Goal: Task Accomplishment & Management: Use online tool/utility

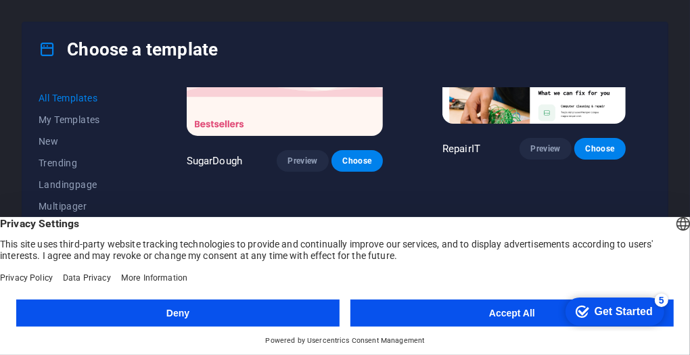
scroll to position [135, 0]
click at [512, 310] on button "Accept All" at bounding box center [513, 313] width 324 height 27
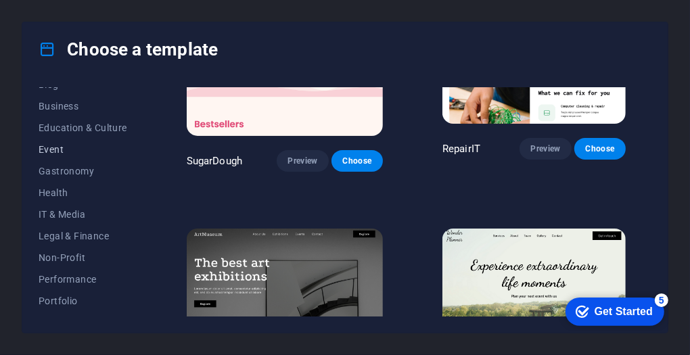
scroll to position [225, 0]
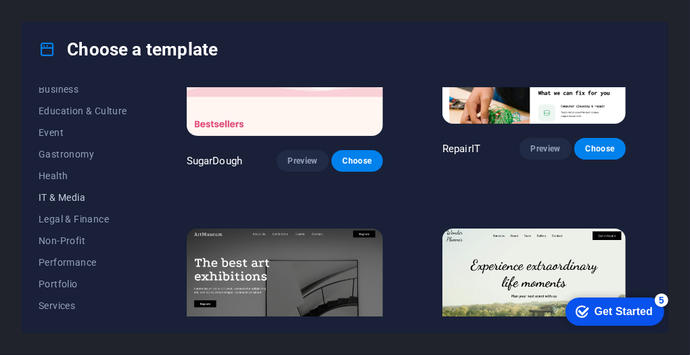
click at [62, 193] on span "IT & Media" at bounding box center [83, 197] width 89 height 11
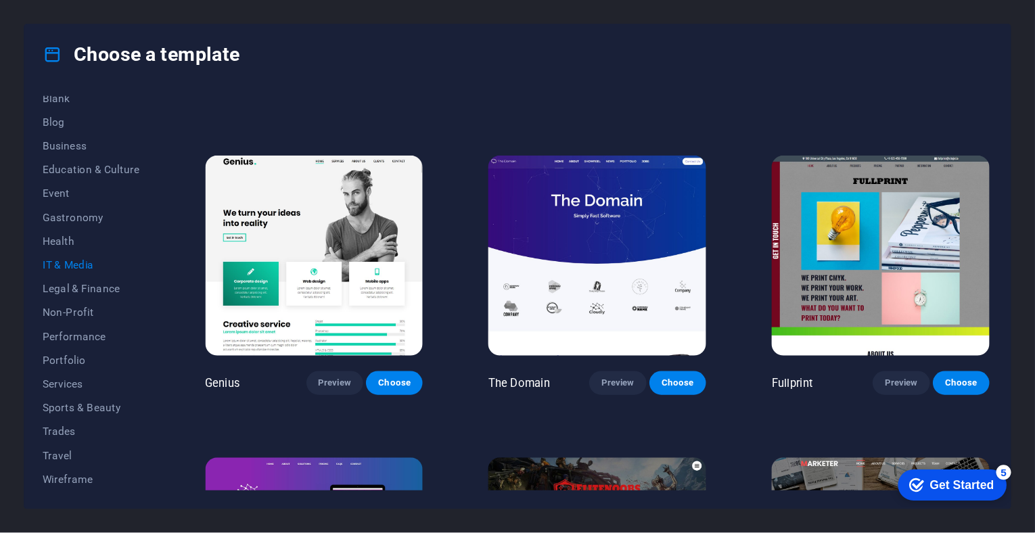
scroll to position [500, 0]
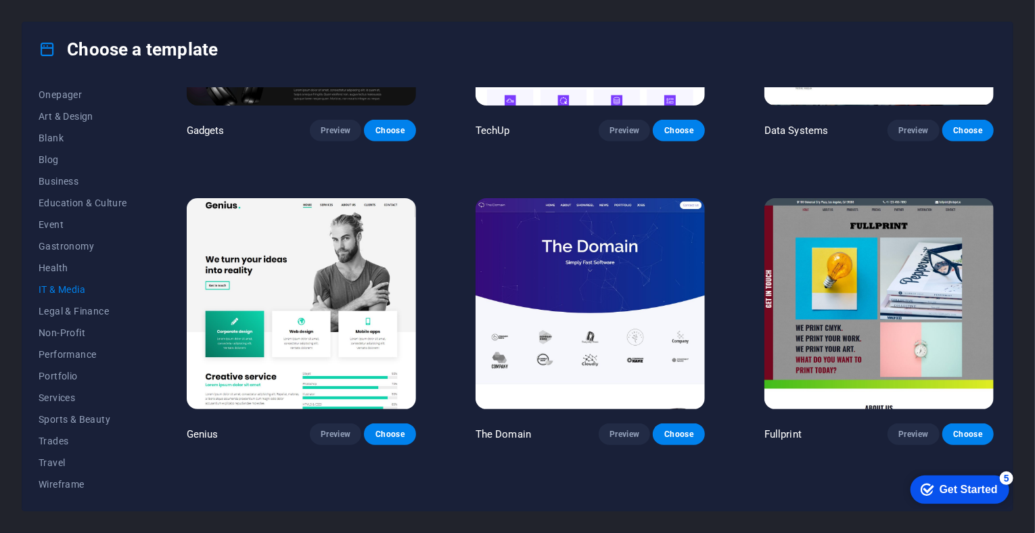
click at [762, 179] on div "RepairIT Preview Choose Peoneera Preview Choose MakeIt Agency Preview Choose Ga…" at bounding box center [590, 168] width 813 height 1163
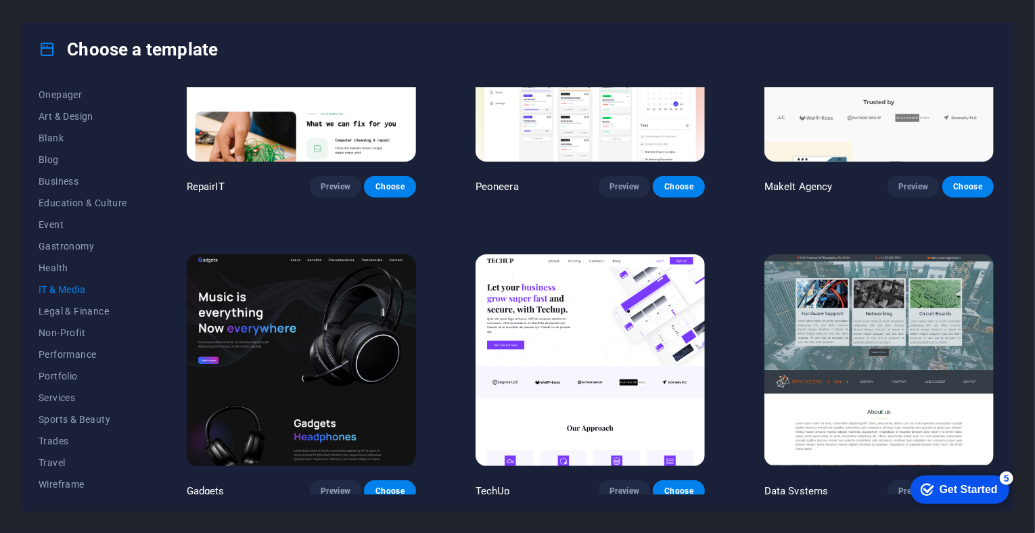
scroll to position [0, 0]
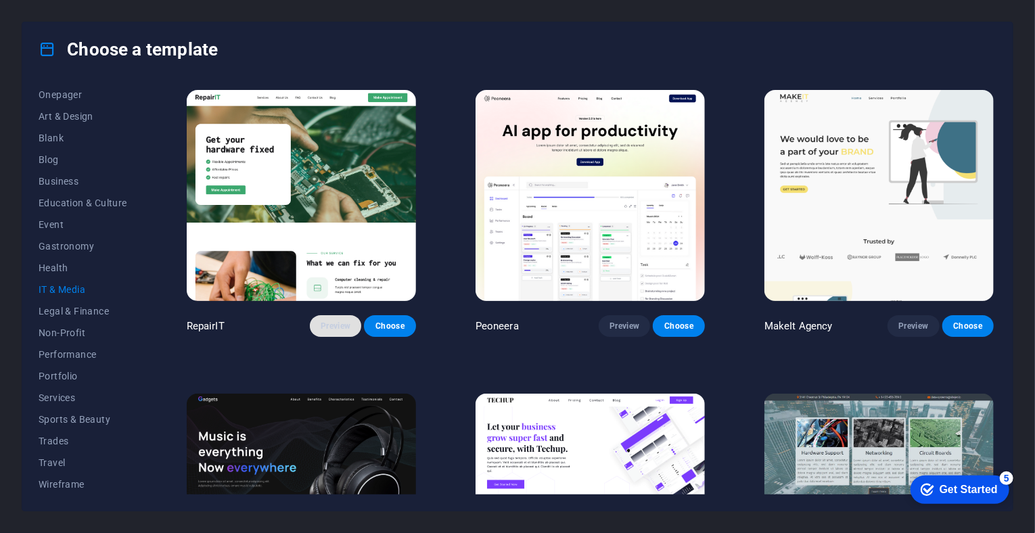
click at [352, 329] on button "Preview" at bounding box center [335, 326] width 51 height 22
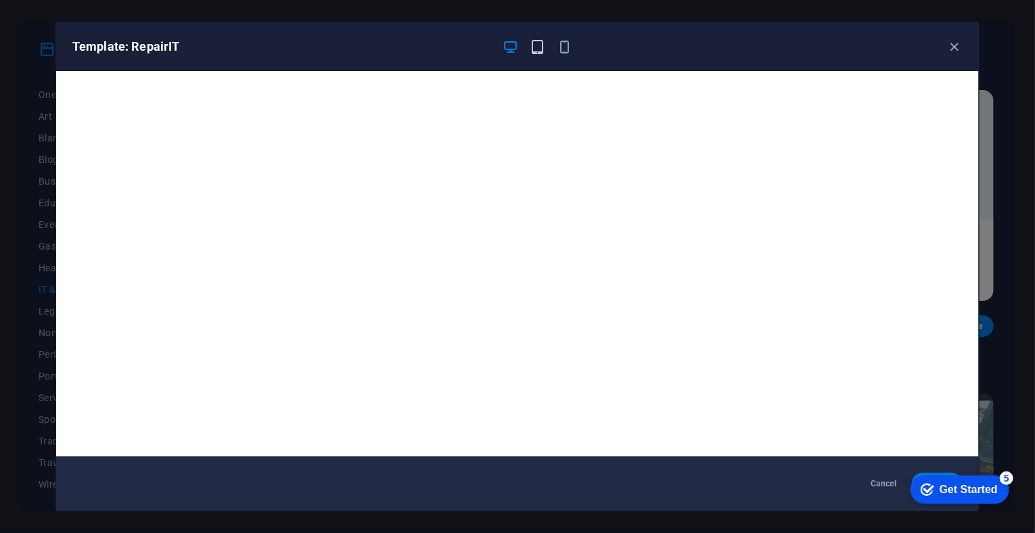
click at [531, 43] on icon "button" at bounding box center [539, 47] width 16 height 16
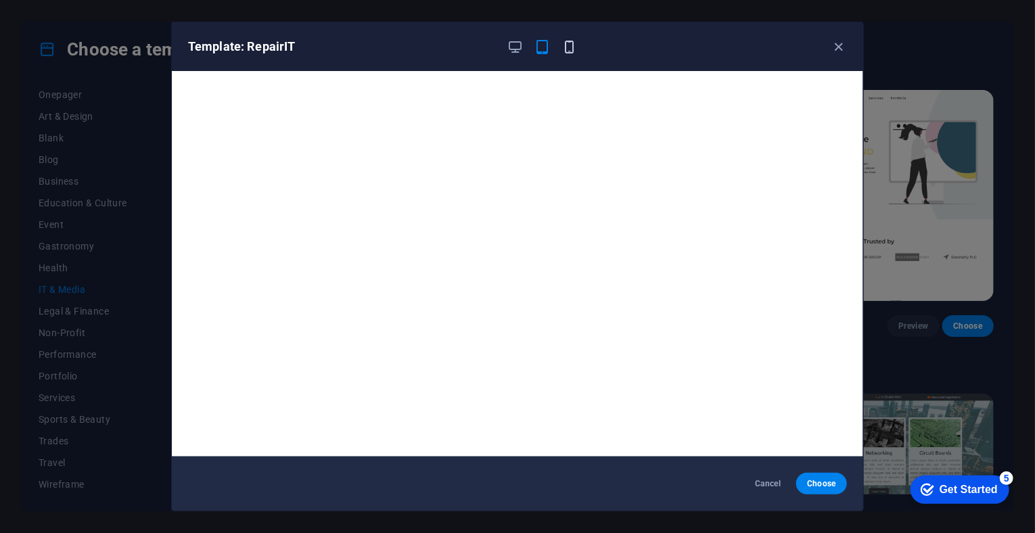
click at [564, 49] on icon "button" at bounding box center [570, 47] width 16 height 16
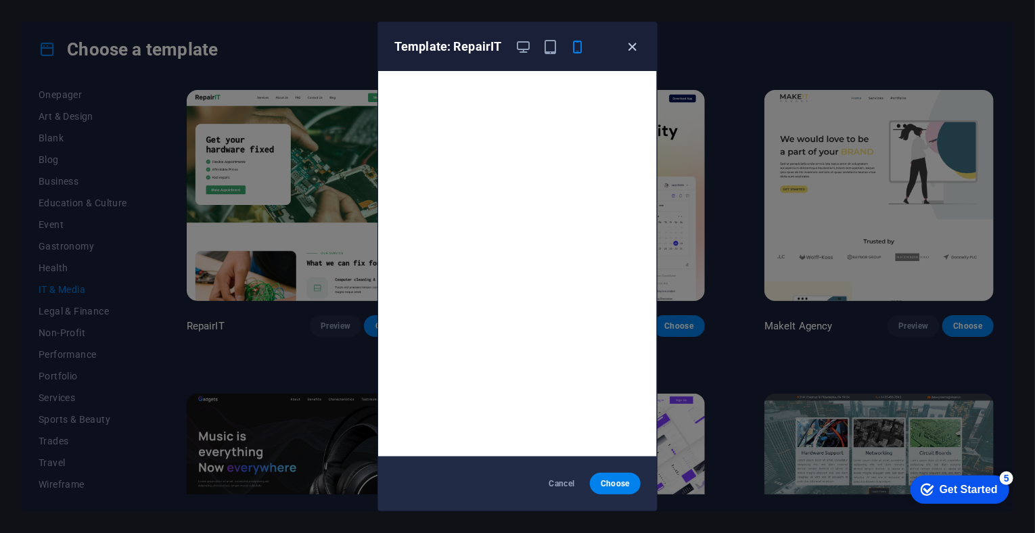
click at [625, 48] on icon "button" at bounding box center [633, 47] width 16 height 16
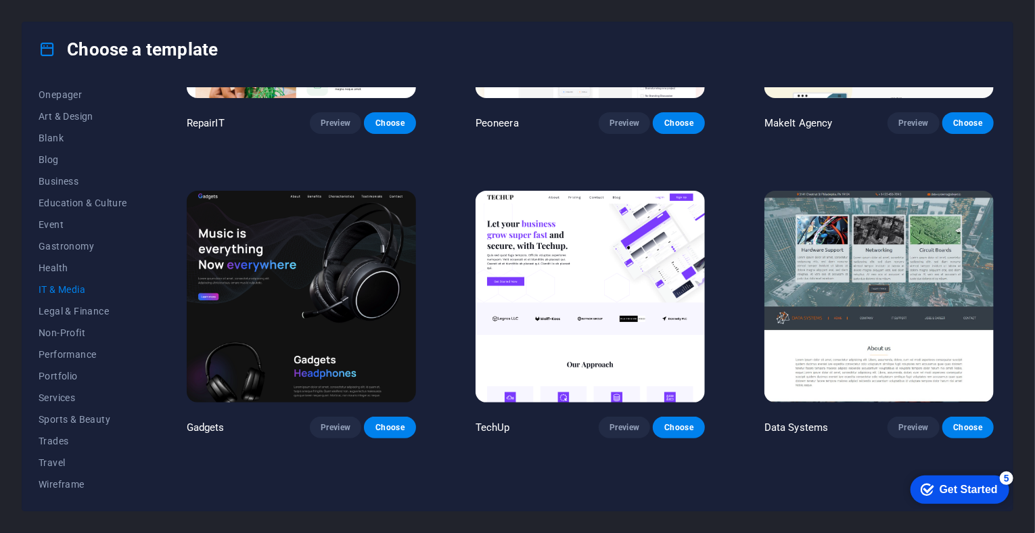
scroll to position [208, 0]
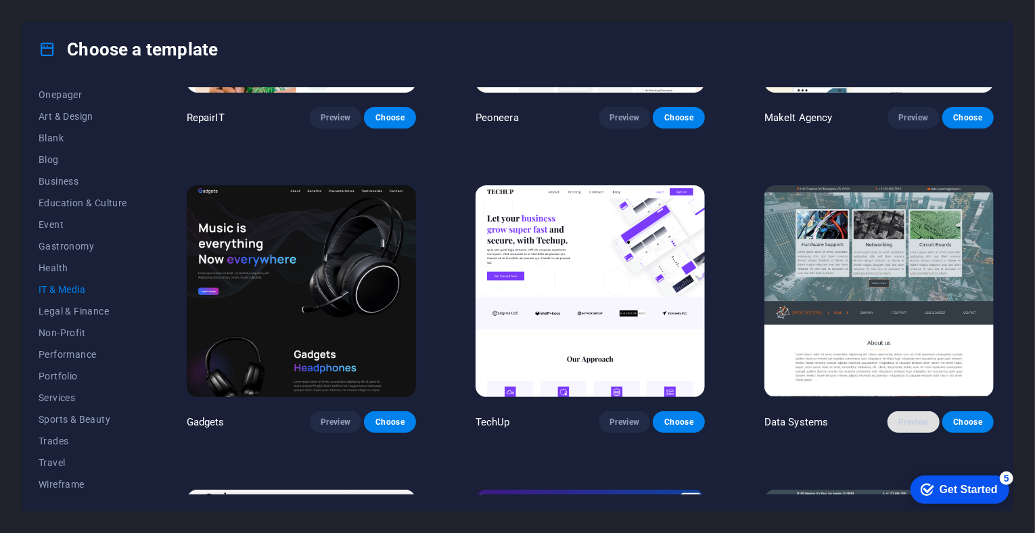
click at [918, 426] on button "Preview" at bounding box center [913, 422] width 51 height 22
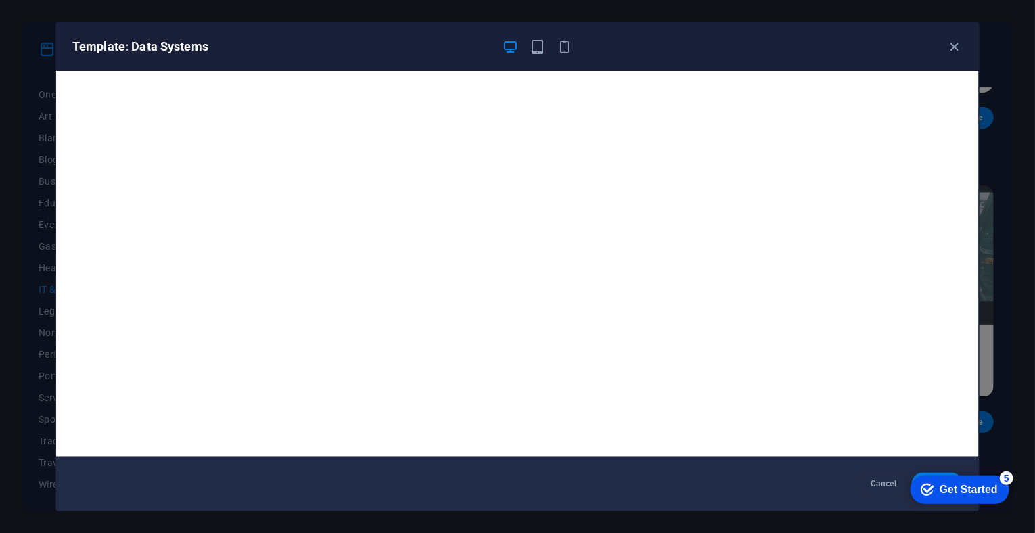
click at [955, 37] on div "Template: Data Systems" at bounding box center [517, 46] width 923 height 49
click at [956, 43] on icon "button" at bounding box center [955, 47] width 16 height 16
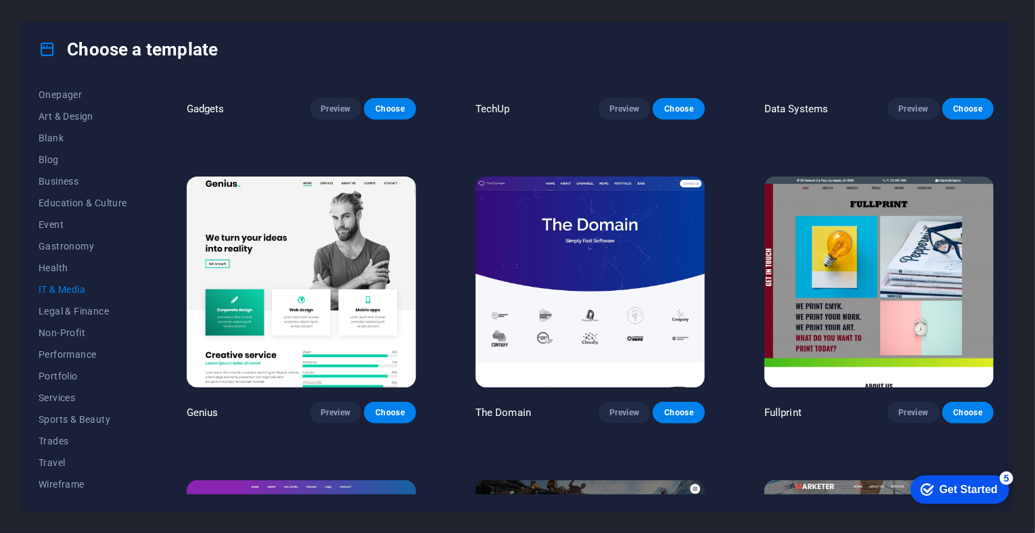
scroll to position [547, 0]
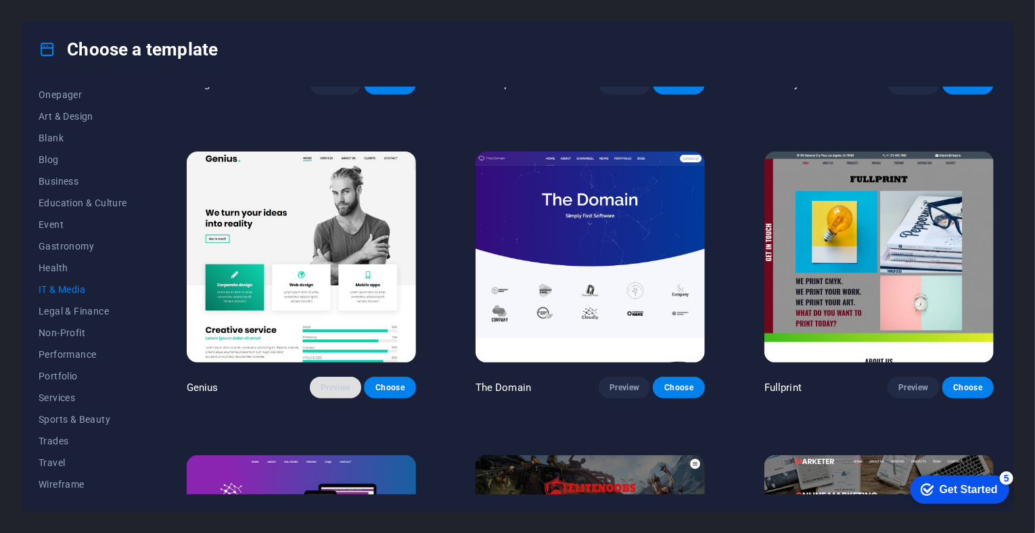
click at [335, 384] on span "Preview" at bounding box center [336, 387] width 30 height 11
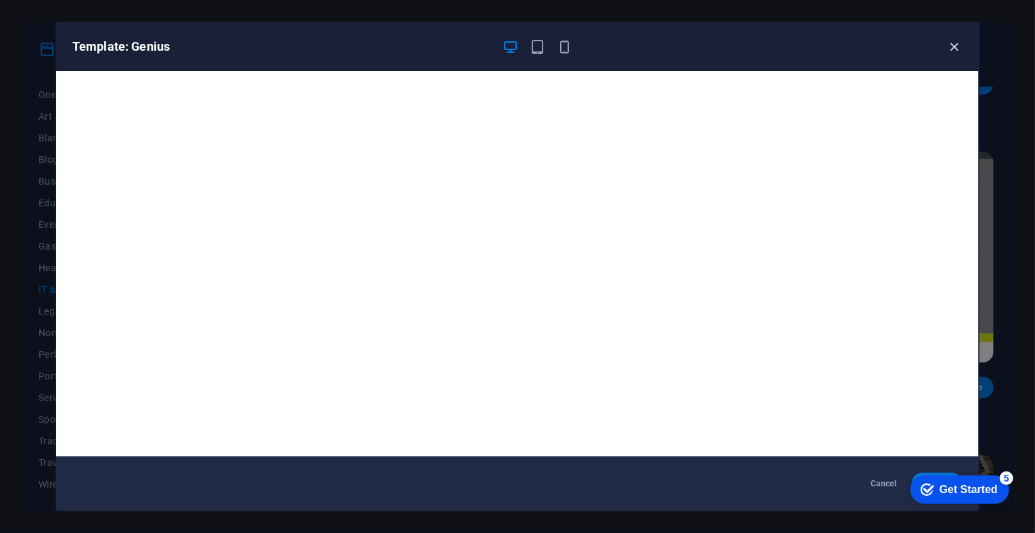
click at [958, 41] on icon "button" at bounding box center [955, 47] width 16 height 16
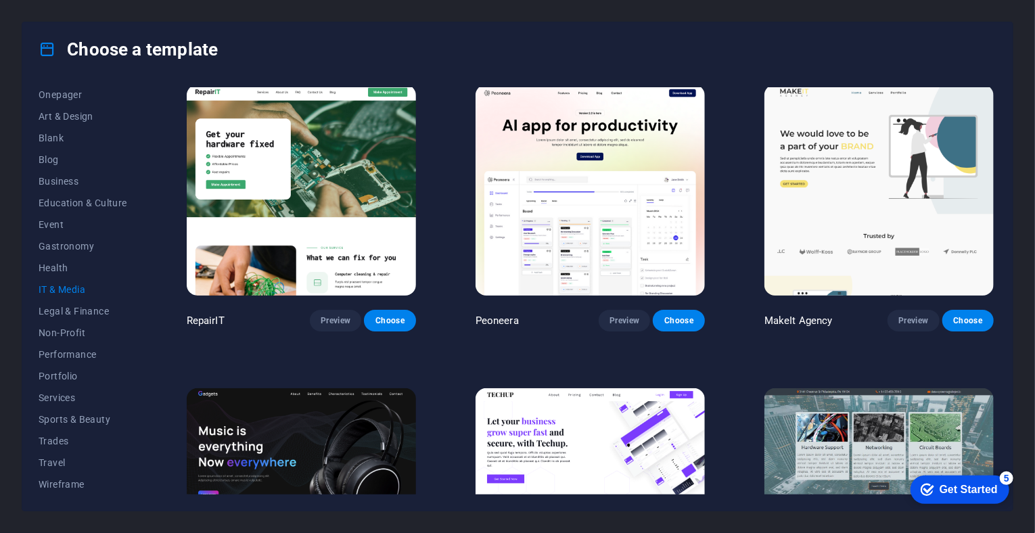
scroll to position [0, 0]
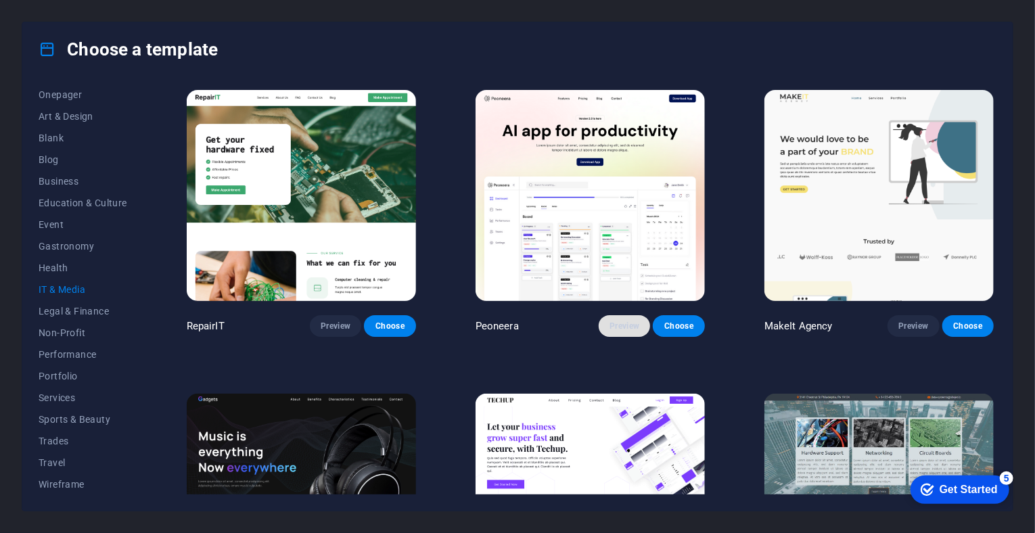
click at [624, 321] on span "Preview" at bounding box center [625, 326] width 30 height 11
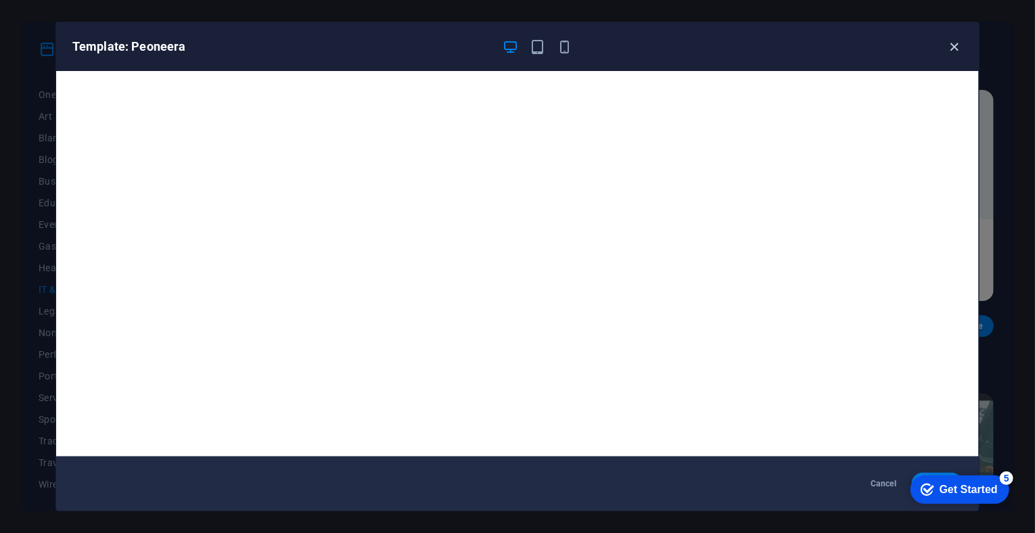
click at [960, 41] on icon "button" at bounding box center [955, 47] width 16 height 16
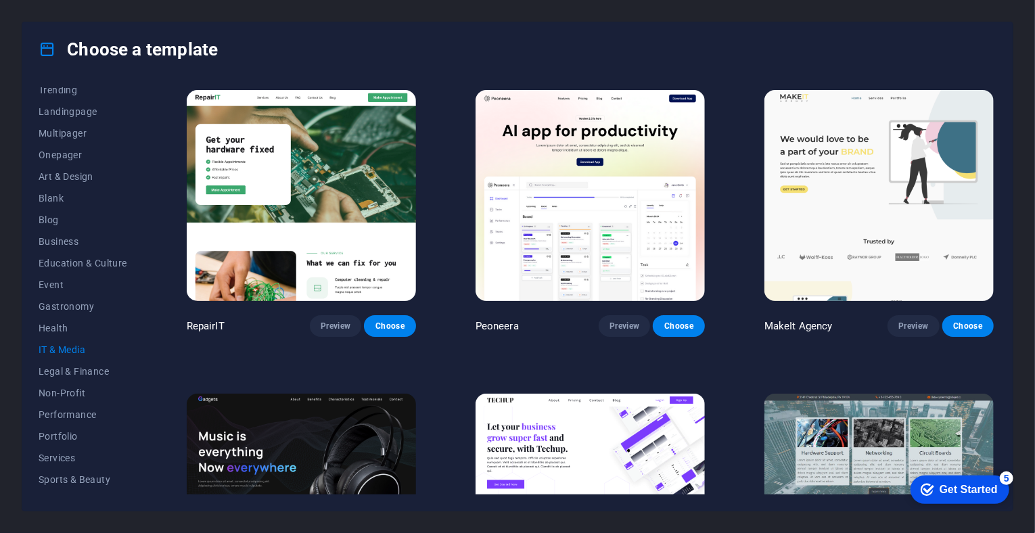
scroll to position [133, 0]
click at [54, 397] on span "Services" at bounding box center [83, 398] width 89 height 11
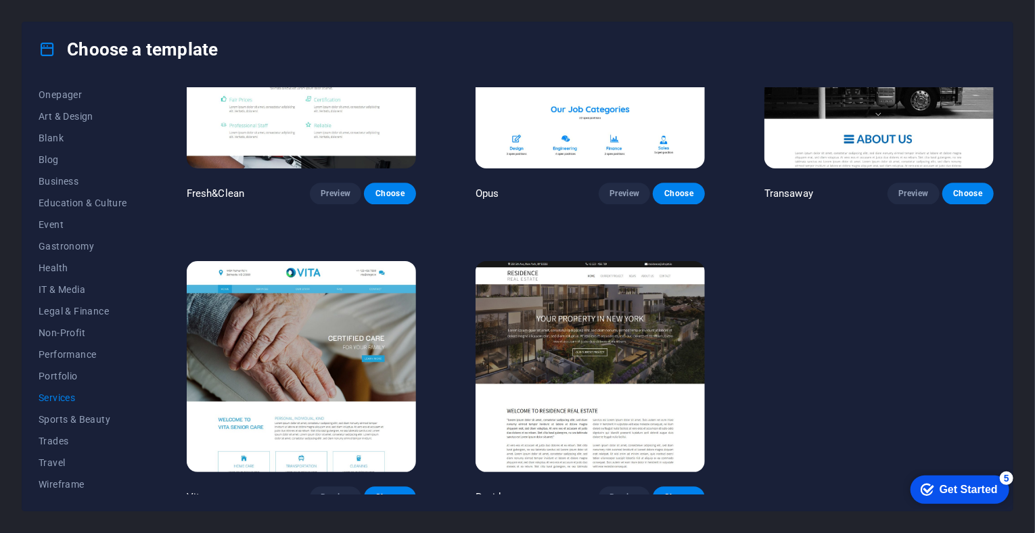
scroll to position [1659, 0]
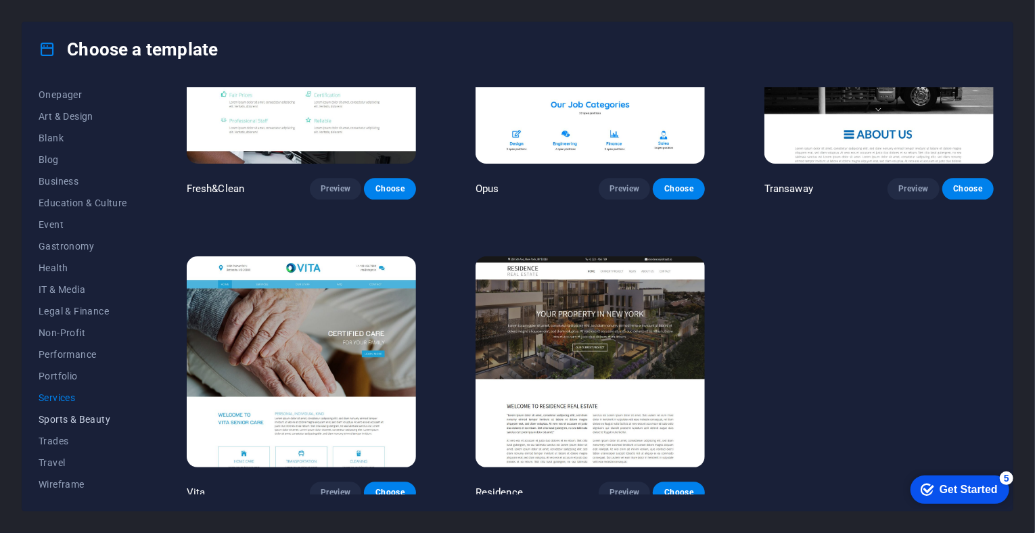
click at [106, 419] on span "Sports & Beauty" at bounding box center [83, 419] width 89 height 11
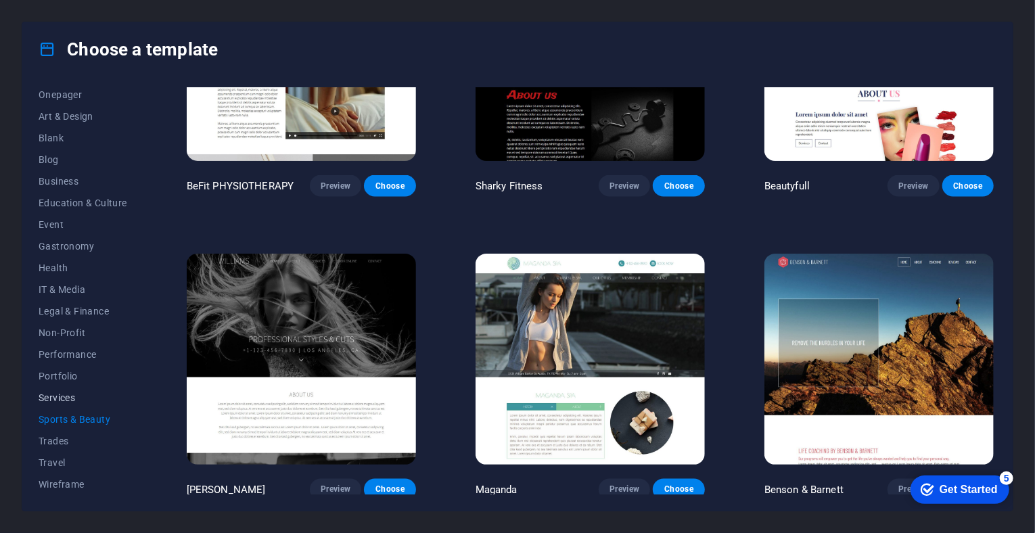
click at [76, 400] on span "Services" at bounding box center [83, 398] width 89 height 11
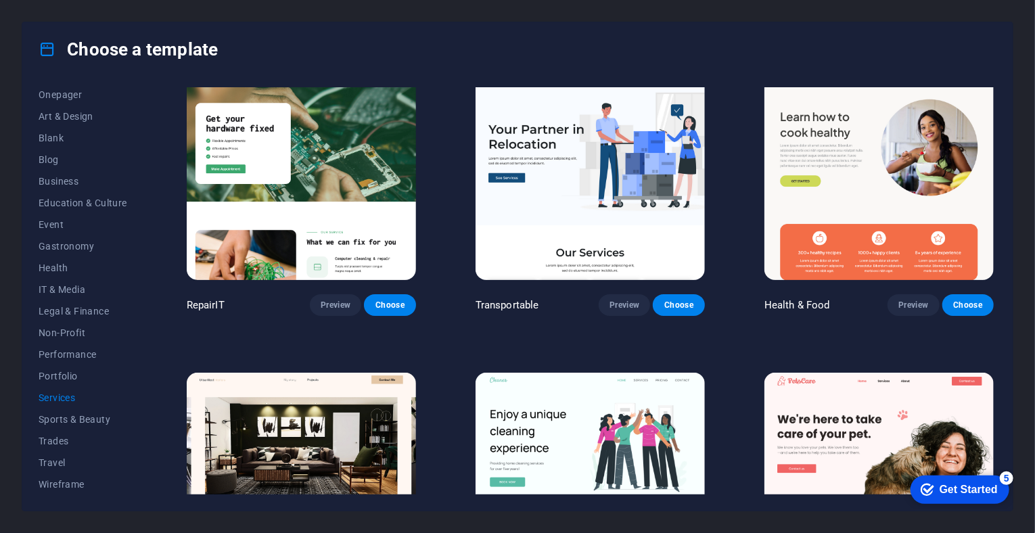
scroll to position [0, 0]
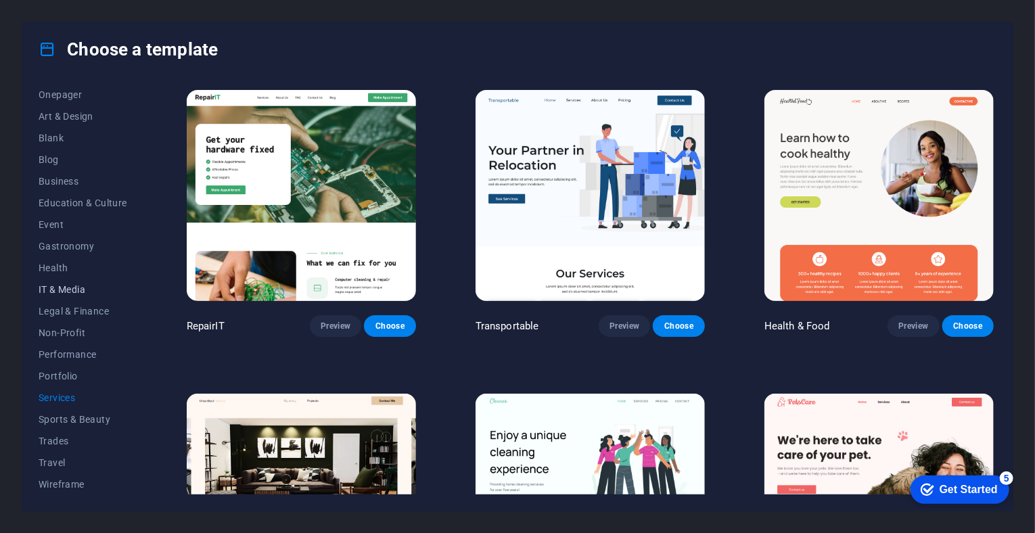
click at [46, 280] on button "IT & Media" at bounding box center [83, 290] width 89 height 22
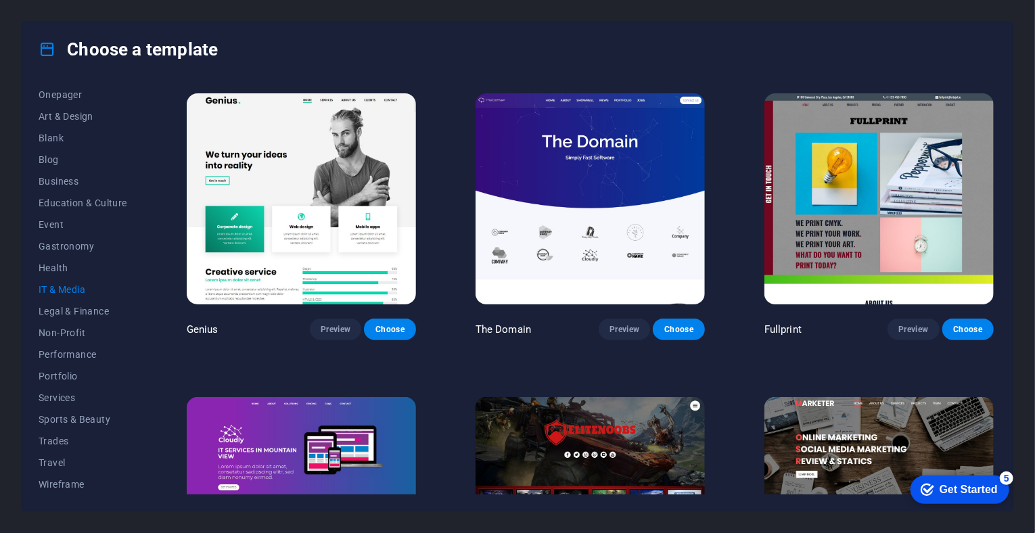
scroll to position [609, 0]
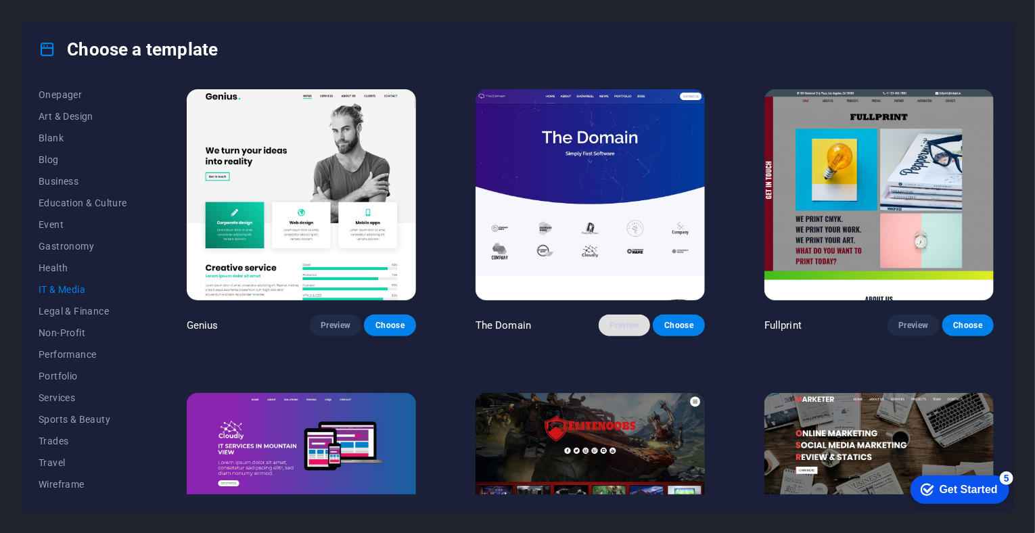
click at [629, 329] on button "Preview" at bounding box center [624, 326] width 51 height 22
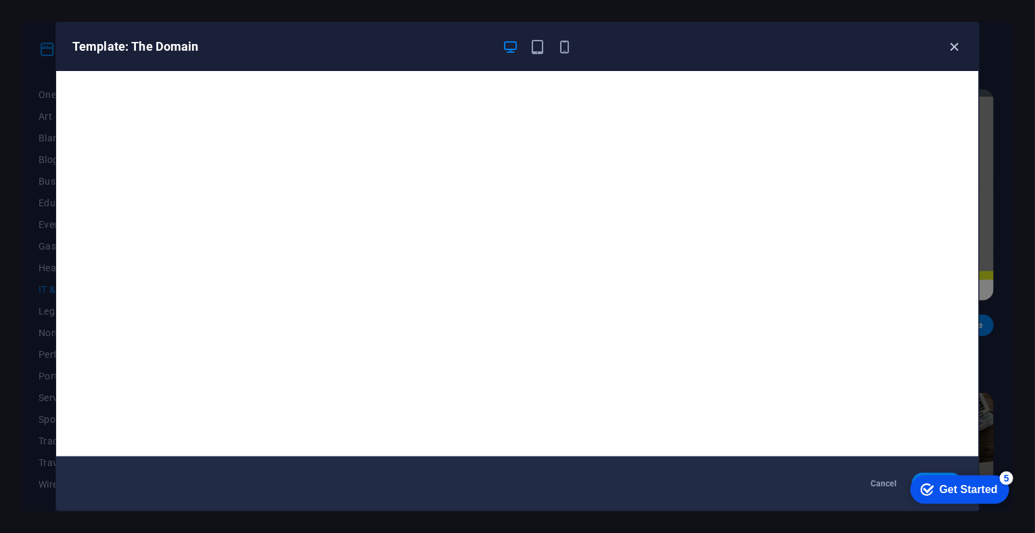
click at [956, 47] on icon "button" at bounding box center [955, 47] width 16 height 16
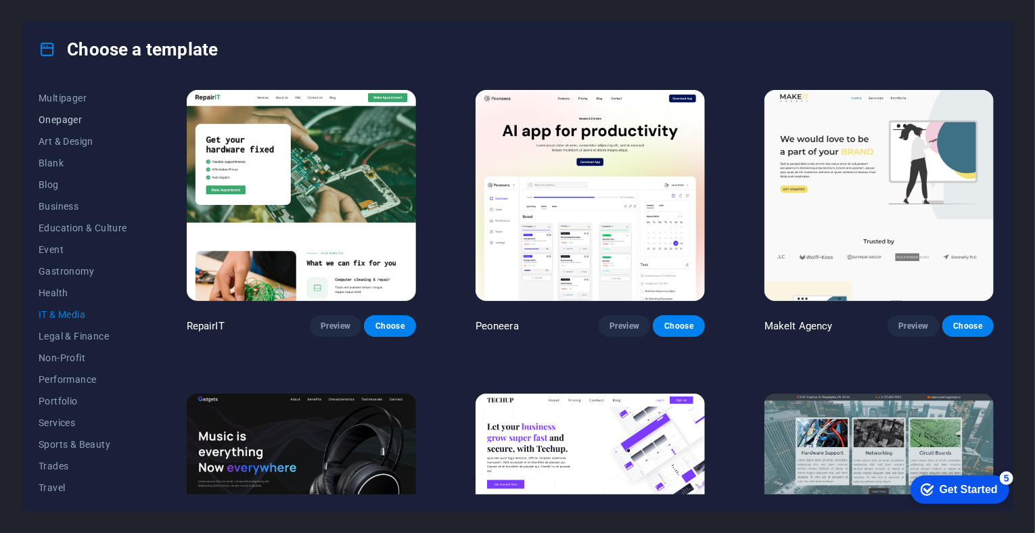
scroll to position [66, 0]
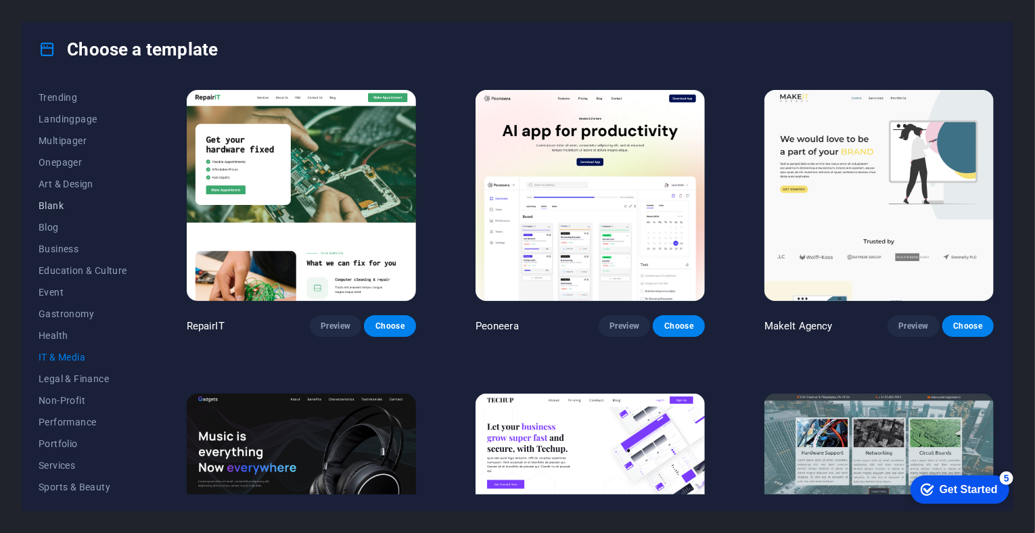
click at [57, 204] on span "Blank" at bounding box center [83, 205] width 89 height 11
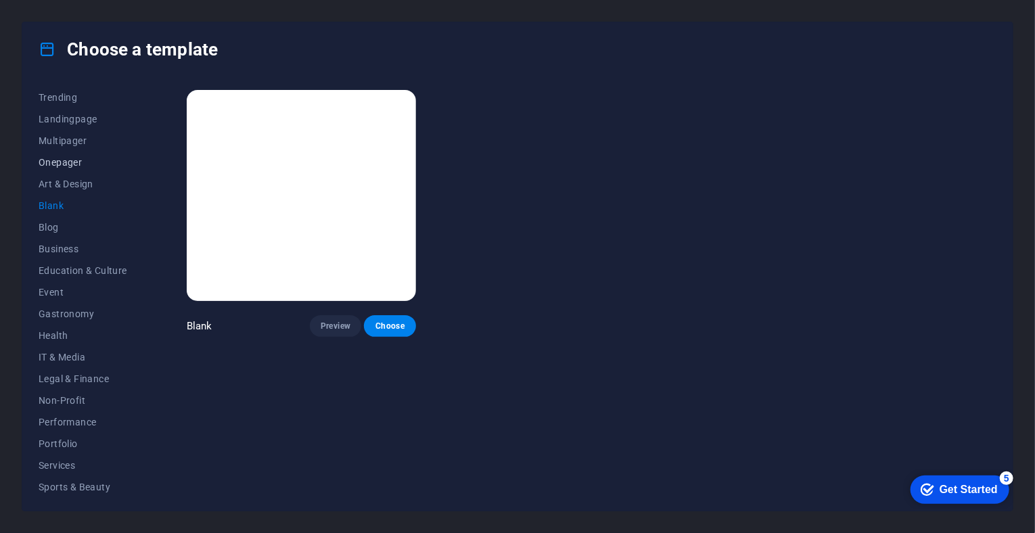
click at [68, 160] on span "Onepager" at bounding box center [83, 162] width 89 height 11
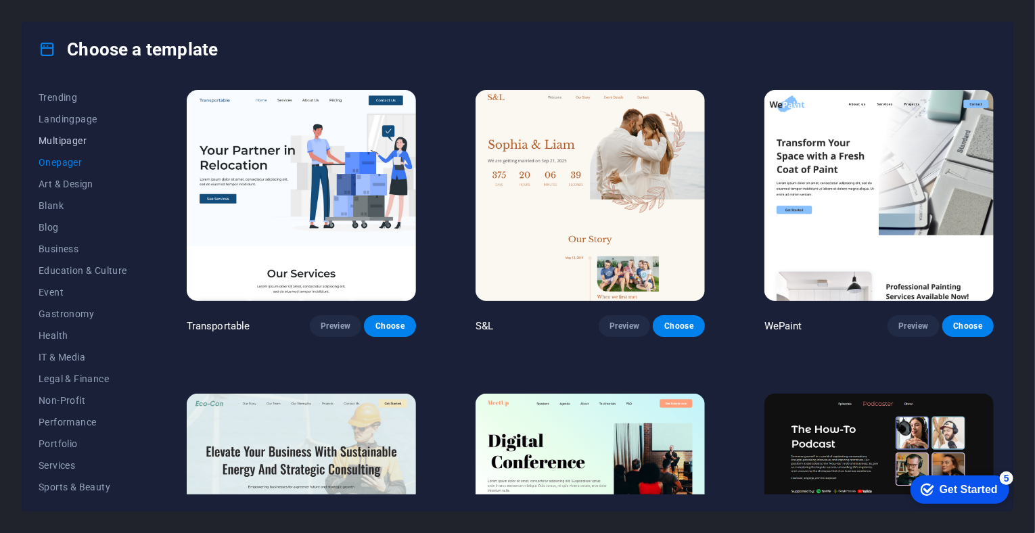
click at [70, 144] on span "Multipager" at bounding box center [83, 140] width 89 height 11
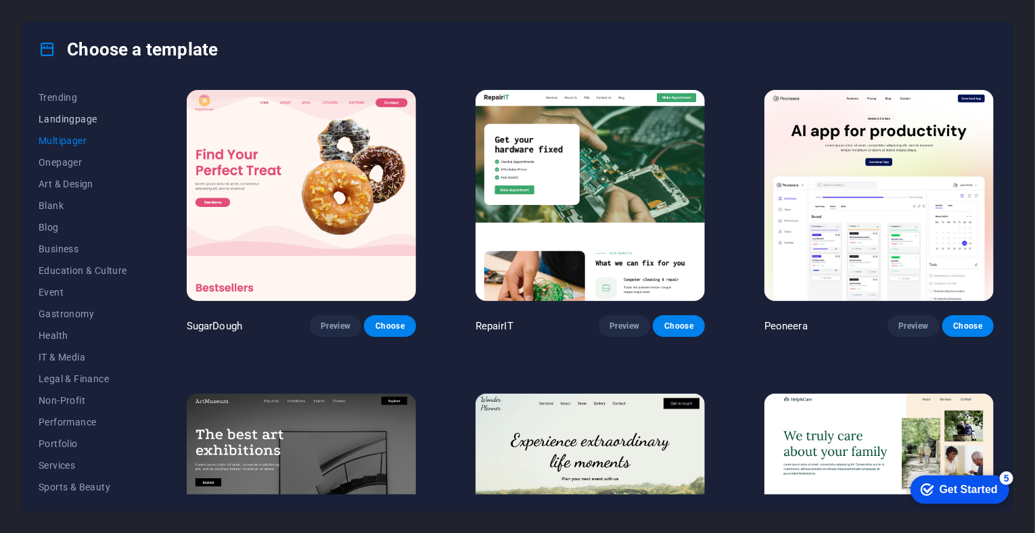
click at [68, 126] on button "Landingpage" at bounding box center [83, 119] width 89 height 22
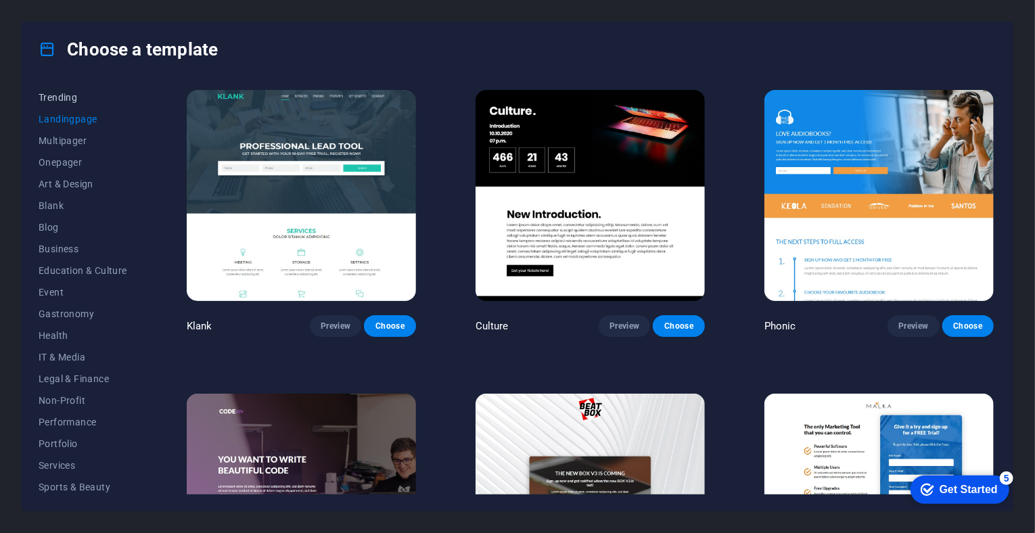
click at [81, 95] on span "Trending" at bounding box center [83, 97] width 89 height 11
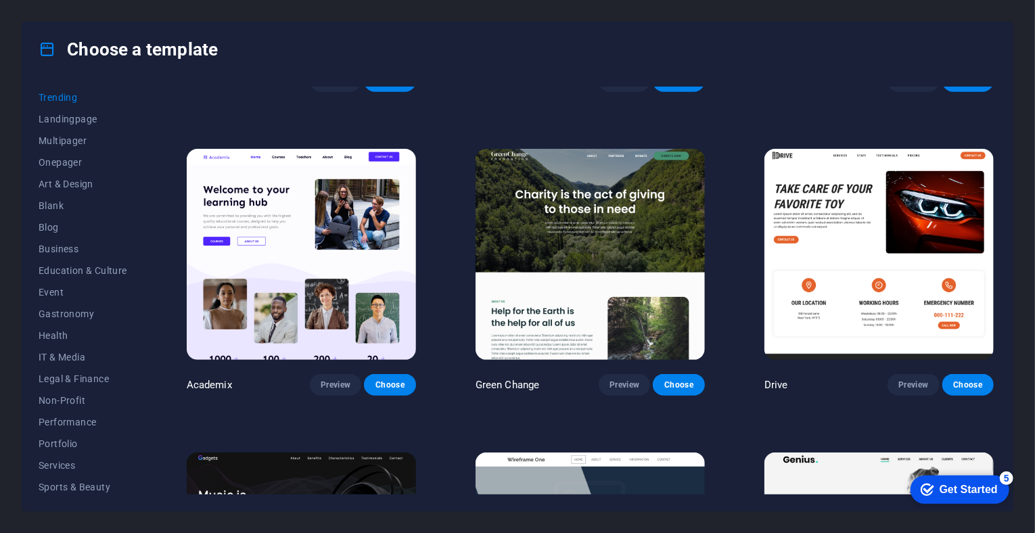
scroll to position [541, 0]
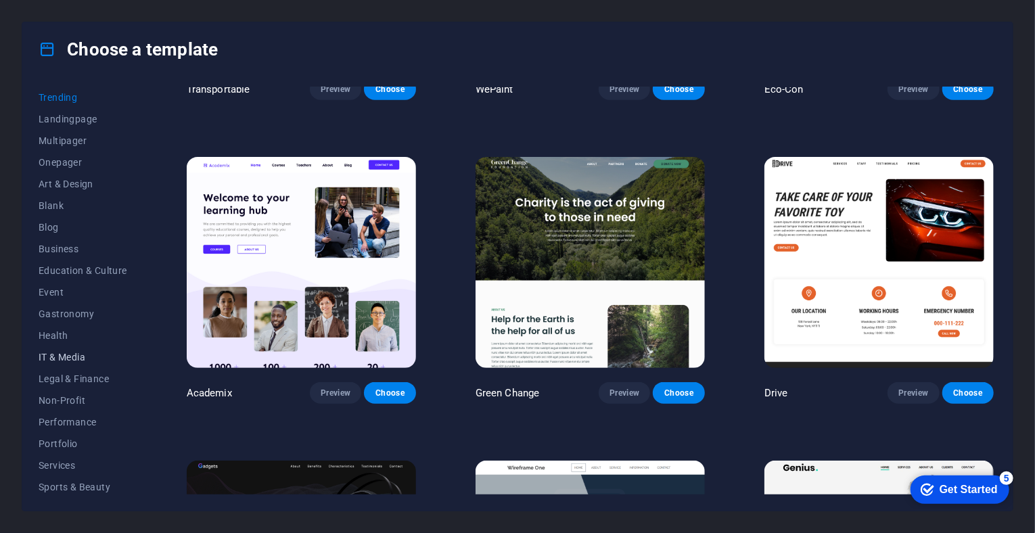
click at [81, 356] on span "IT & Media" at bounding box center [83, 357] width 89 height 11
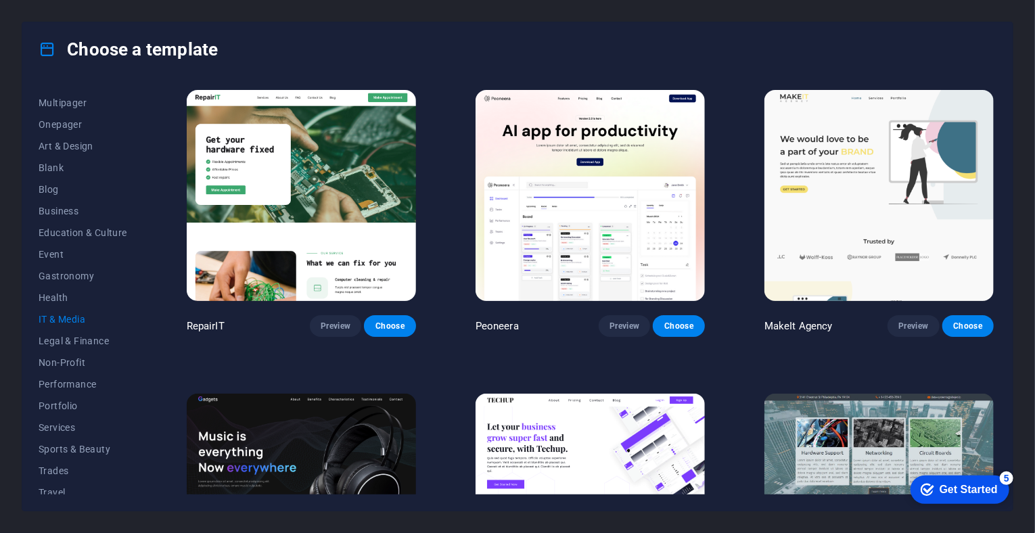
scroll to position [0, 0]
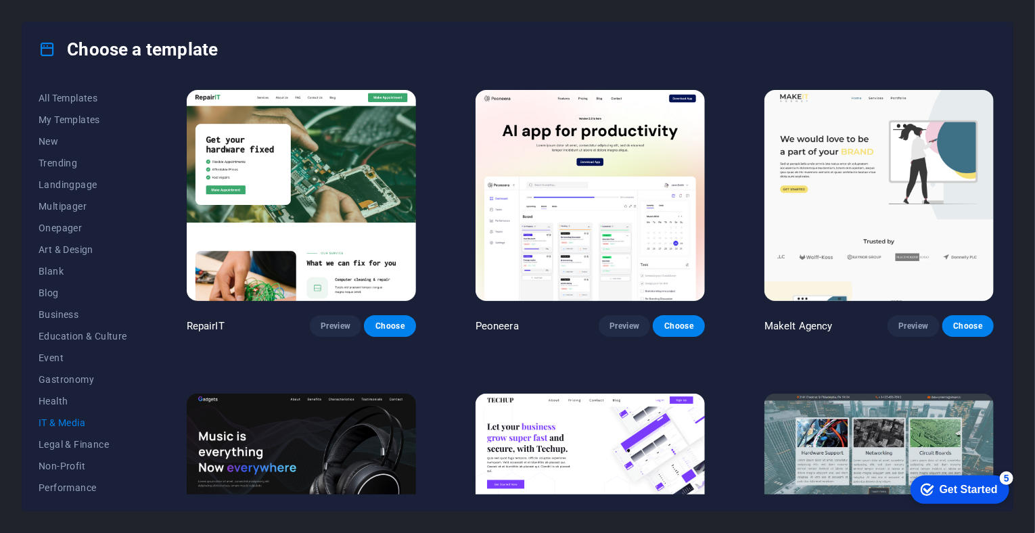
click at [248, 172] on img at bounding box center [301, 195] width 229 height 211
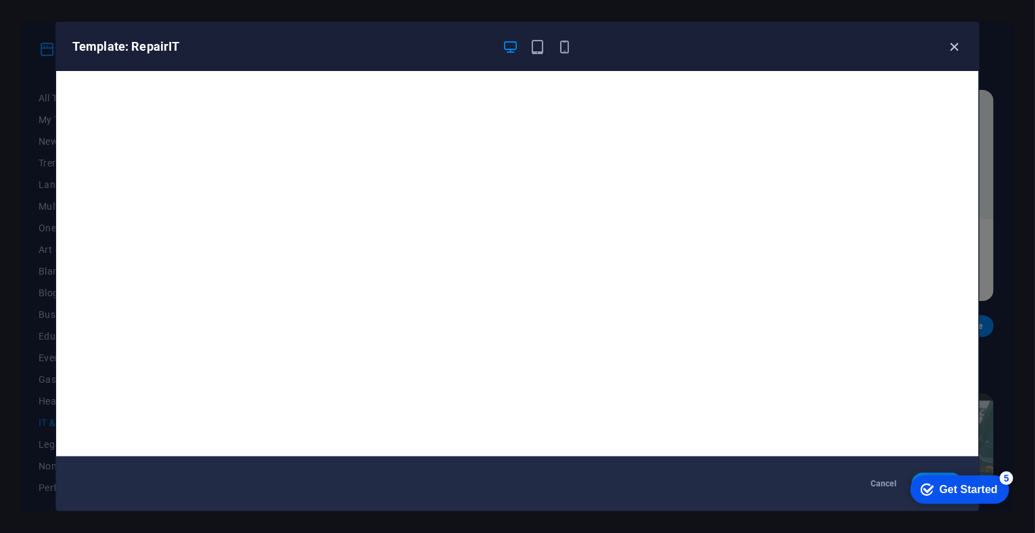
click at [947, 40] on icon "button" at bounding box center [955, 47] width 16 height 16
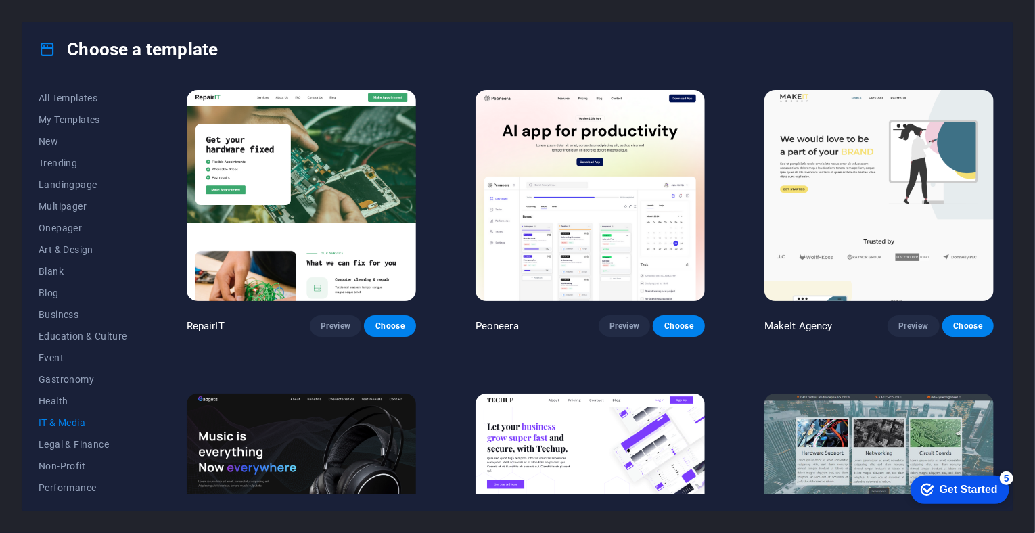
click at [720, 32] on div "Choose a template" at bounding box center [517, 49] width 991 height 54
click at [338, 329] on span "Preview" at bounding box center [336, 326] width 30 height 11
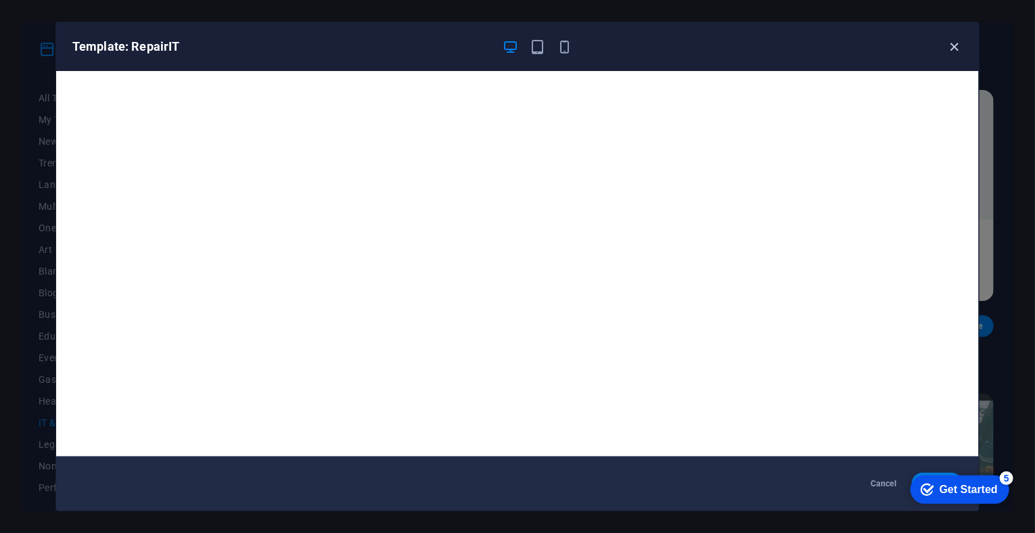
click at [956, 47] on icon "button" at bounding box center [955, 47] width 16 height 16
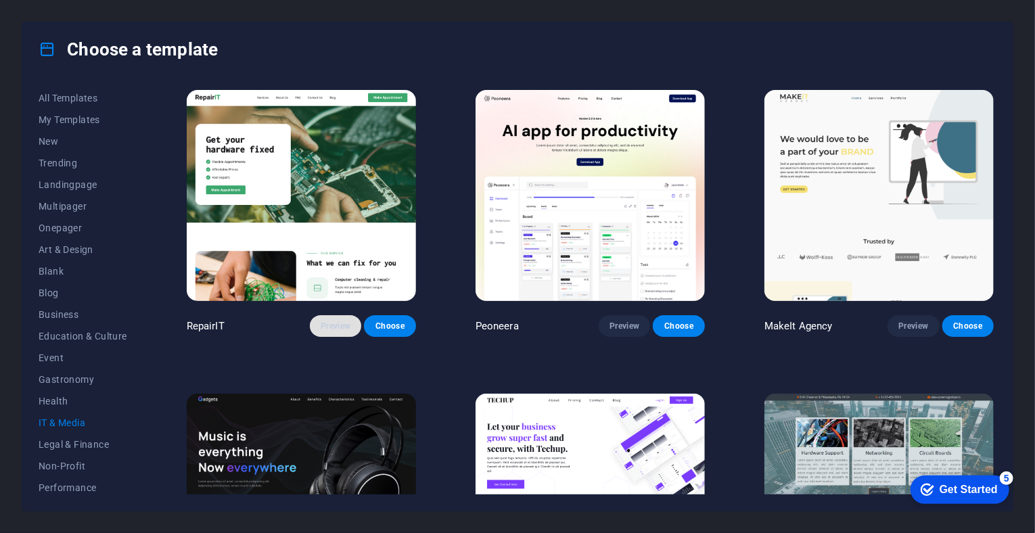
click at [340, 326] on span "Preview" at bounding box center [336, 326] width 30 height 11
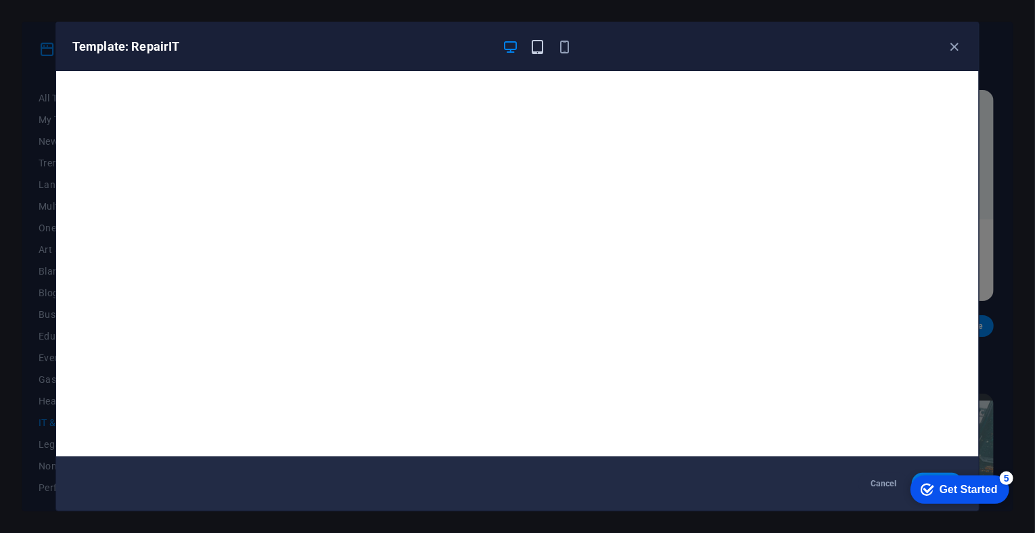
click at [538, 43] on icon "button" at bounding box center [539, 47] width 16 height 16
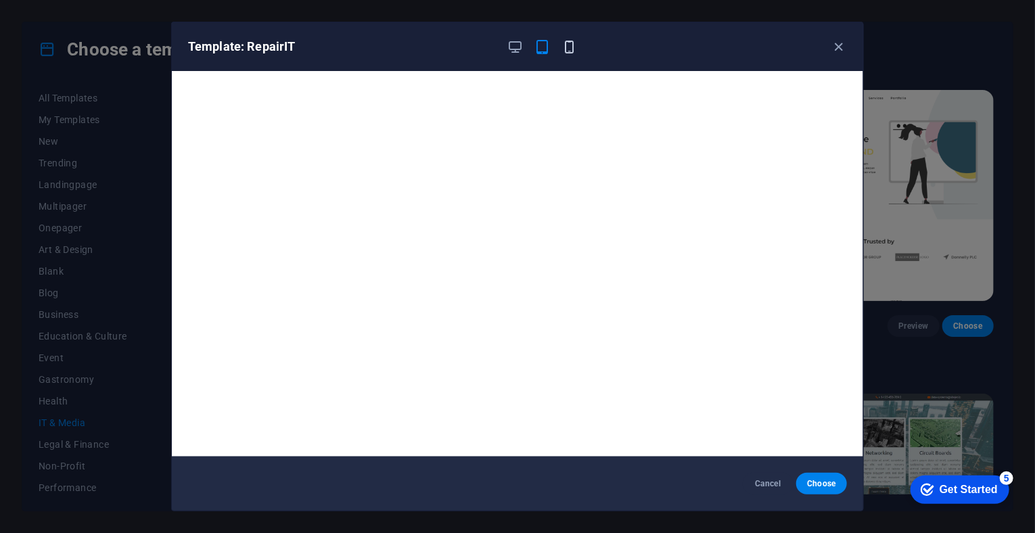
click at [574, 45] on icon "button" at bounding box center [570, 47] width 16 height 16
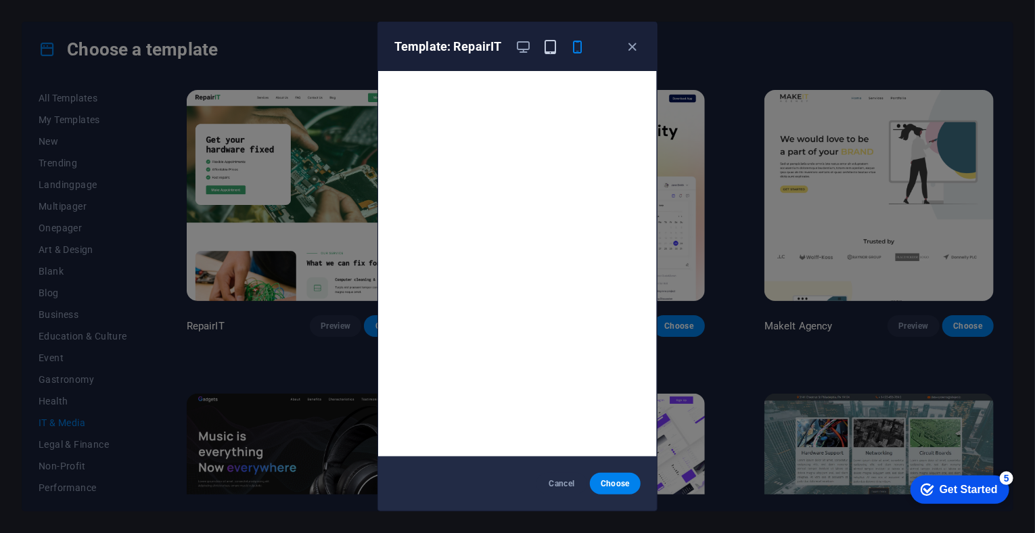
click at [558, 52] on icon "button" at bounding box center [551, 47] width 16 height 16
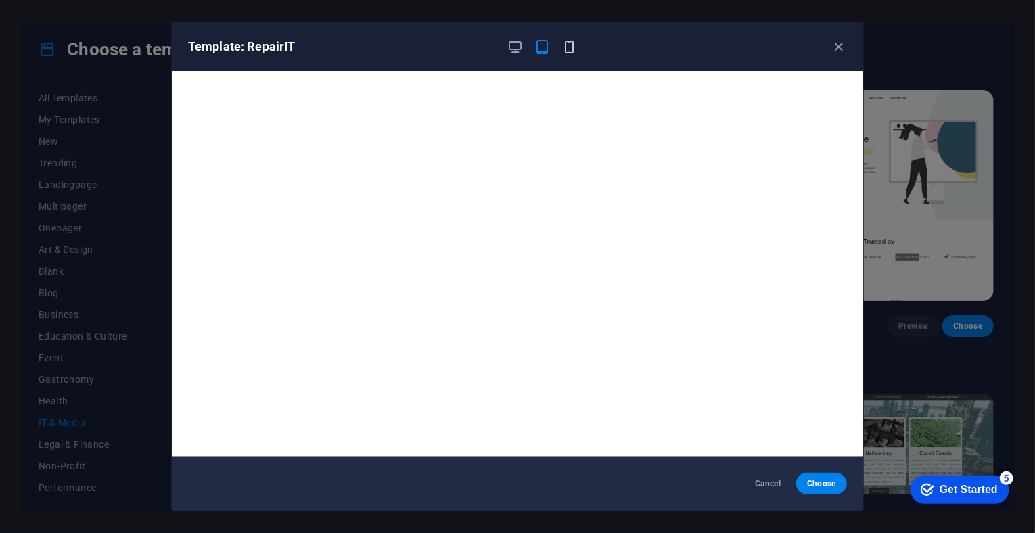
click at [571, 51] on icon "button" at bounding box center [570, 47] width 16 height 16
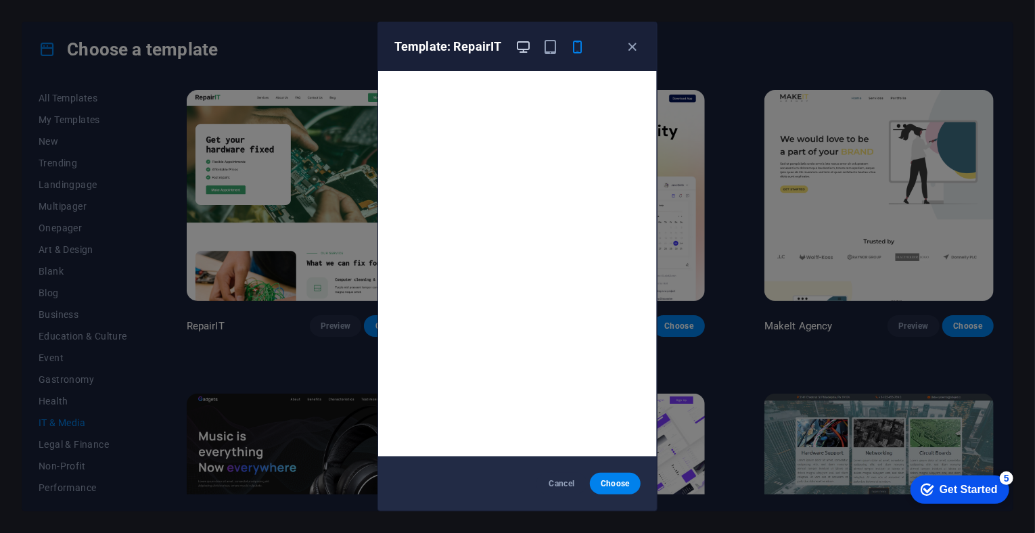
click at [529, 46] on icon "button" at bounding box center [524, 47] width 16 height 16
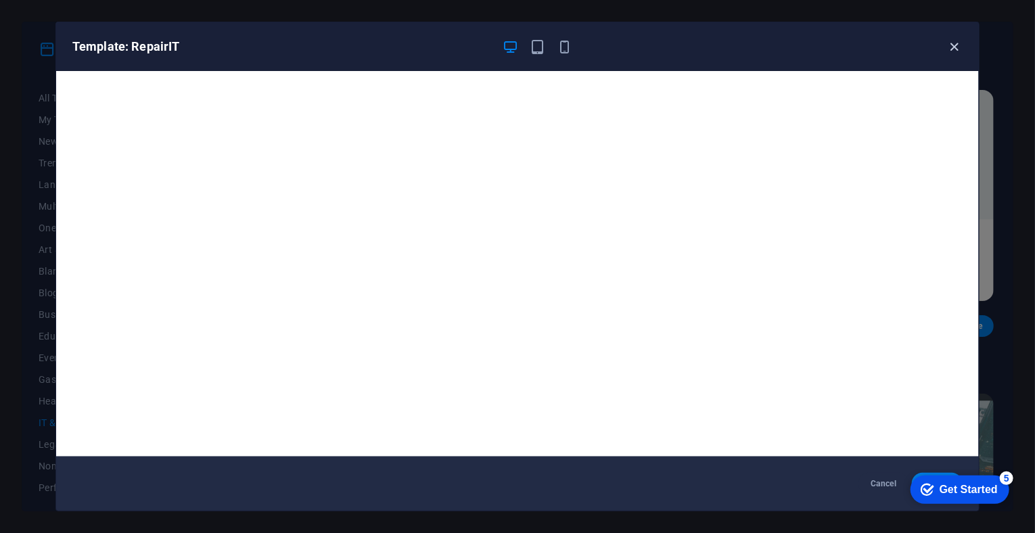
click at [960, 49] on icon "button" at bounding box center [955, 47] width 16 height 16
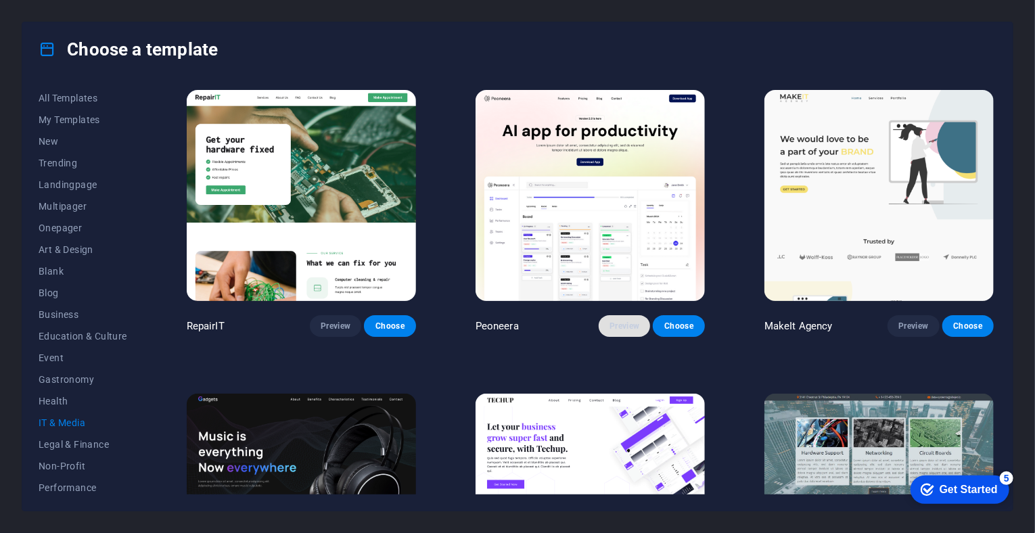
click at [617, 321] on span "Preview" at bounding box center [625, 326] width 30 height 11
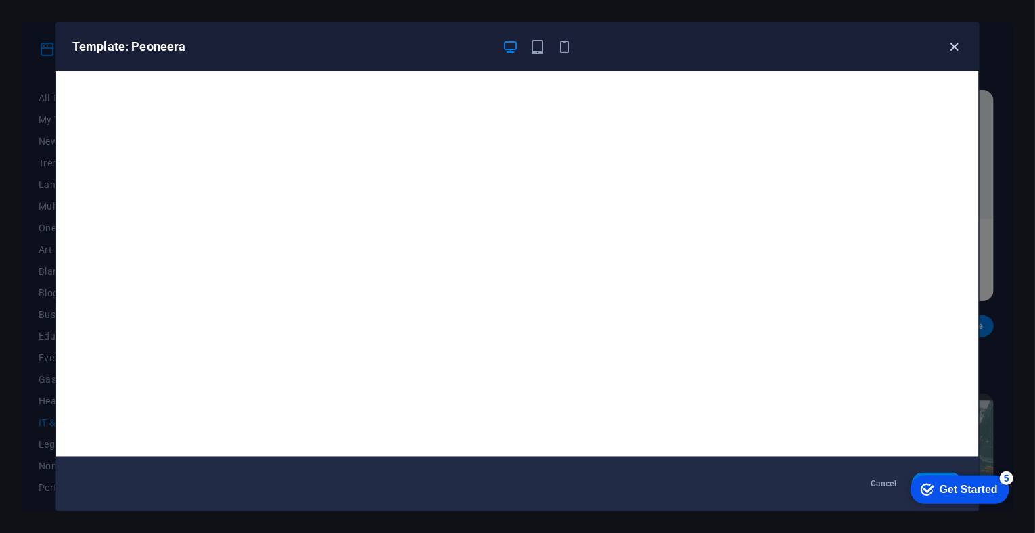
click at [958, 43] on icon "button" at bounding box center [955, 47] width 16 height 16
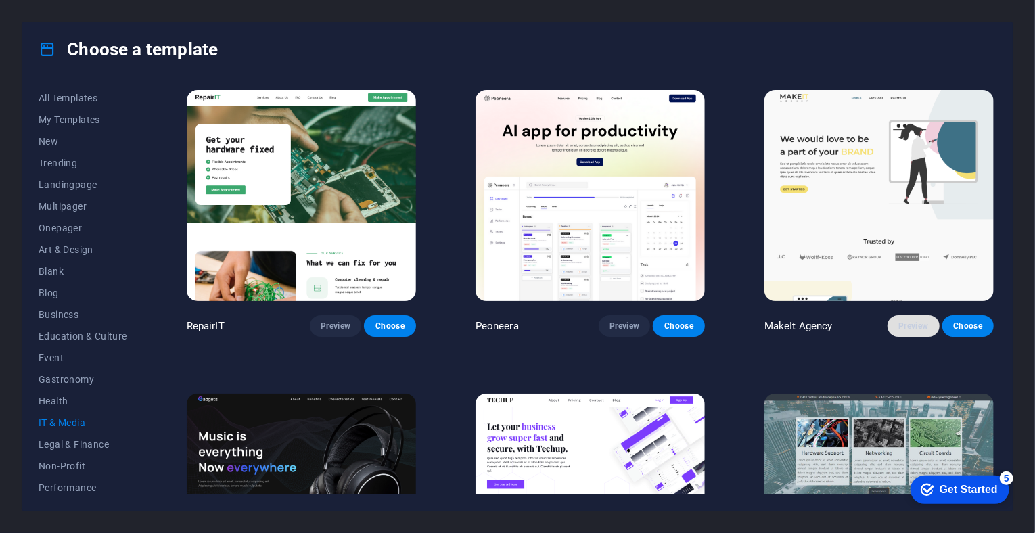
click at [908, 323] on span "Preview" at bounding box center [914, 326] width 30 height 11
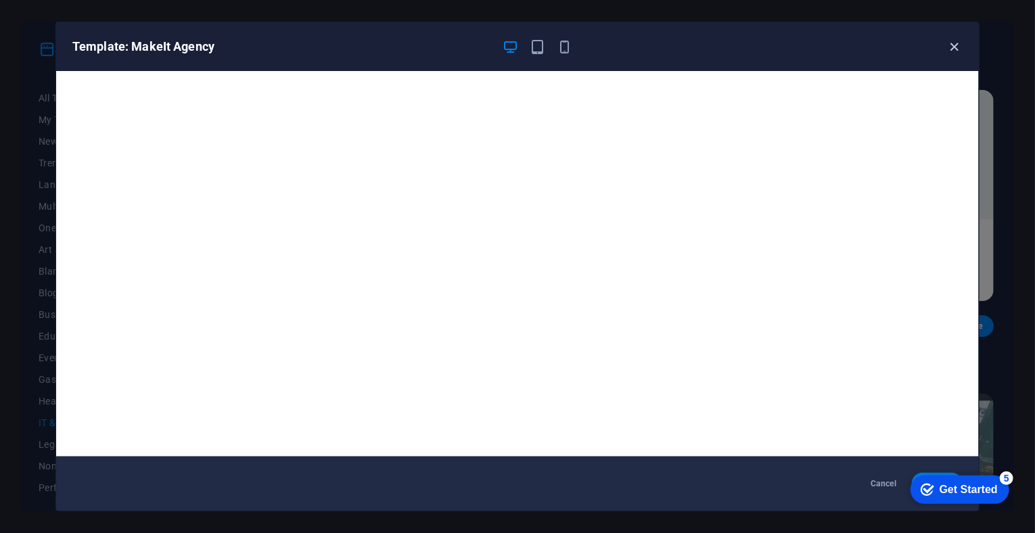
click at [957, 48] on icon "button" at bounding box center [955, 47] width 16 height 16
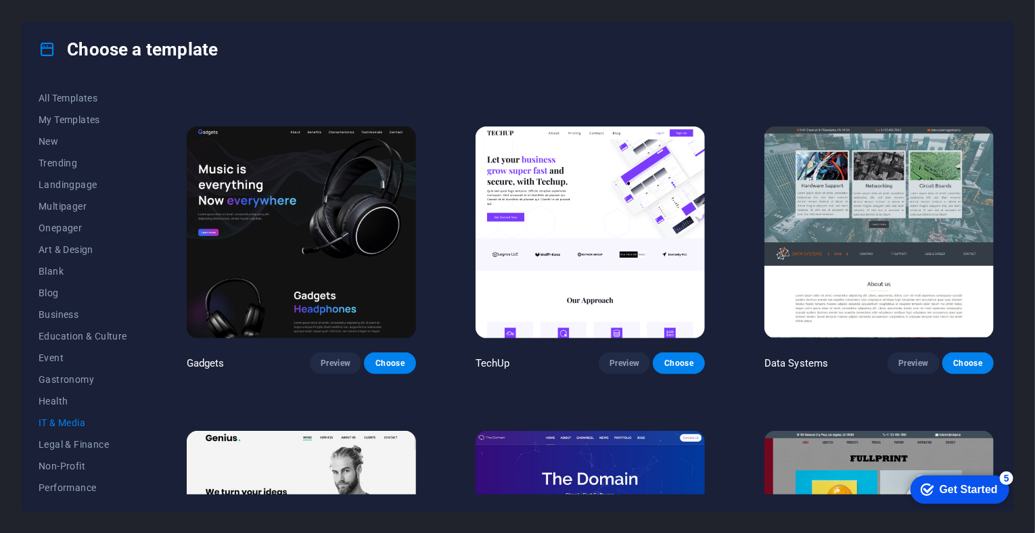
scroll to position [271, 0]
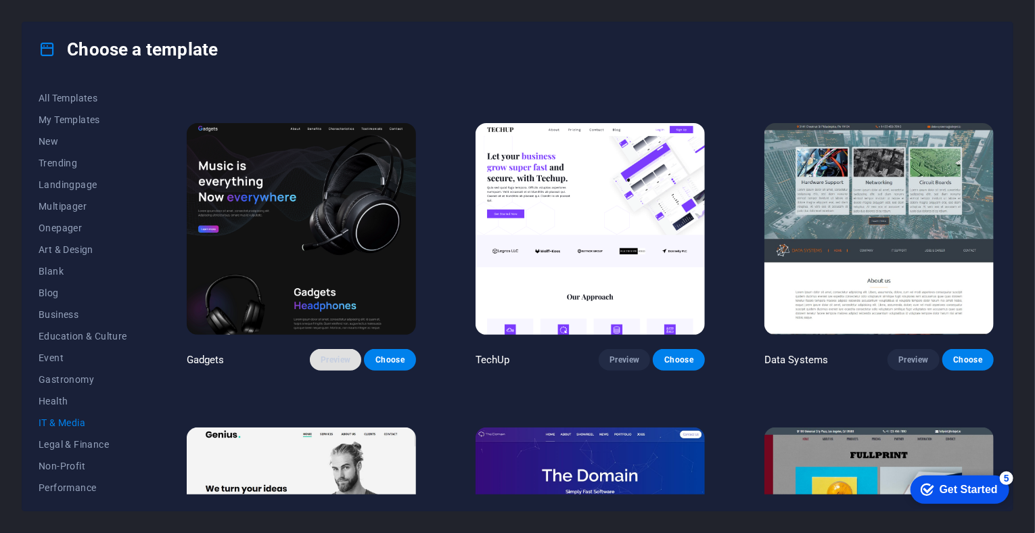
click at [337, 355] on span "Preview" at bounding box center [336, 360] width 30 height 11
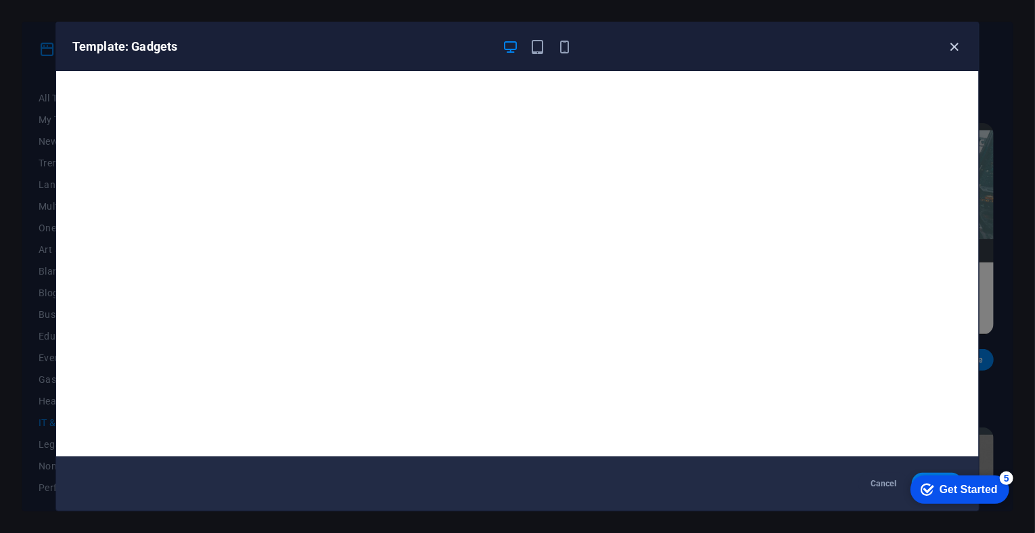
click at [955, 43] on icon "button" at bounding box center [955, 47] width 16 height 16
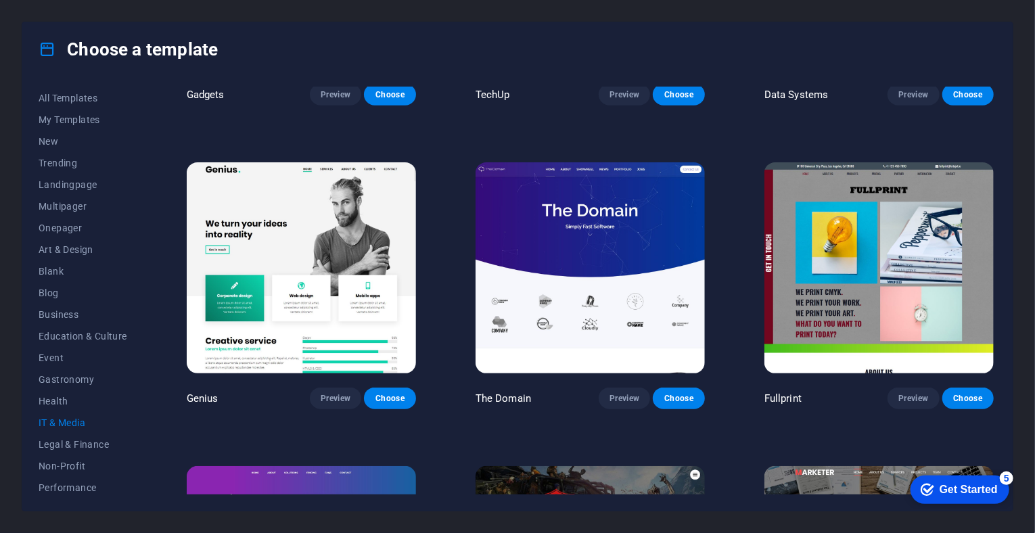
scroll to position [541, 0]
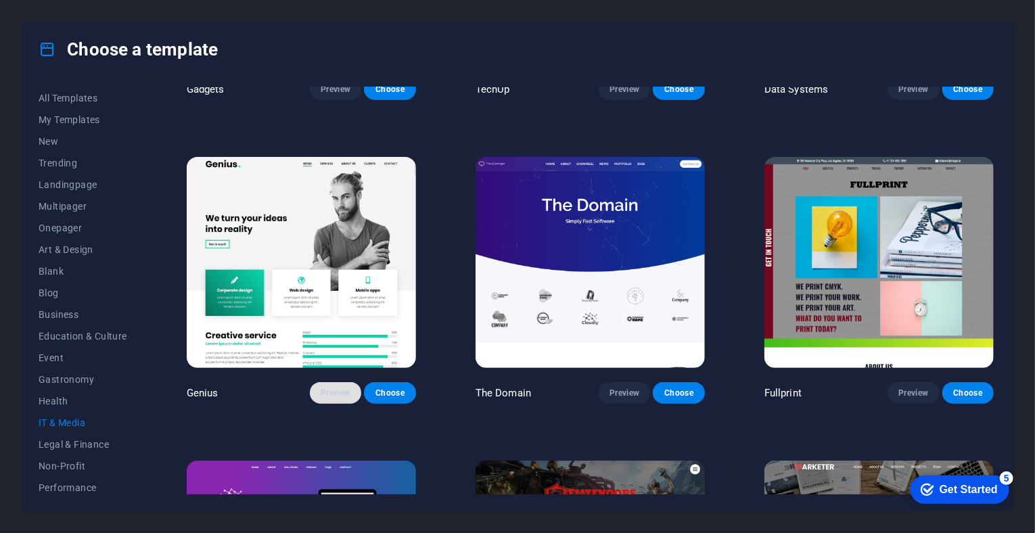
click at [327, 388] on span "Preview" at bounding box center [336, 393] width 30 height 11
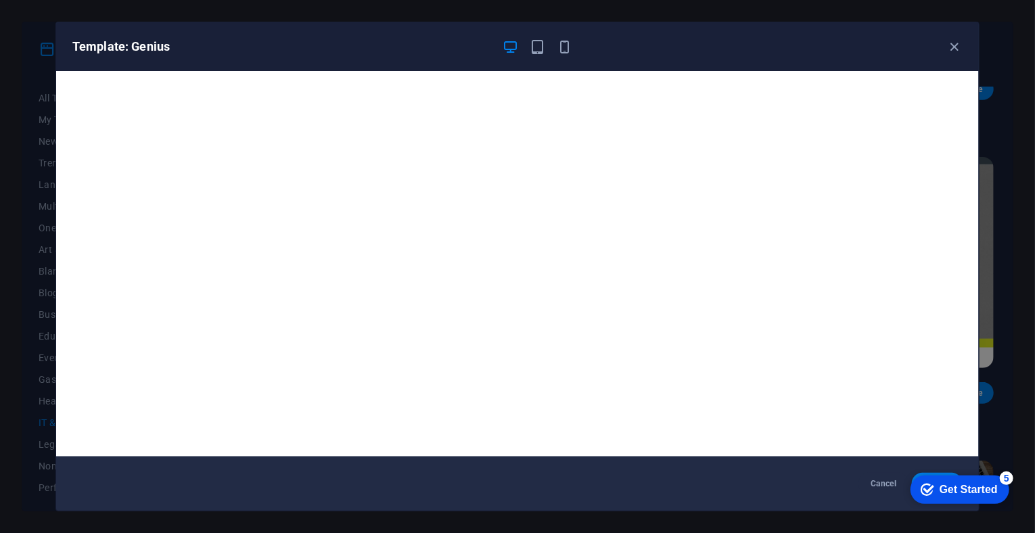
scroll to position [3, 0]
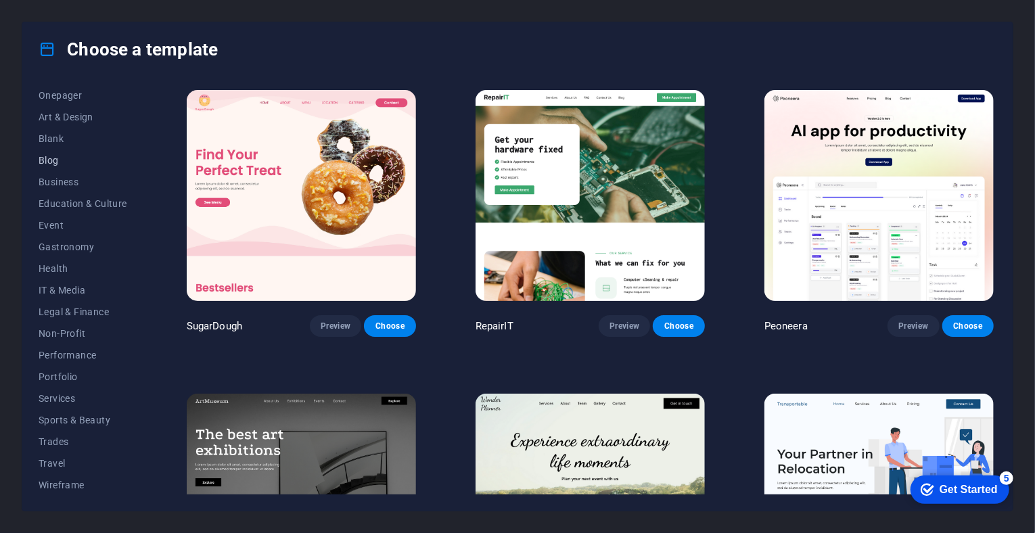
scroll to position [133, 0]
click at [74, 482] on span "Wireframe" at bounding box center [83, 484] width 89 height 11
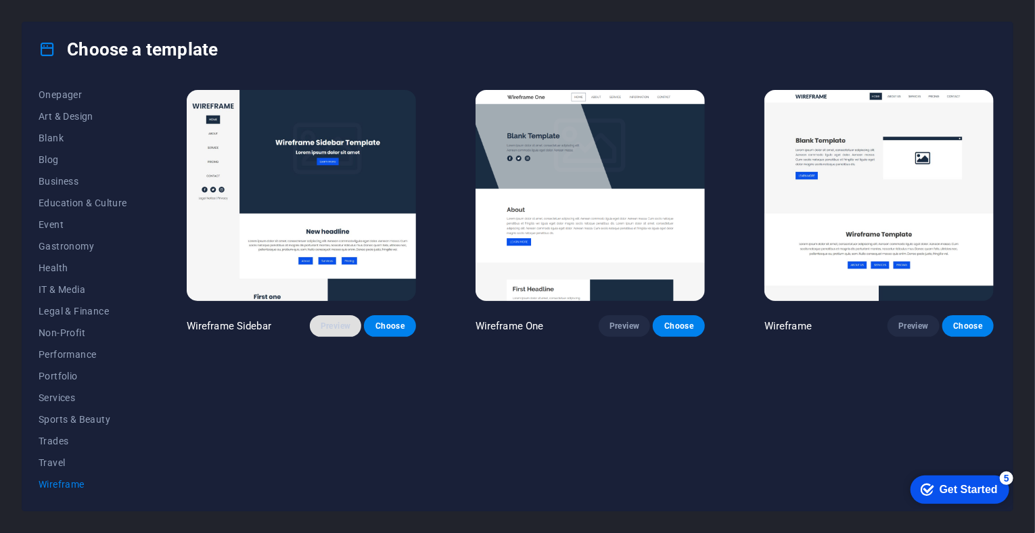
click at [328, 326] on span "Preview" at bounding box center [336, 326] width 30 height 11
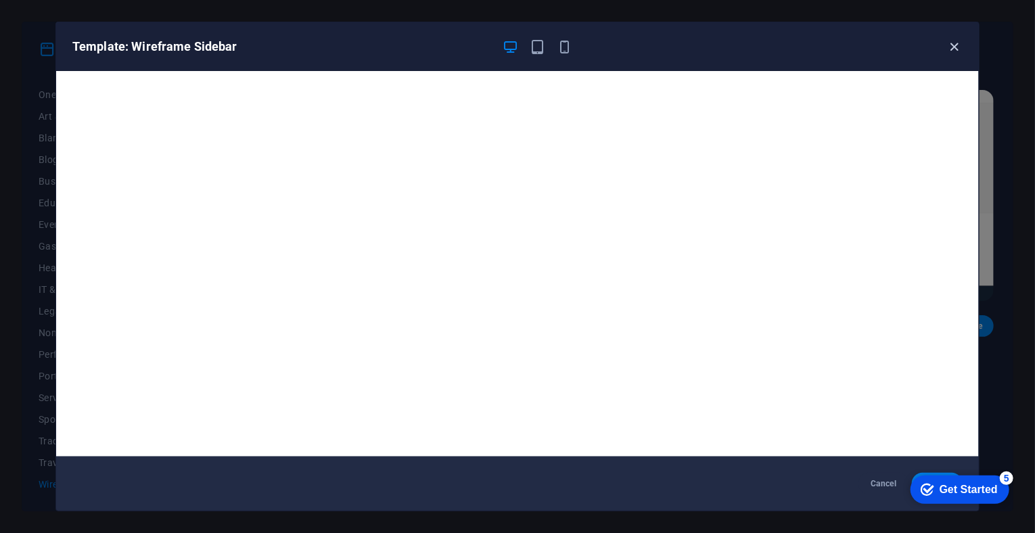
click at [956, 40] on icon "button" at bounding box center [955, 47] width 16 height 16
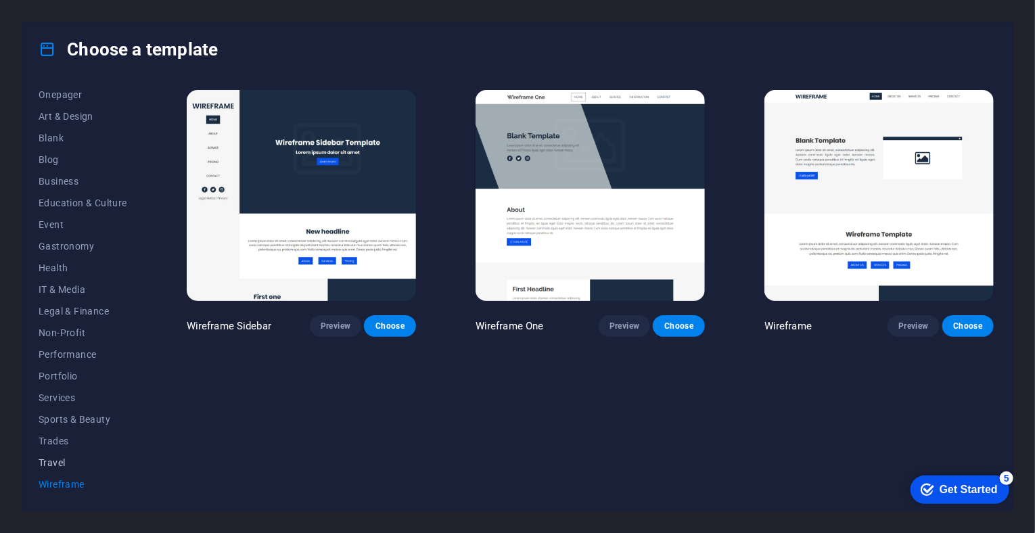
click at [81, 465] on span "Travel" at bounding box center [83, 463] width 89 height 11
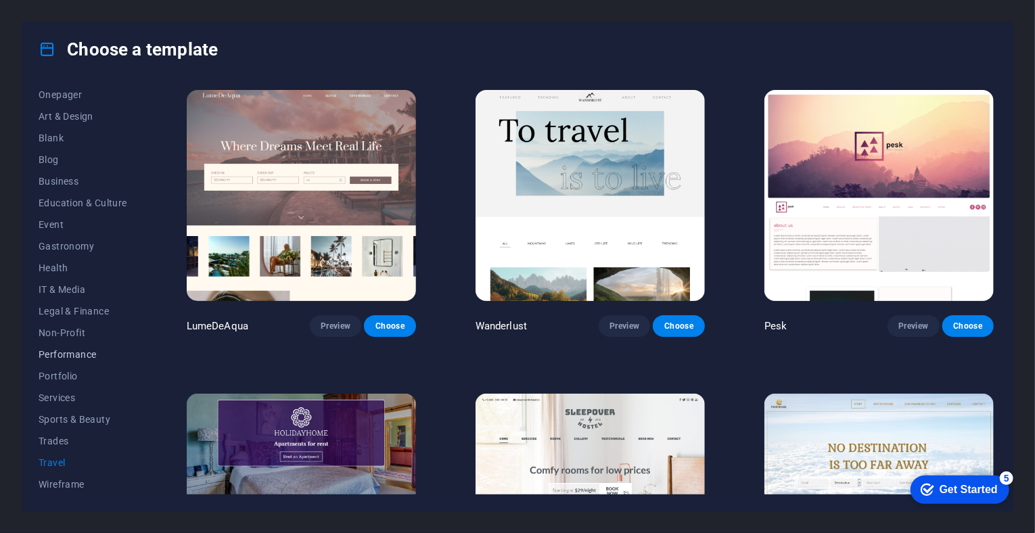
click at [81, 353] on span "Performance" at bounding box center [83, 354] width 89 height 11
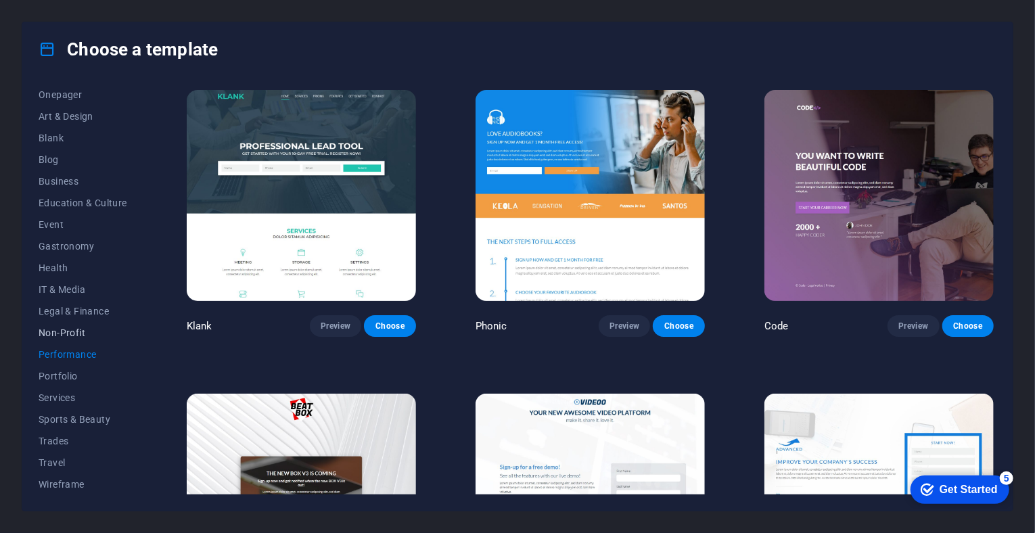
click at [87, 338] on span "Non-Profit" at bounding box center [83, 333] width 89 height 11
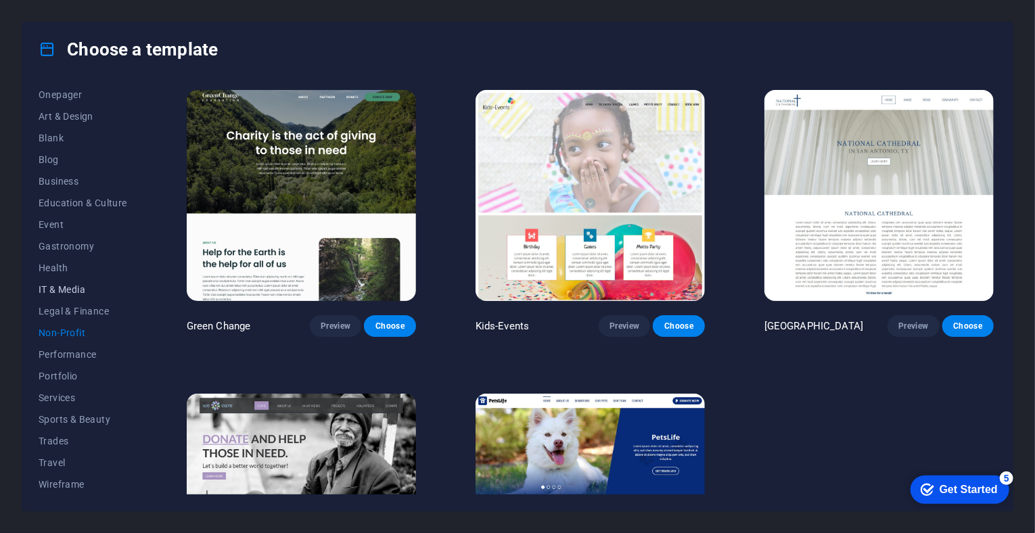
click at [66, 292] on span "IT & Media" at bounding box center [83, 289] width 89 height 11
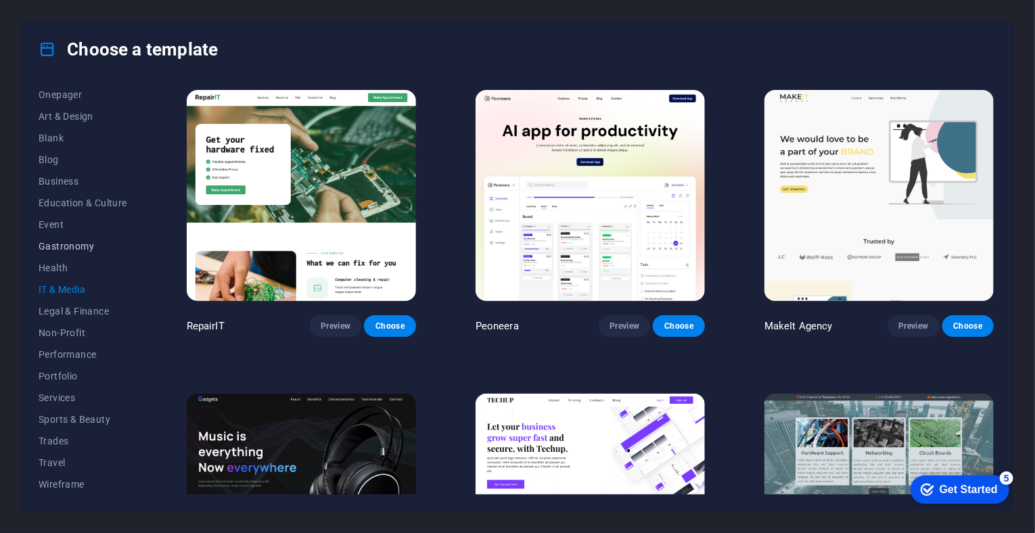
click at [62, 243] on span "Gastronomy" at bounding box center [83, 246] width 89 height 11
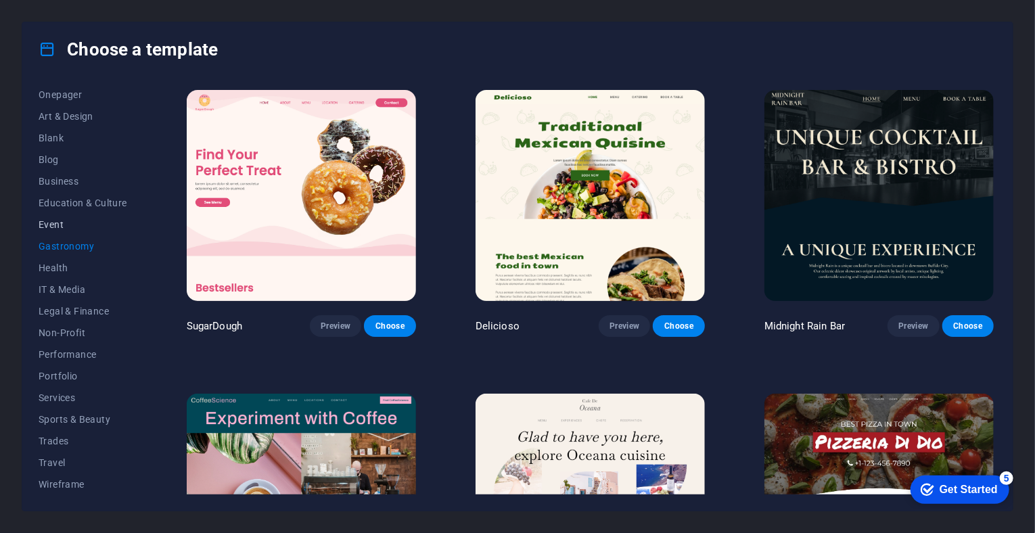
click at [61, 227] on span "Event" at bounding box center [83, 224] width 89 height 11
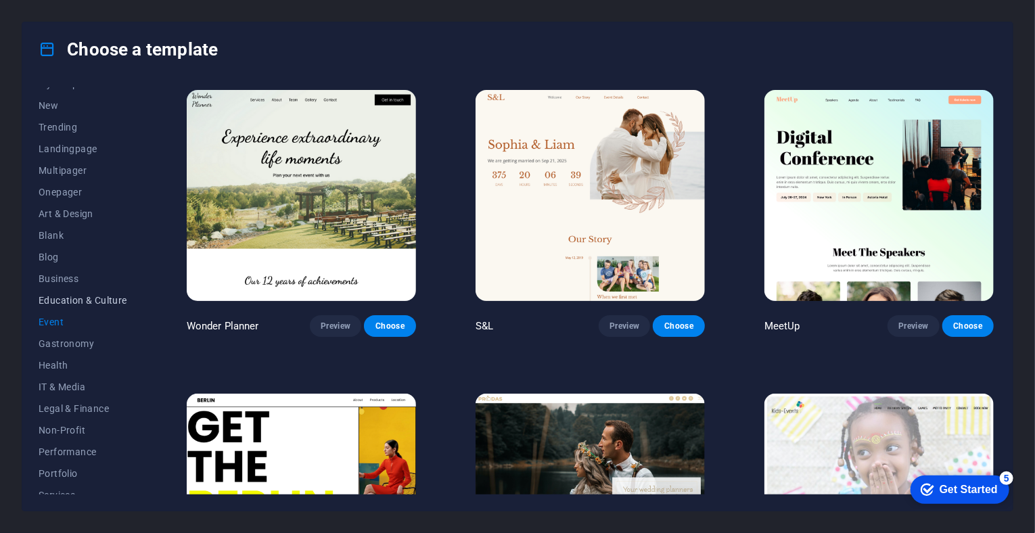
scroll to position [0, 0]
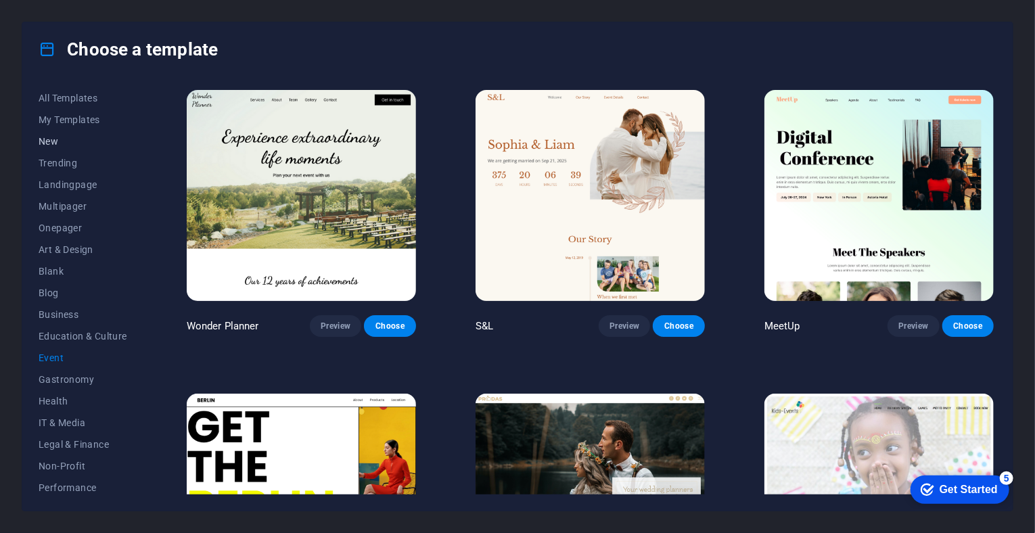
click at [58, 147] on button "New" at bounding box center [83, 142] width 89 height 22
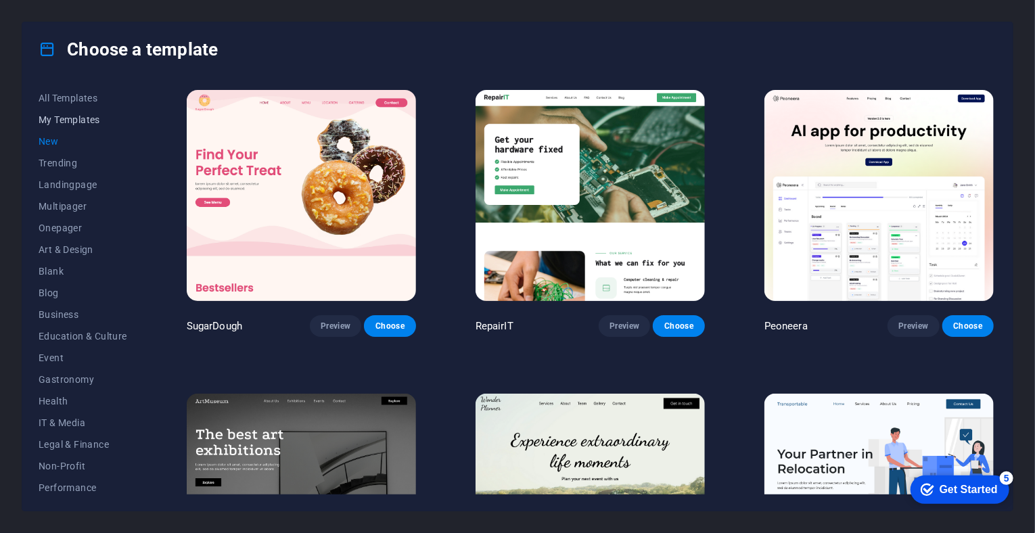
click at [59, 126] on button "My Templates" at bounding box center [83, 120] width 89 height 22
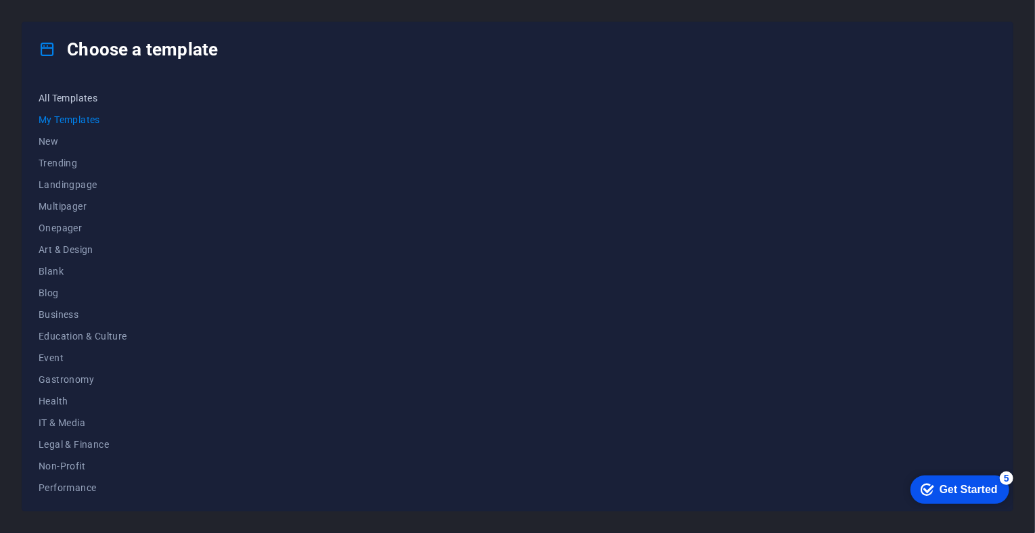
click at [73, 99] on span "All Templates" at bounding box center [83, 98] width 89 height 11
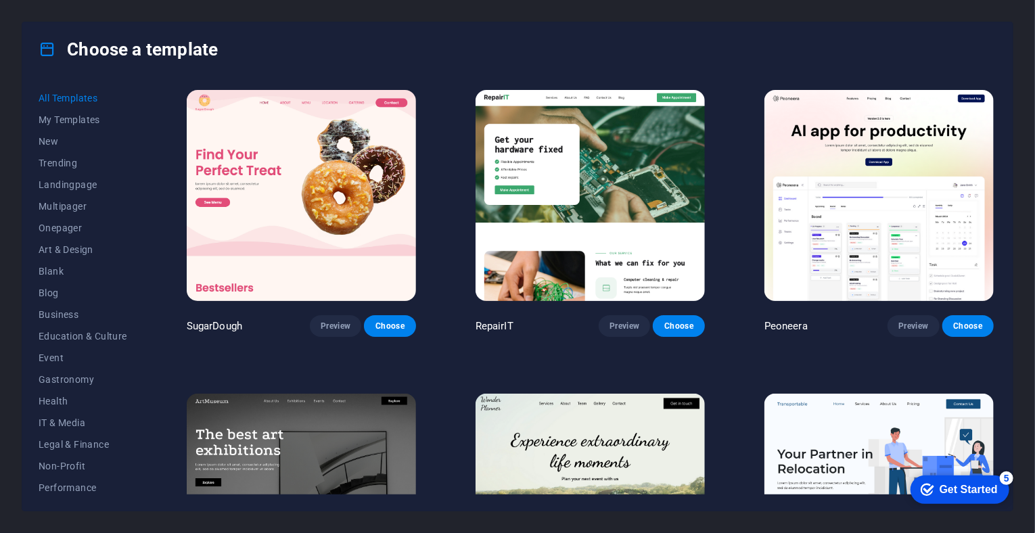
click at [73, 105] on button "All Templates" at bounding box center [83, 98] width 89 height 22
click at [72, 194] on button "Education & Culture" at bounding box center [83, 203] width 89 height 22
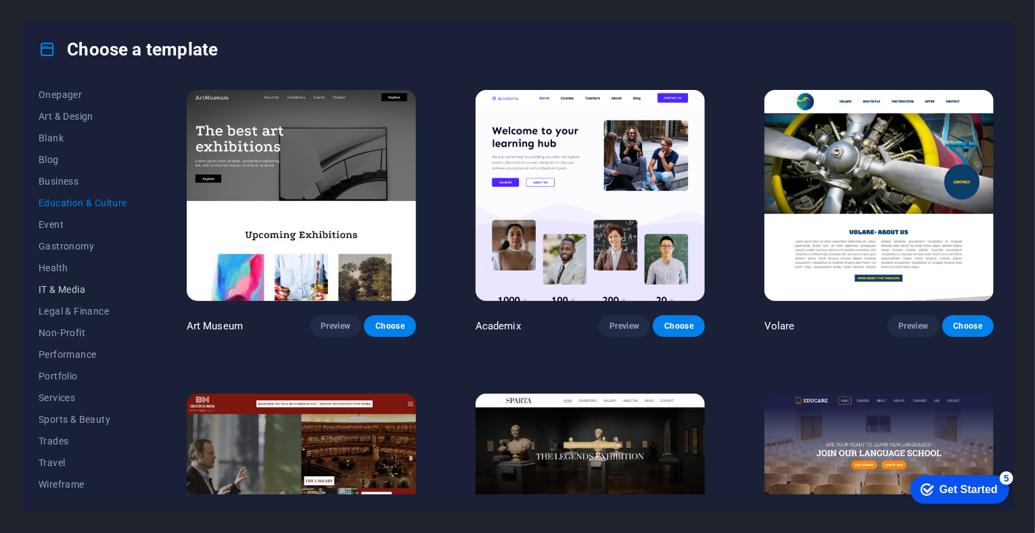
click at [68, 286] on span "IT & Media" at bounding box center [83, 289] width 89 height 11
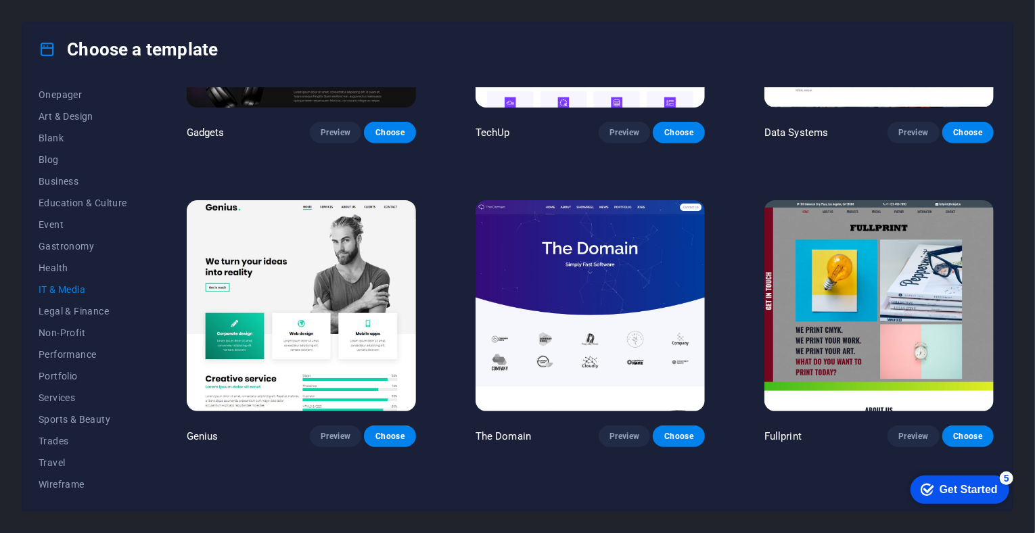
scroll to position [541, 0]
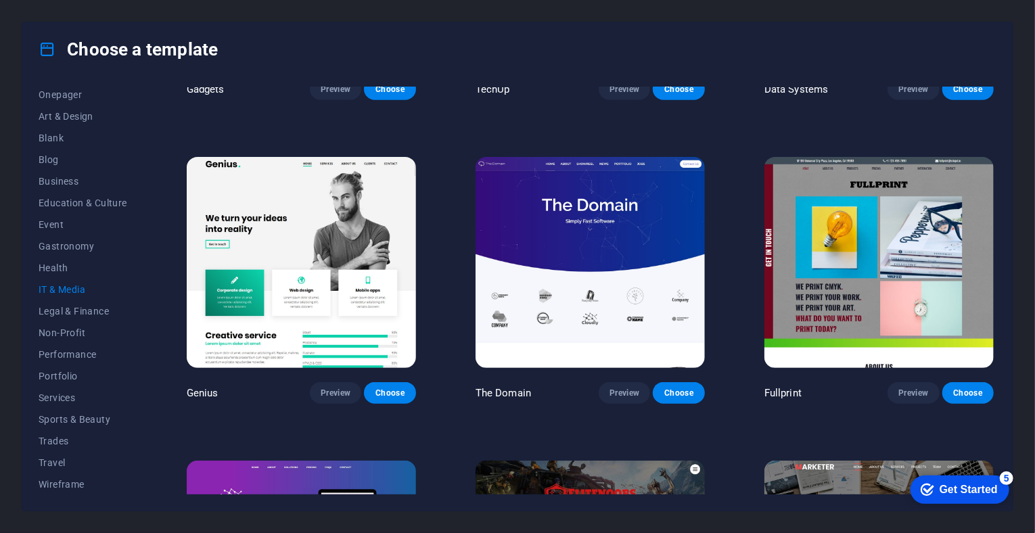
click at [948, 489] on div "Get Started" at bounding box center [968, 489] width 58 height 12
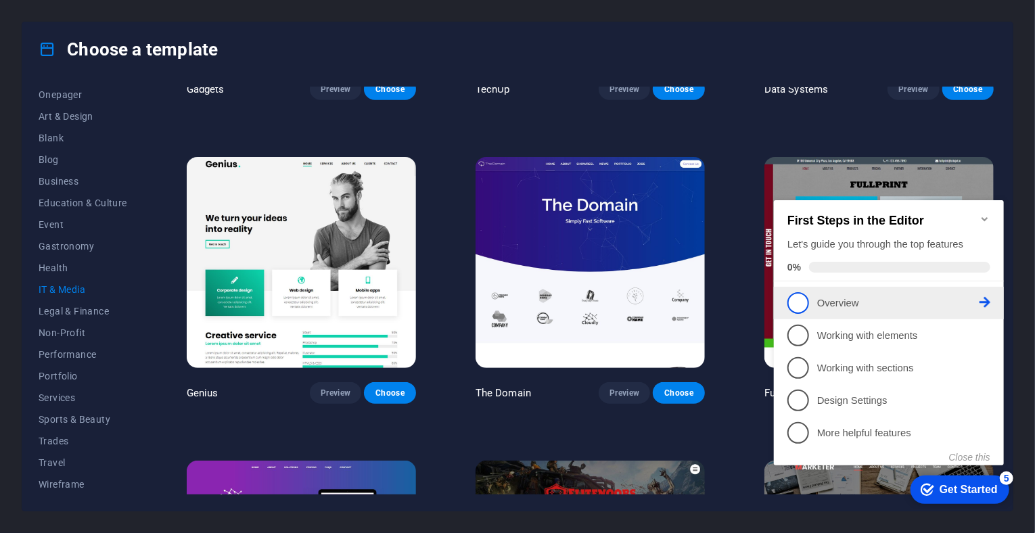
click at [907, 298] on p "Overview - incomplete" at bounding box center [898, 303] width 162 height 14
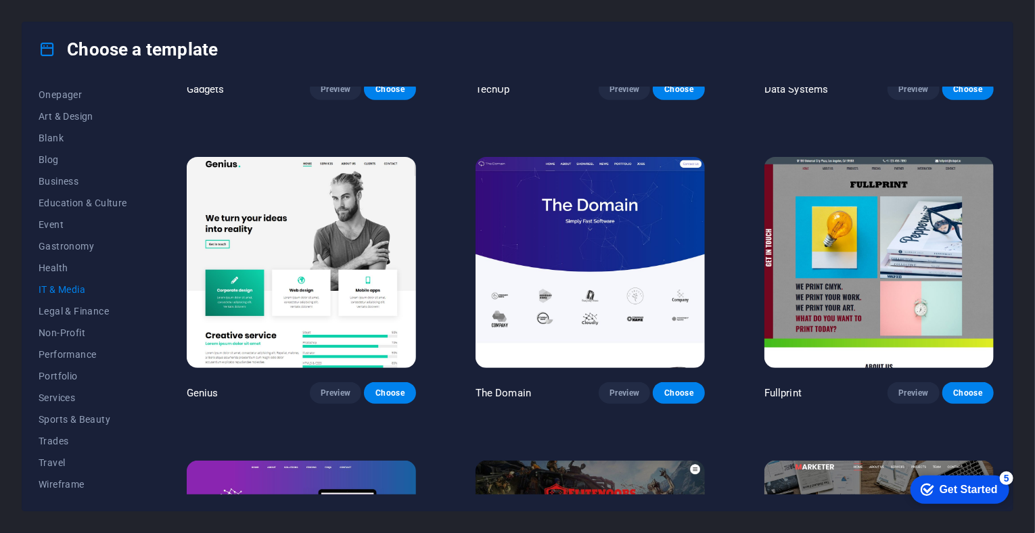
click at [959, 489] on div "Get Started" at bounding box center [968, 489] width 58 height 12
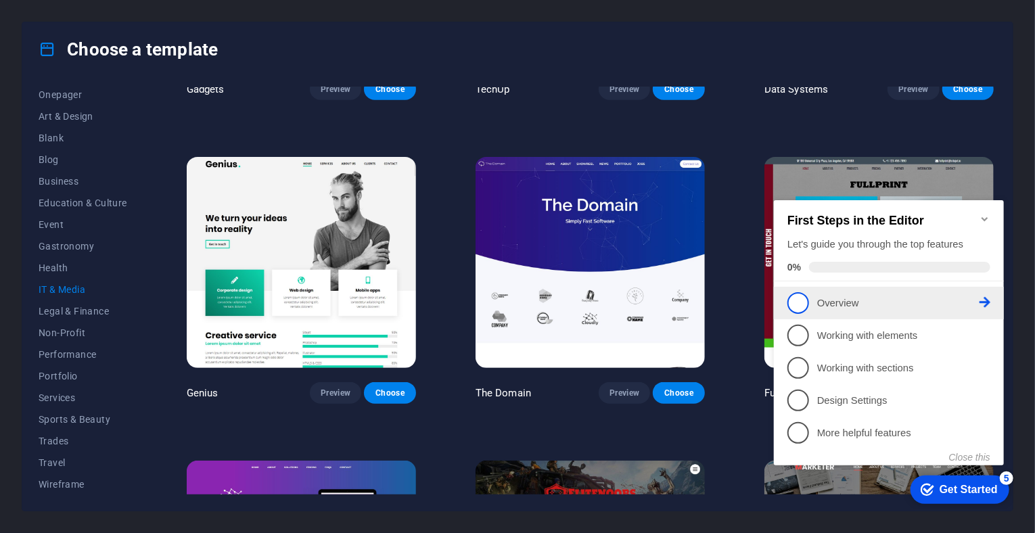
click at [797, 302] on span "1" at bounding box center [798, 303] width 22 height 22
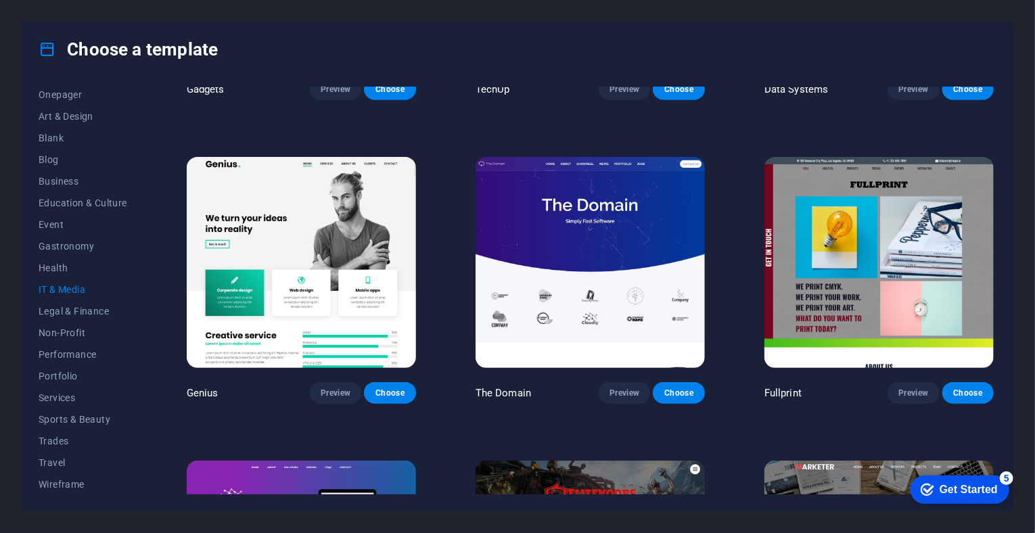
click at [995, 480] on div "checkmark Get Started 5" at bounding box center [959, 489] width 99 height 28
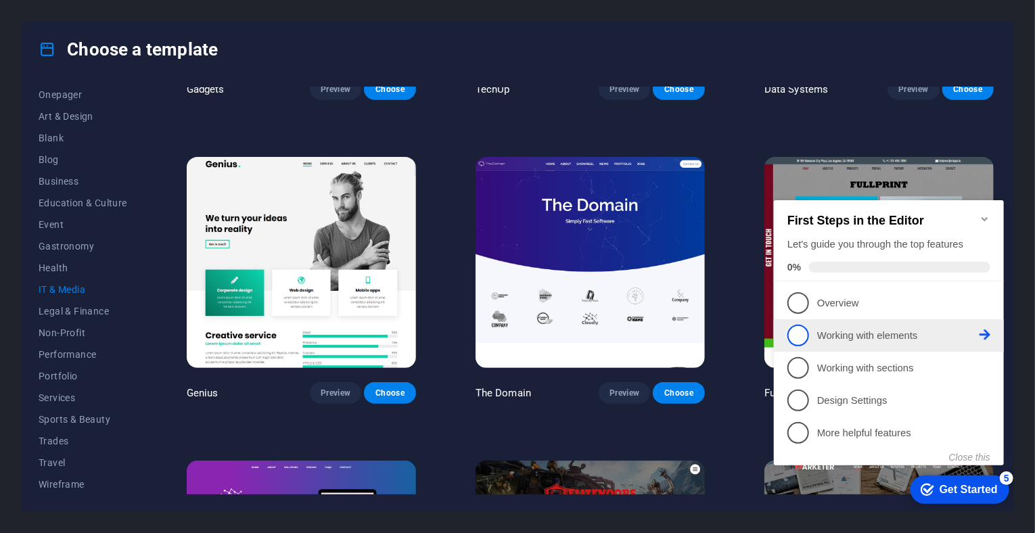
click at [872, 338] on p "Working with elements - incomplete" at bounding box center [898, 335] width 162 height 14
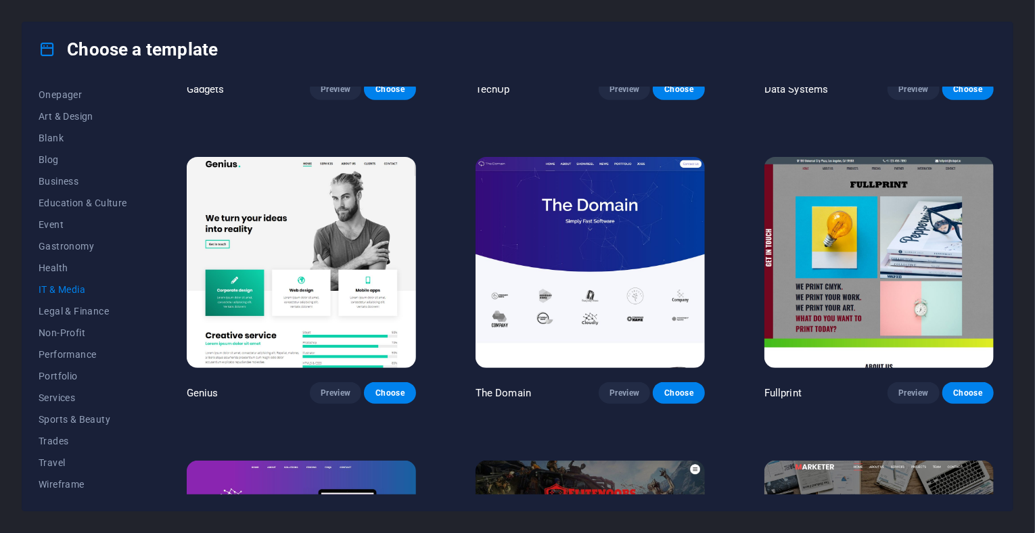
scroll to position [0, 0]
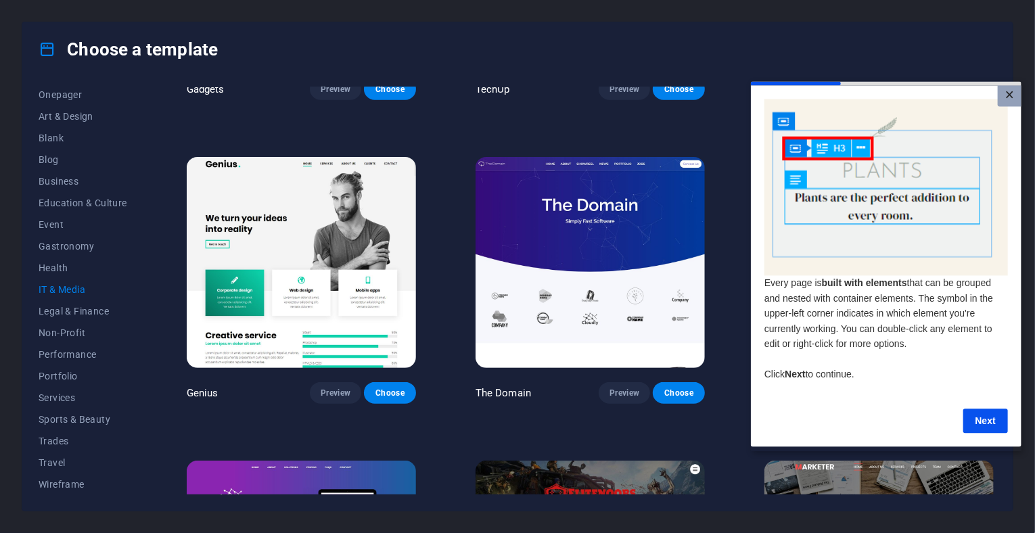
click at [1010, 94] on link "×" at bounding box center [1010, 95] width 24 height 21
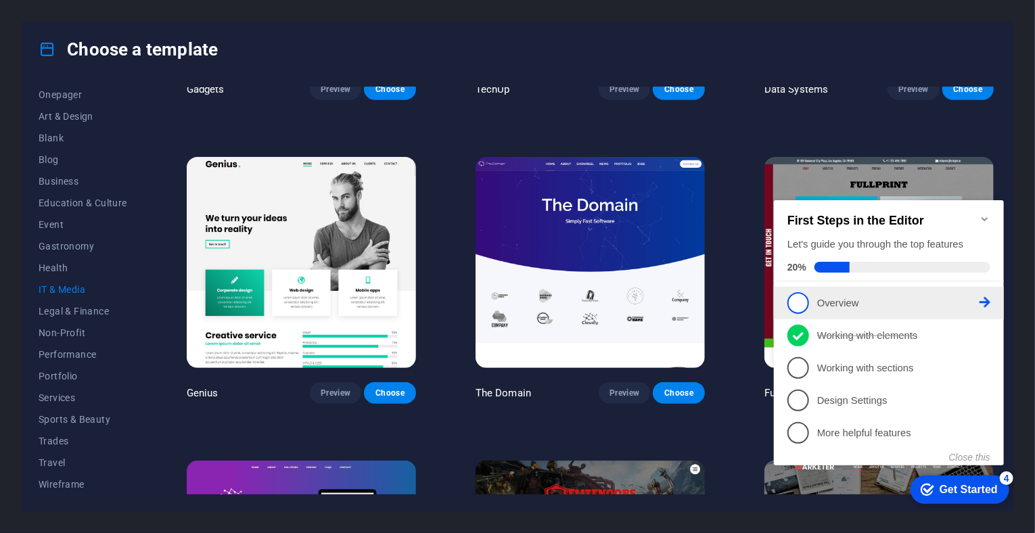
click at [796, 302] on span "1" at bounding box center [798, 303] width 22 height 22
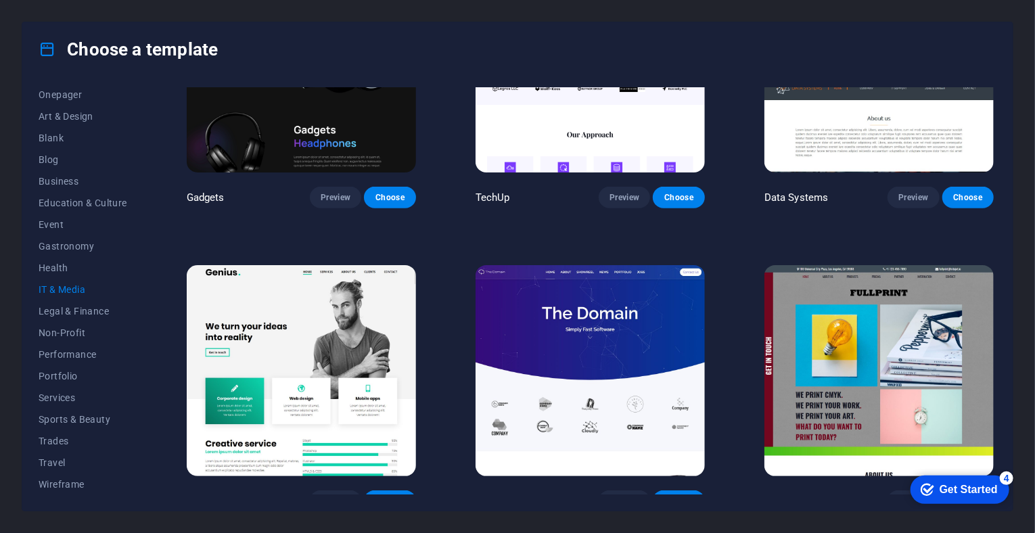
scroll to position [541, 0]
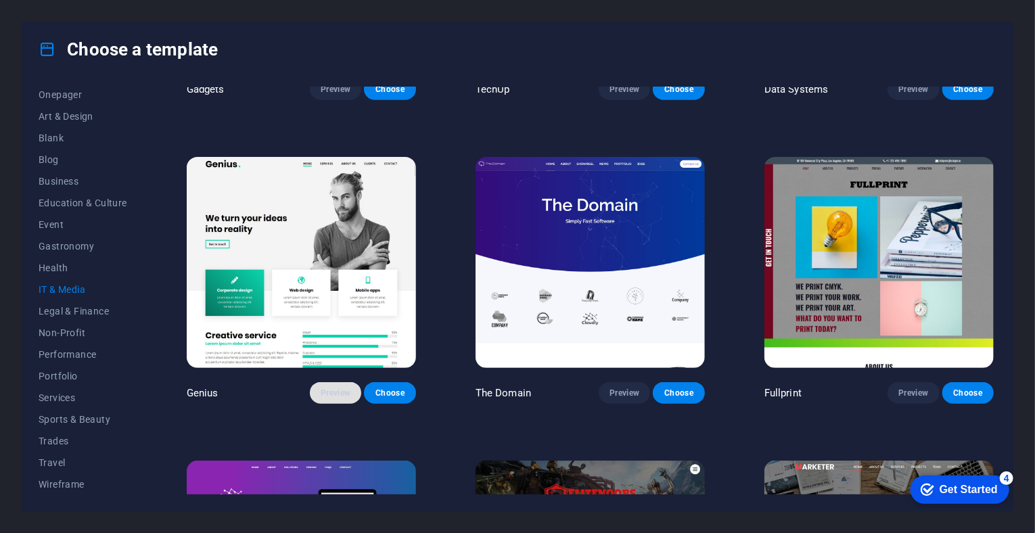
click at [348, 393] on span "Preview" at bounding box center [336, 393] width 30 height 11
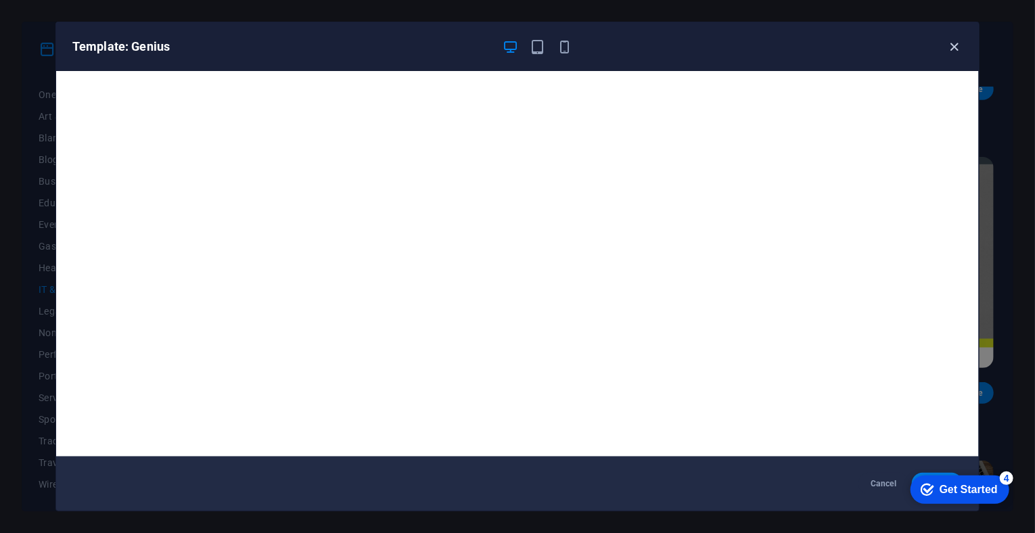
click at [962, 45] on icon "button" at bounding box center [955, 47] width 16 height 16
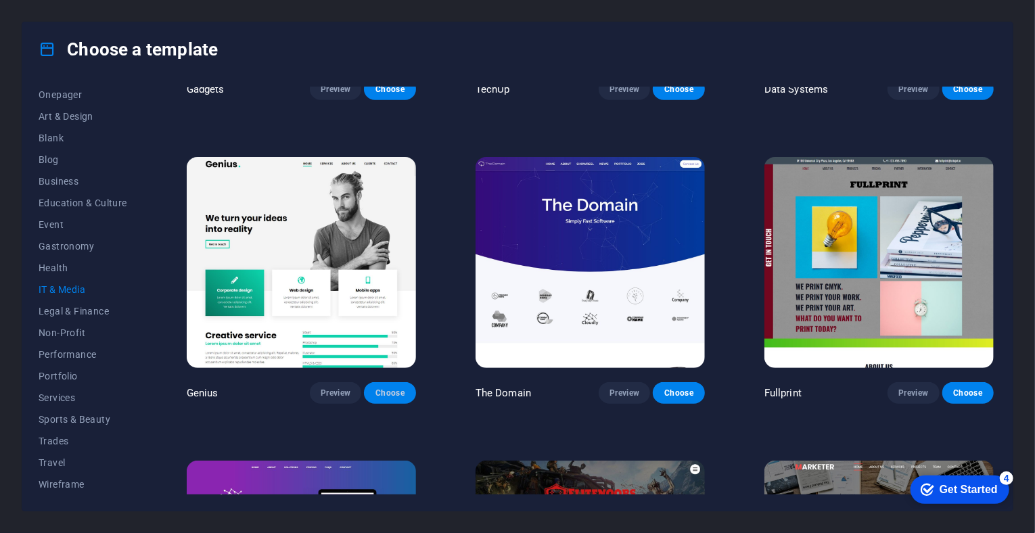
click at [391, 391] on span "Choose" at bounding box center [390, 393] width 30 height 11
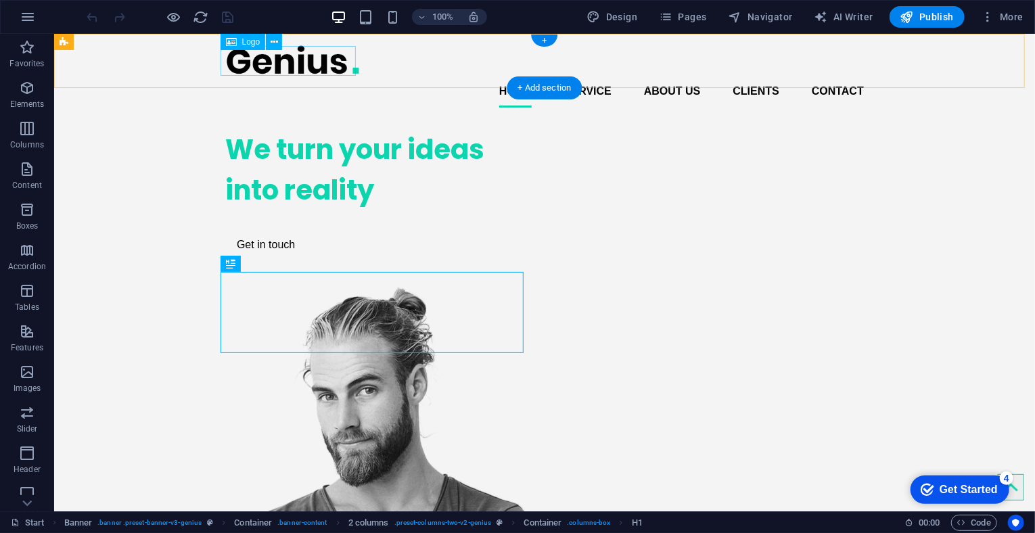
click at [351, 64] on div at bounding box center [544, 59] width 639 height 30
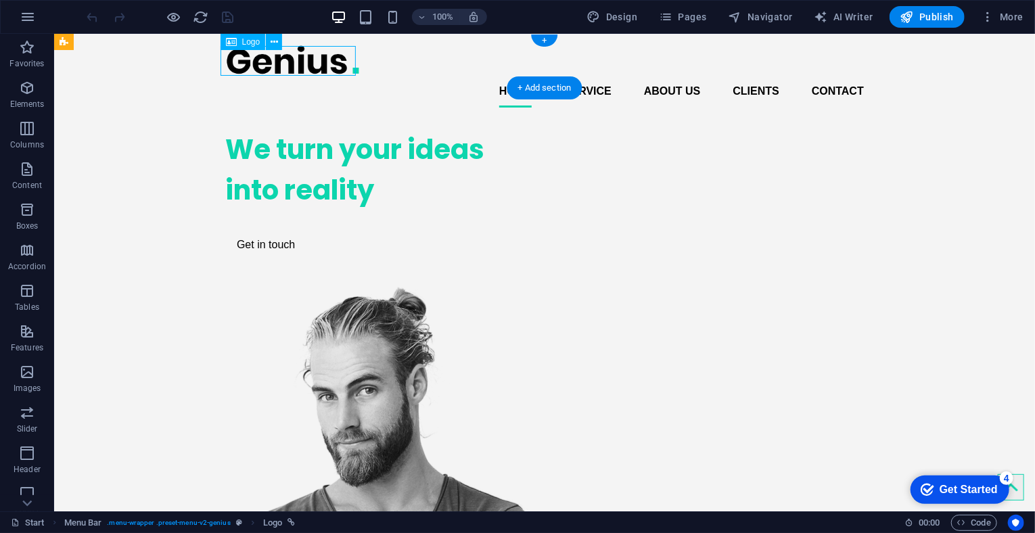
click at [325, 60] on div at bounding box center [544, 59] width 639 height 30
select select "px"
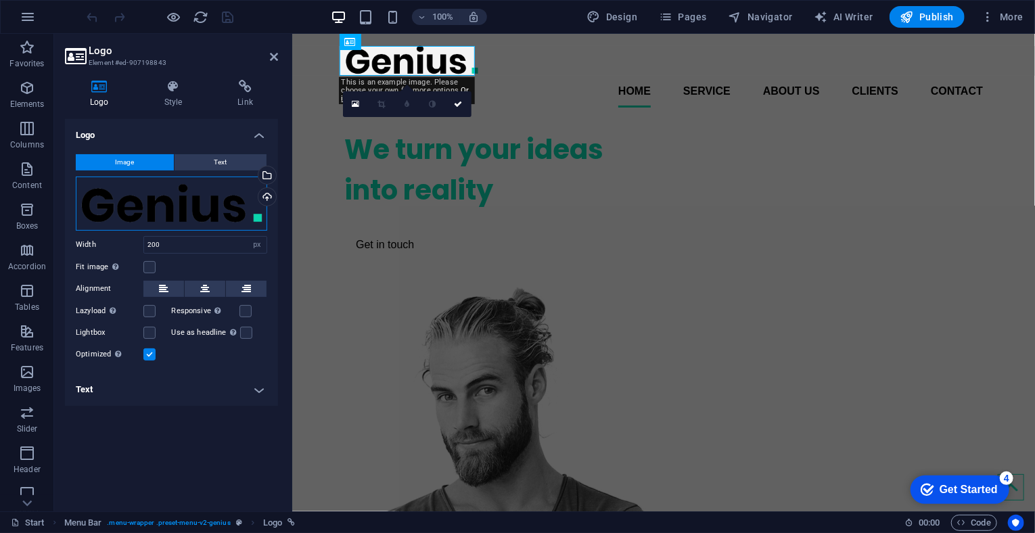
click at [114, 202] on div "Drag files here, click to choose files or select files from Files or our free s…" at bounding box center [172, 204] width 192 height 54
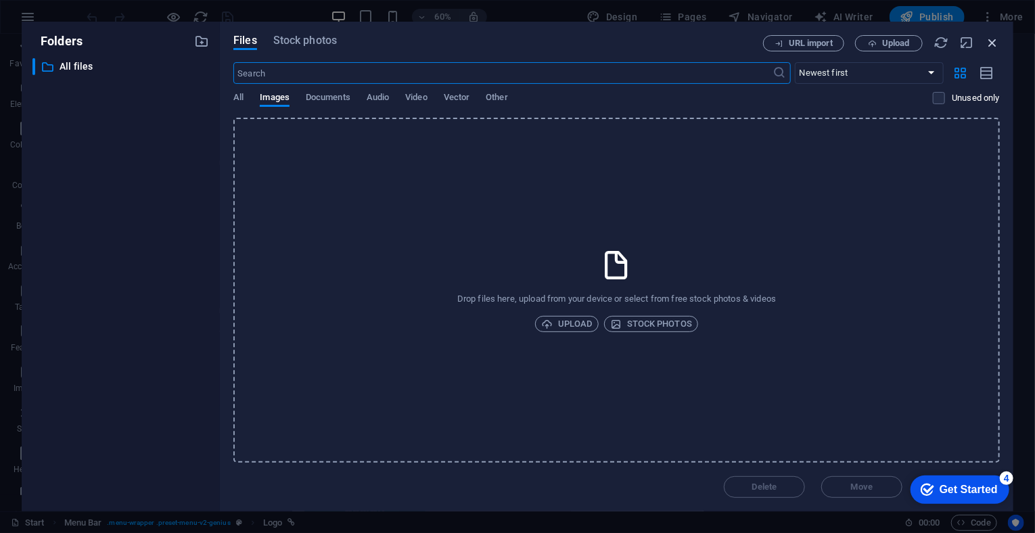
click at [993, 45] on icon "button" at bounding box center [992, 42] width 15 height 15
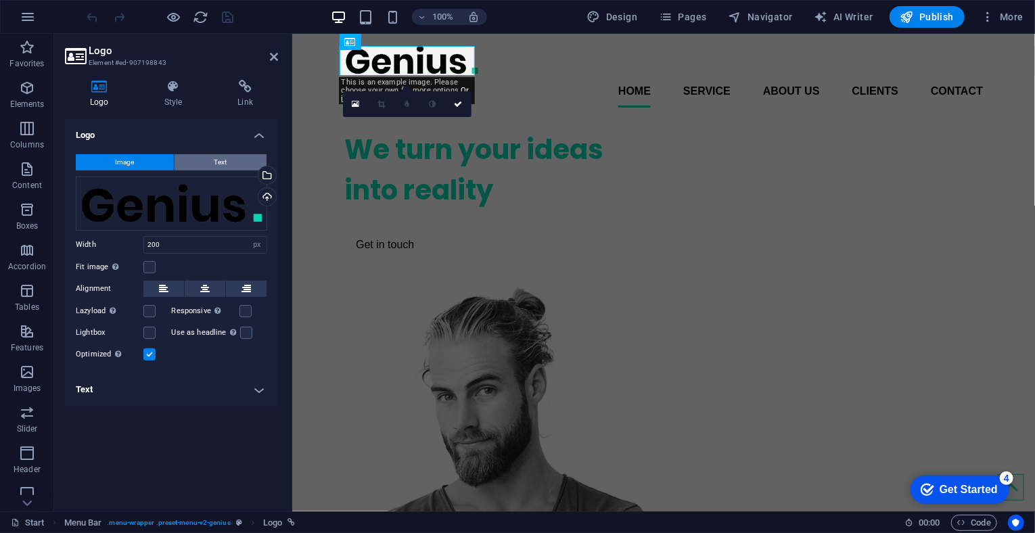
click at [215, 159] on span "Text" at bounding box center [221, 162] width 13 height 16
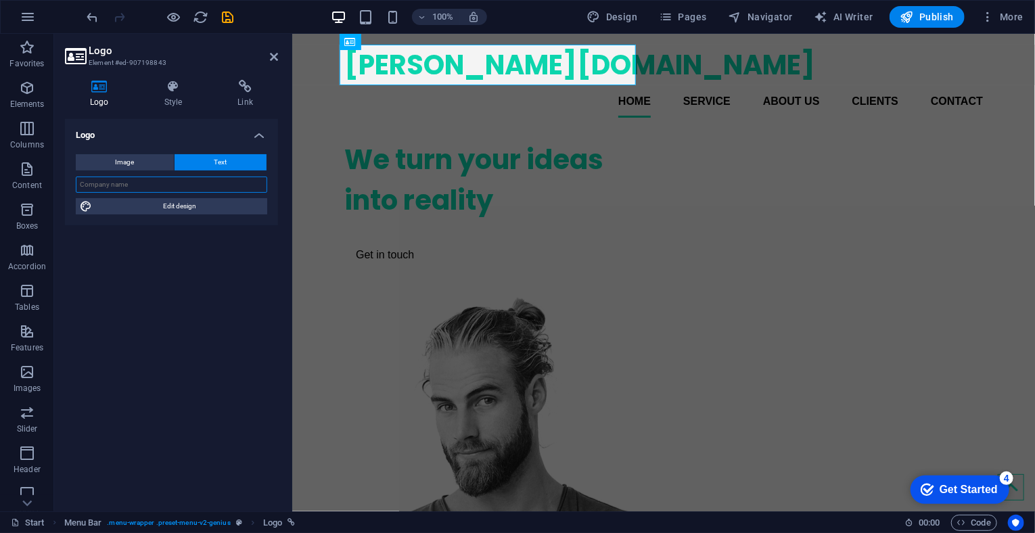
click at [144, 186] on input "text" at bounding box center [172, 185] width 192 height 16
click at [218, 358] on div "Logo Image Text Drag files here, click to choose files or select files from Fil…" at bounding box center [171, 310] width 213 height 382
click at [158, 182] on input "text" at bounding box center [172, 185] width 192 height 16
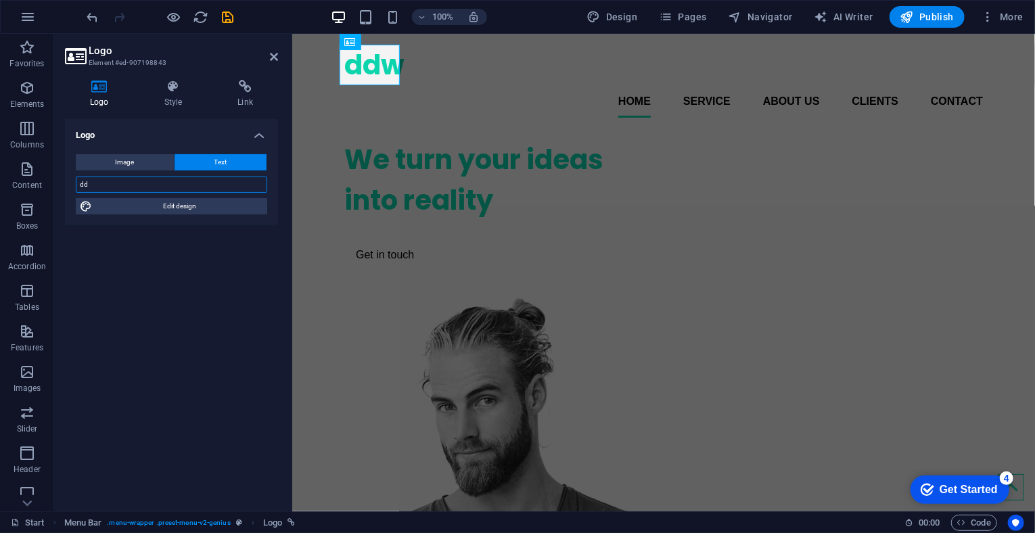
type input "d"
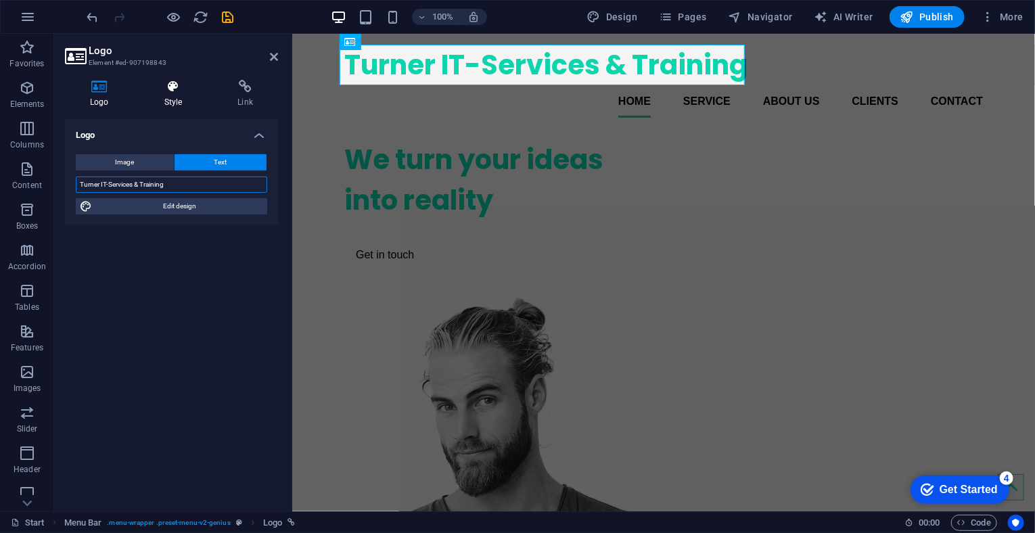
type input "[PERSON_NAME] IT-Services & Training"
click at [167, 104] on h4 "Style" at bounding box center [176, 94] width 74 height 28
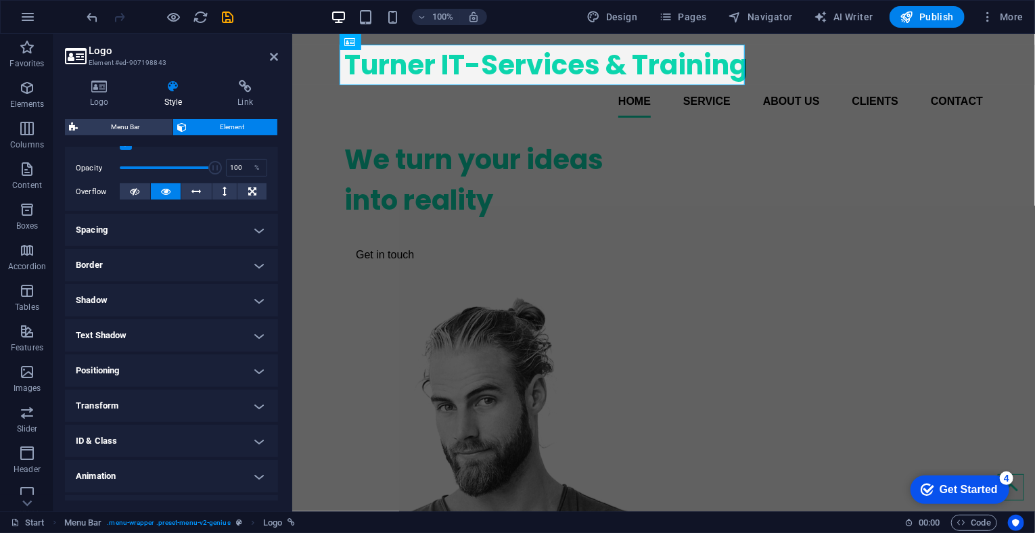
scroll to position [217, 0]
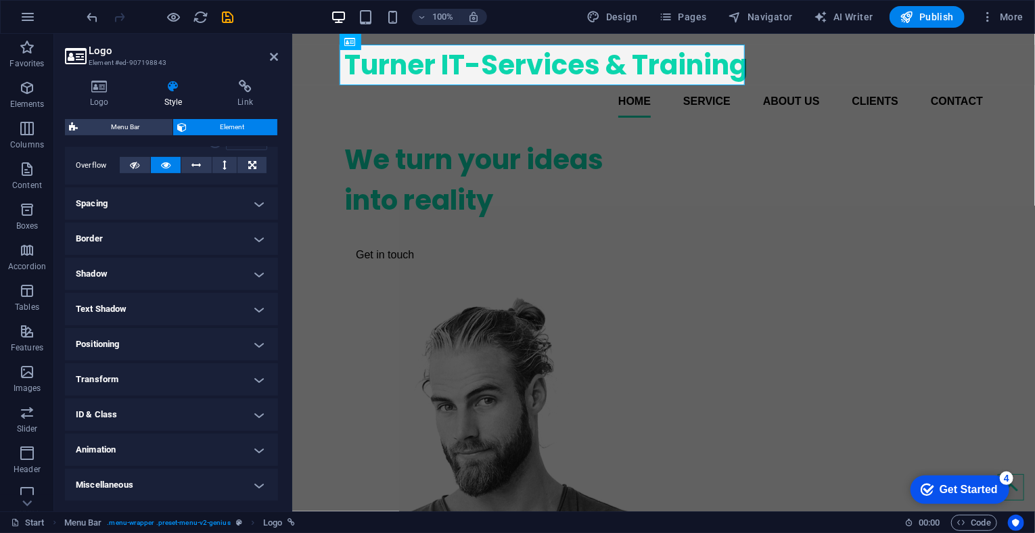
click at [253, 200] on h4 "Spacing" at bounding box center [171, 203] width 213 height 32
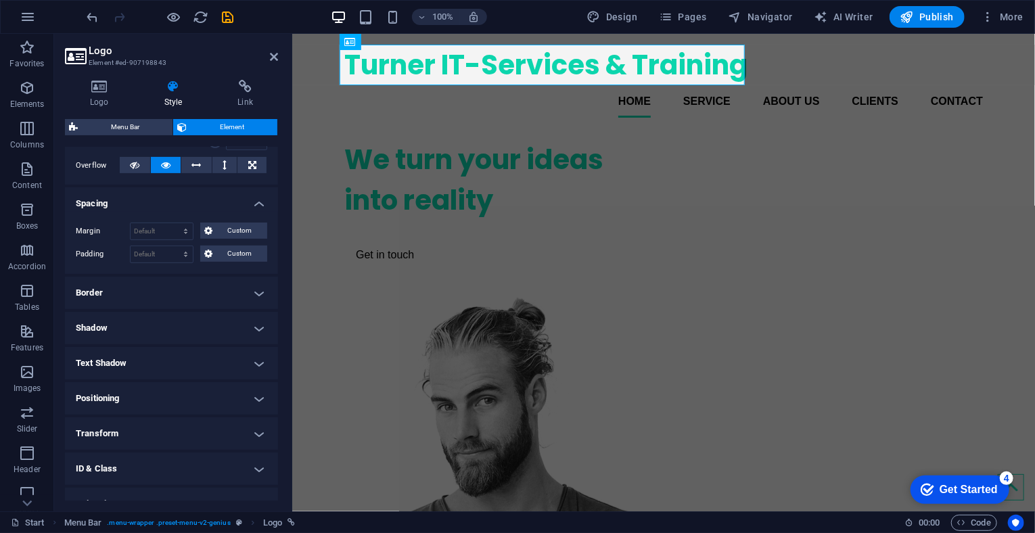
click at [253, 200] on h4 "Spacing" at bounding box center [171, 199] width 213 height 24
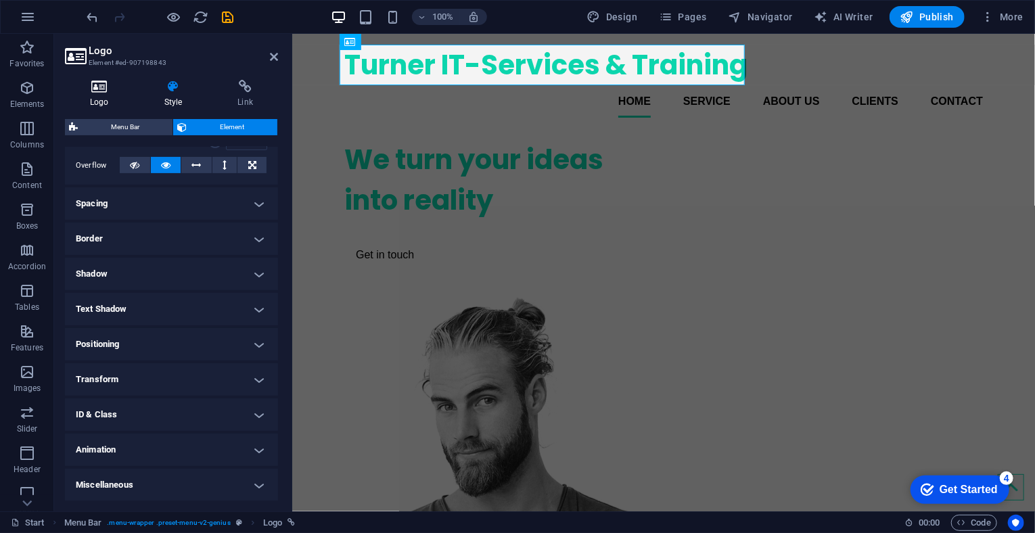
click at [114, 97] on h4 "Logo" at bounding box center [102, 94] width 74 height 28
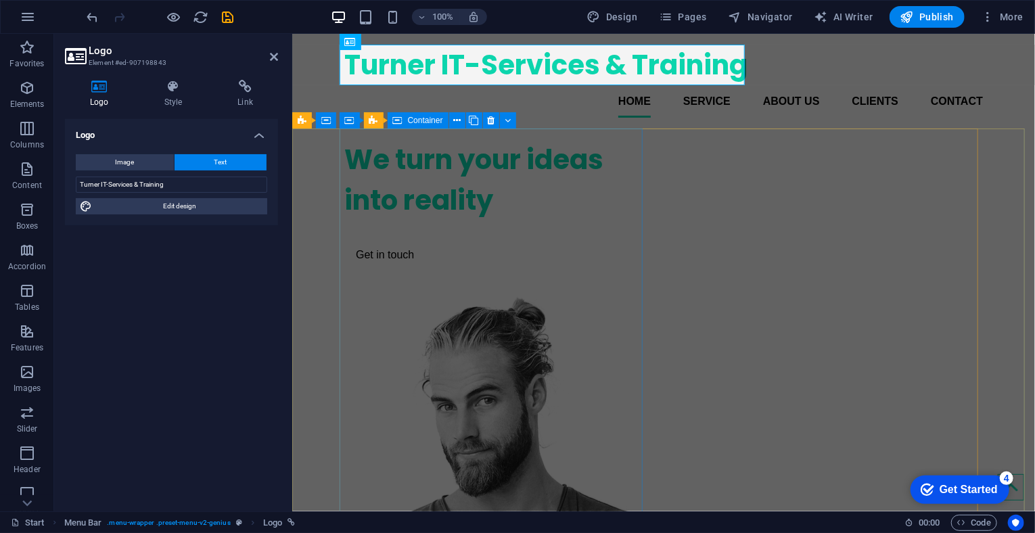
click at [416, 157] on div "We turn your ideas into reality Get in touch" at bounding box center [495, 204] width 303 height 152
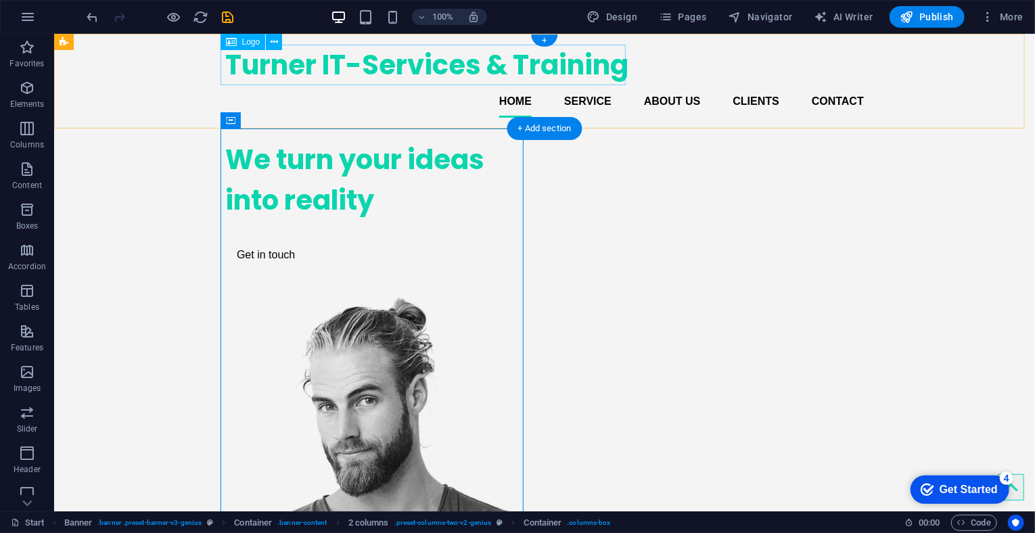
click at [434, 72] on div "[PERSON_NAME] IT-Services & Training" at bounding box center [544, 64] width 639 height 41
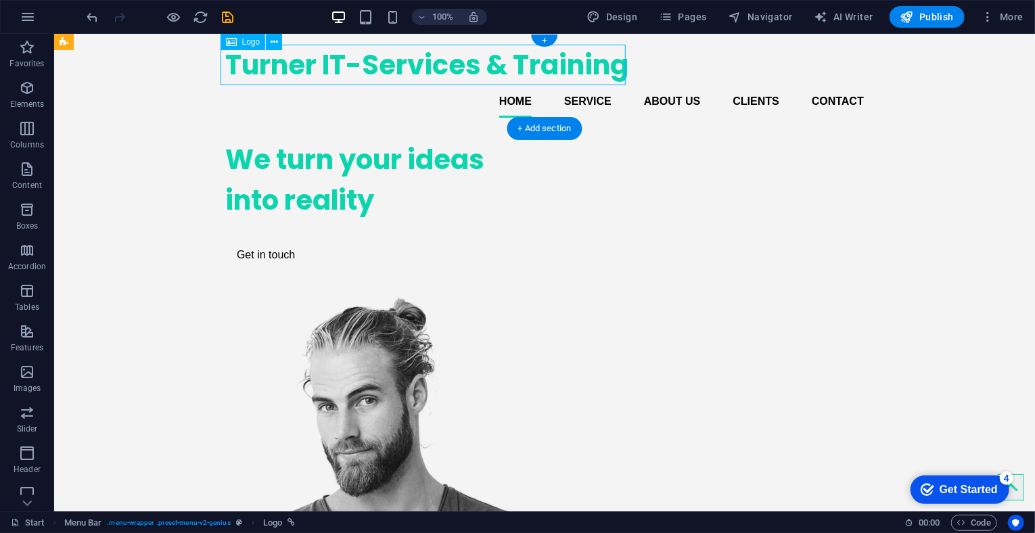
drag, startPoint x: 625, startPoint y: 60, endPoint x: 604, endPoint y: 60, distance: 21.0
click at [604, 60] on div "[PERSON_NAME] IT-Services & Training" at bounding box center [544, 64] width 639 height 41
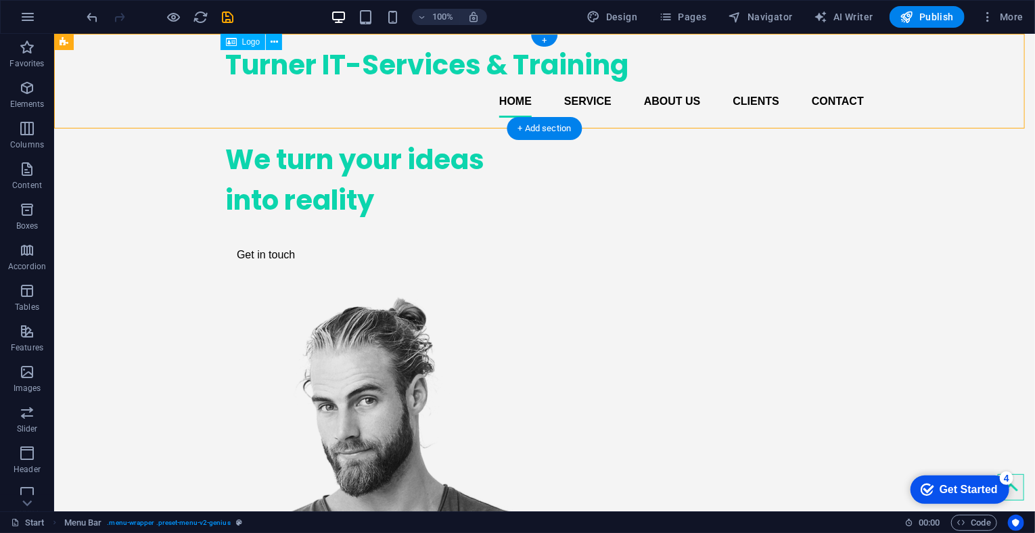
drag, startPoint x: 625, startPoint y: 61, endPoint x: 575, endPoint y: 63, distance: 50.8
click at [575, 63] on div "Turner IT-Services & Training Home Service About us Clients Contact" at bounding box center [543, 80] width 981 height 95
click at [576, 64] on div "[PERSON_NAME] IT-Services & Training" at bounding box center [544, 64] width 639 height 41
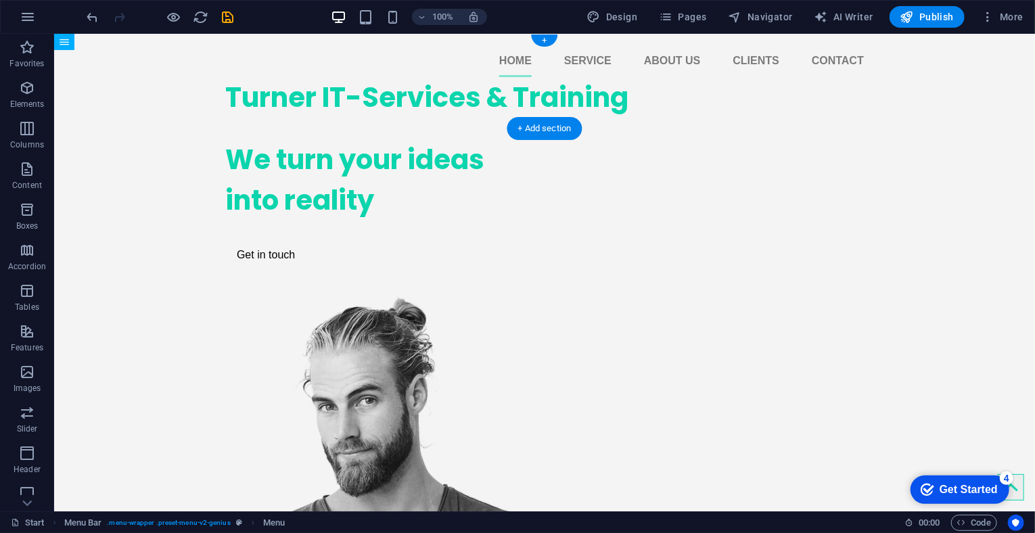
drag, startPoint x: 623, startPoint y: 85, endPoint x: 470, endPoint y: 58, distance: 156.0
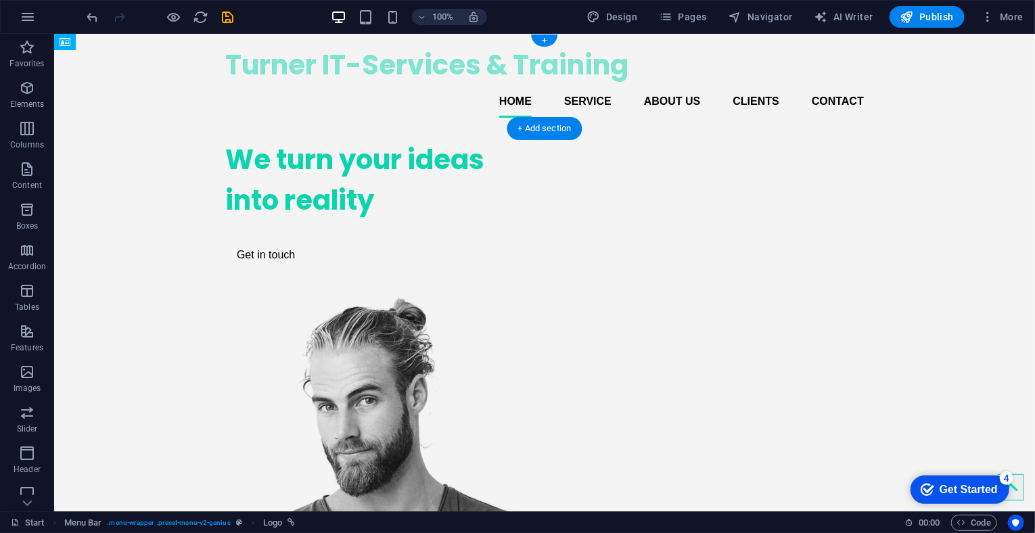
drag, startPoint x: 428, startPoint y: 96, endPoint x: 403, endPoint y: 70, distance: 35.4
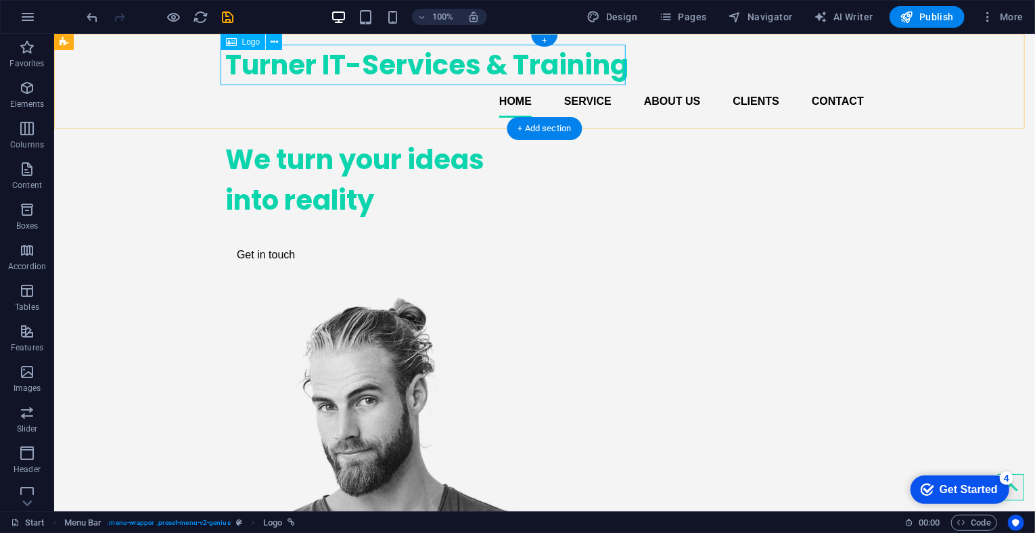
click at [416, 72] on div "[PERSON_NAME] IT-Services & Training" at bounding box center [544, 64] width 639 height 41
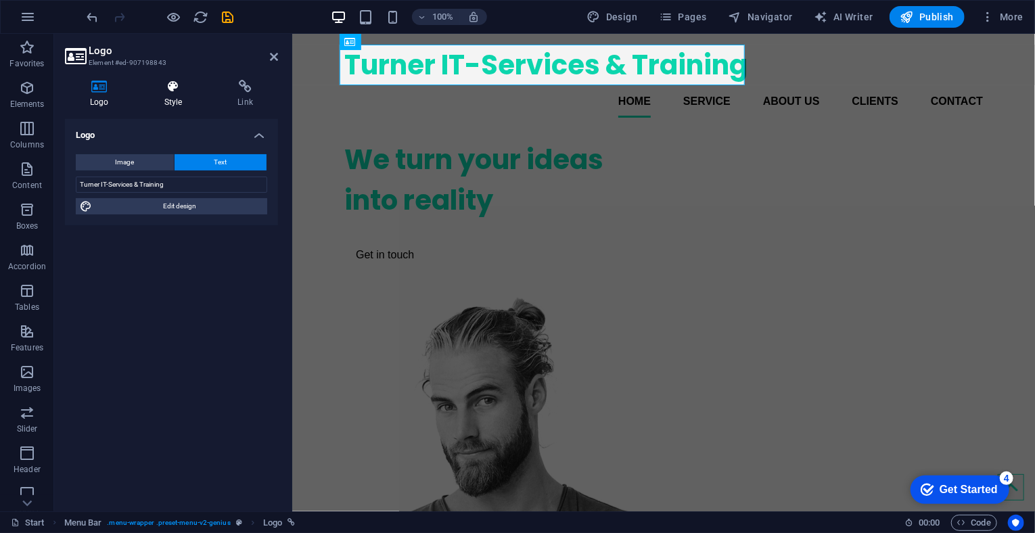
click at [178, 102] on h4 "Style" at bounding box center [176, 94] width 74 height 28
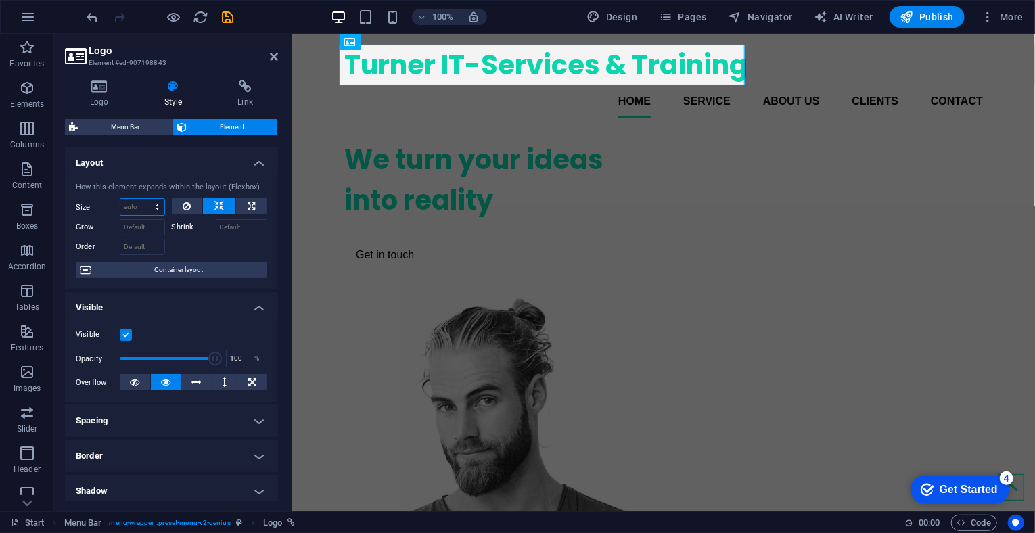
click at [156, 210] on select "Default auto px % 1/1 1/2 1/3 1/4 1/5 1/6 1/7 1/8 1/9 1/10" at bounding box center [142, 207] width 44 height 16
select select "px"
click at [143, 199] on select "Default auto px % 1/1 1/2 1/3 1/4 1/5 1/6 1/7 1/8 1/9 1/10" at bounding box center [142, 207] width 44 height 16
type input "0"
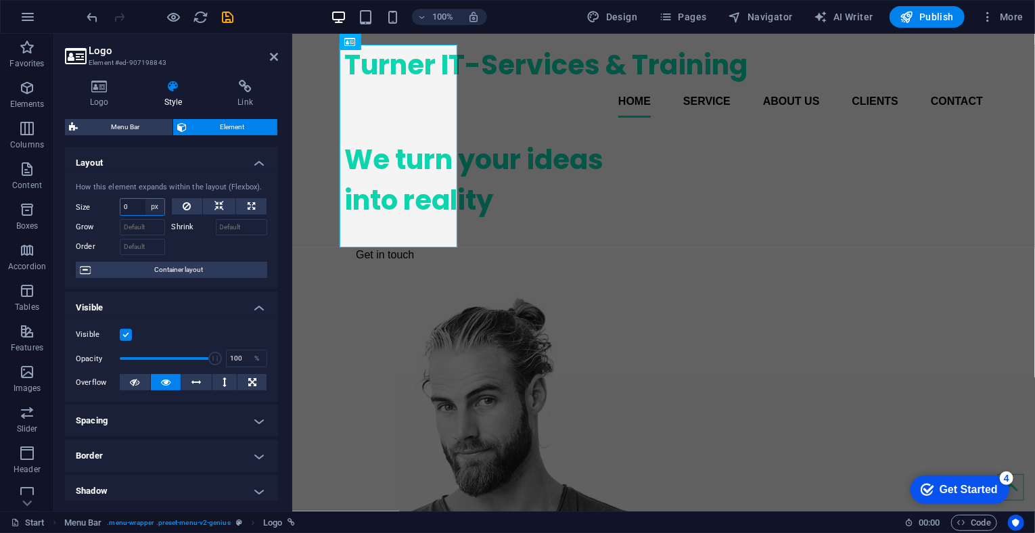
click at [156, 204] on select "Default auto px % 1/1 1/2 1/3 1/4 1/5 1/6 1/7 1/8 1/9 1/10" at bounding box center [155, 207] width 19 height 16
select select "%"
click at [146, 199] on select "Default auto px % 1/1 1/2 1/3 1/4 1/5 1/6 1/7 1/8 1/9 1/10" at bounding box center [155, 207] width 19 height 16
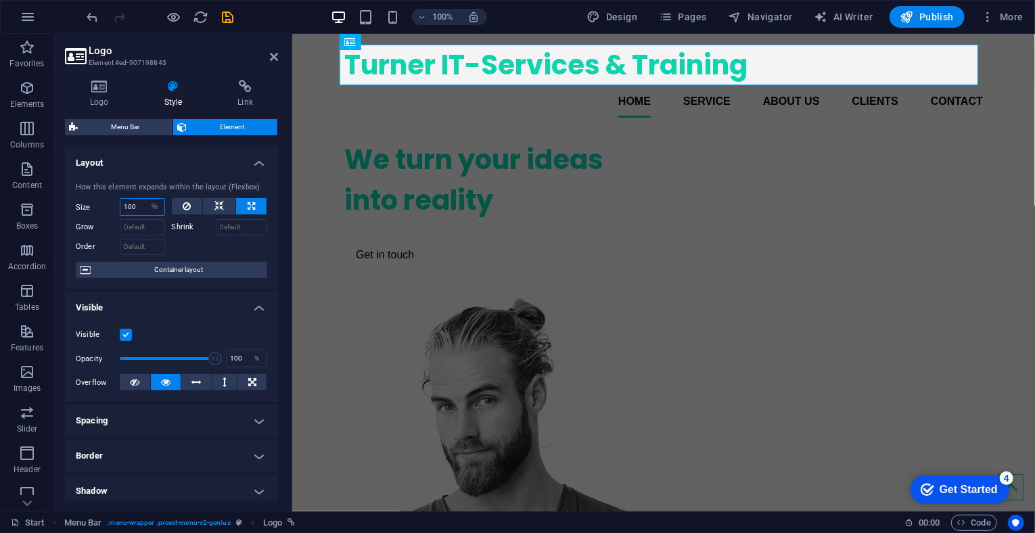
click at [138, 210] on input "100" at bounding box center [142, 207] width 44 height 16
type input "1"
type input "50"
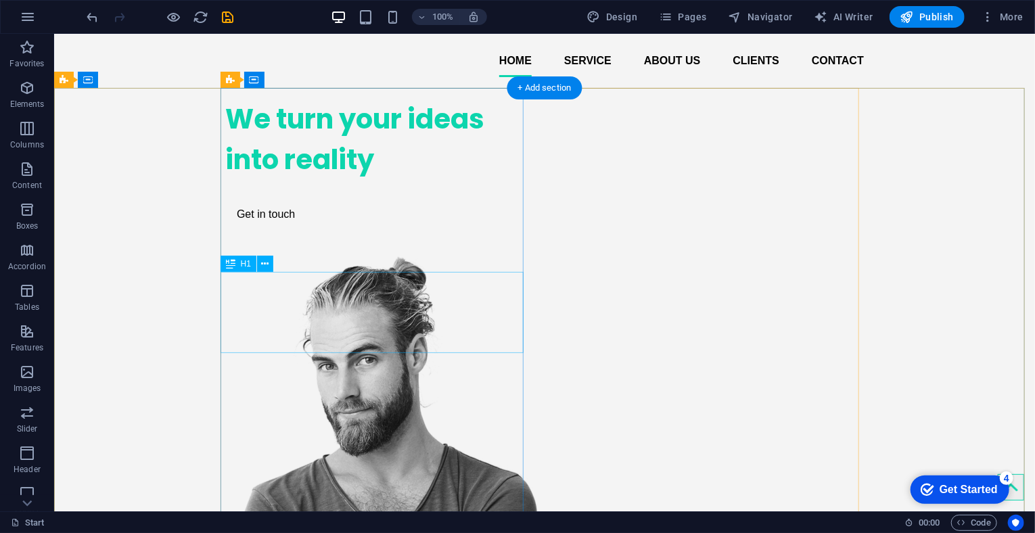
click at [335, 179] on div "We turn your ideas into reality" at bounding box center [376, 138] width 303 height 81
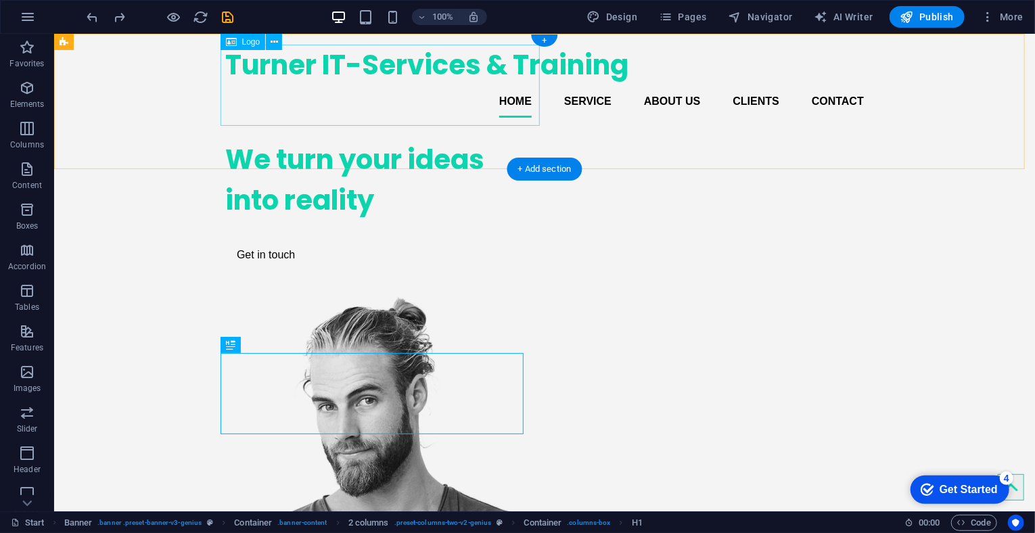
click at [303, 85] on div "[PERSON_NAME] IT-Services & Training" at bounding box center [544, 64] width 639 height 41
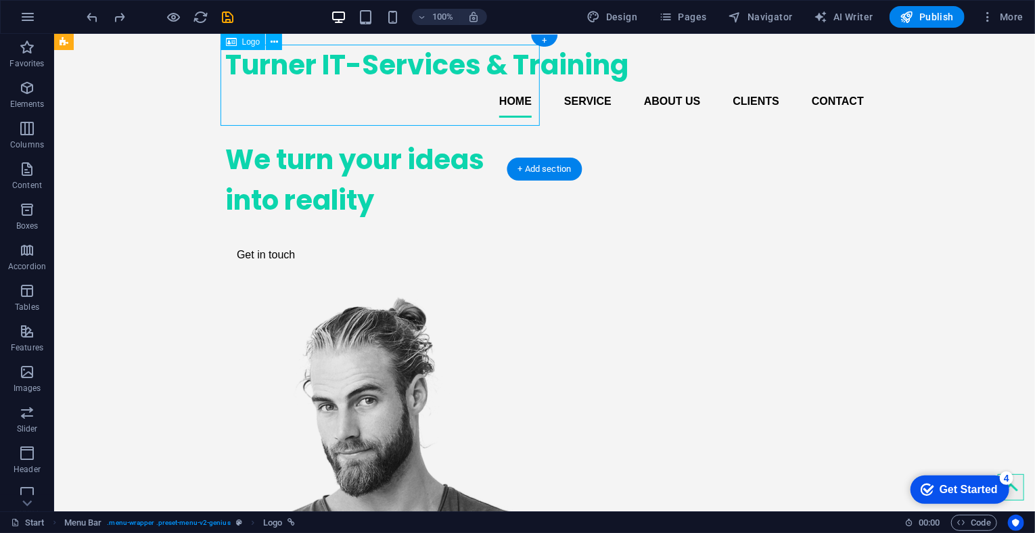
click at [292, 85] on div "[PERSON_NAME] IT-Services & Training" at bounding box center [544, 64] width 639 height 41
select select "%"
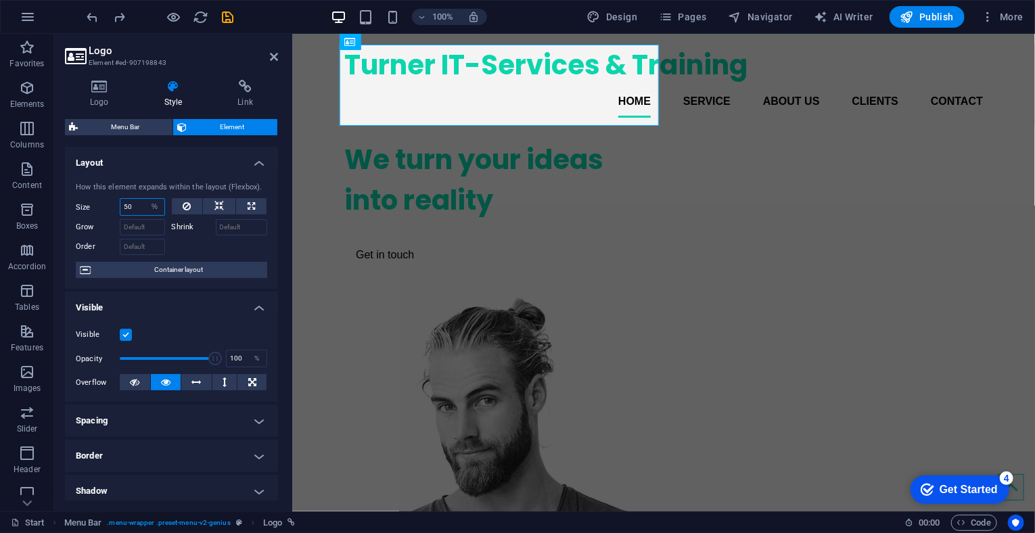
drag, startPoint x: 137, startPoint y: 208, endPoint x: 101, endPoint y: 208, distance: 35.9
click at [101, 208] on div "Size 50 Default auto px % 1/1 1/2 1/3 1/4 1/5 1/6 1/7 1/8 1/9 1/10" at bounding box center [120, 207] width 89 height 18
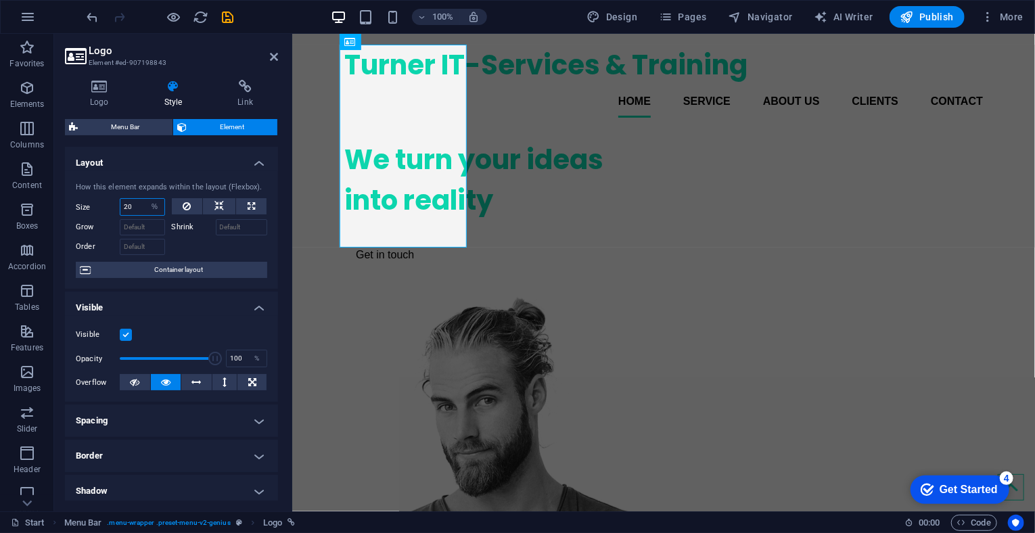
type input "2"
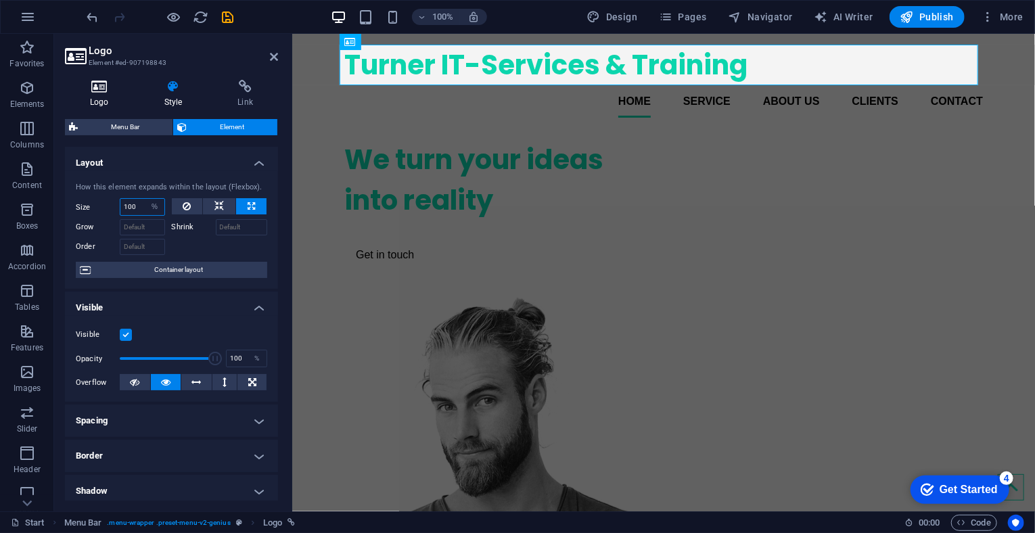
type input "100"
click at [113, 97] on h4 "Logo" at bounding box center [102, 94] width 74 height 28
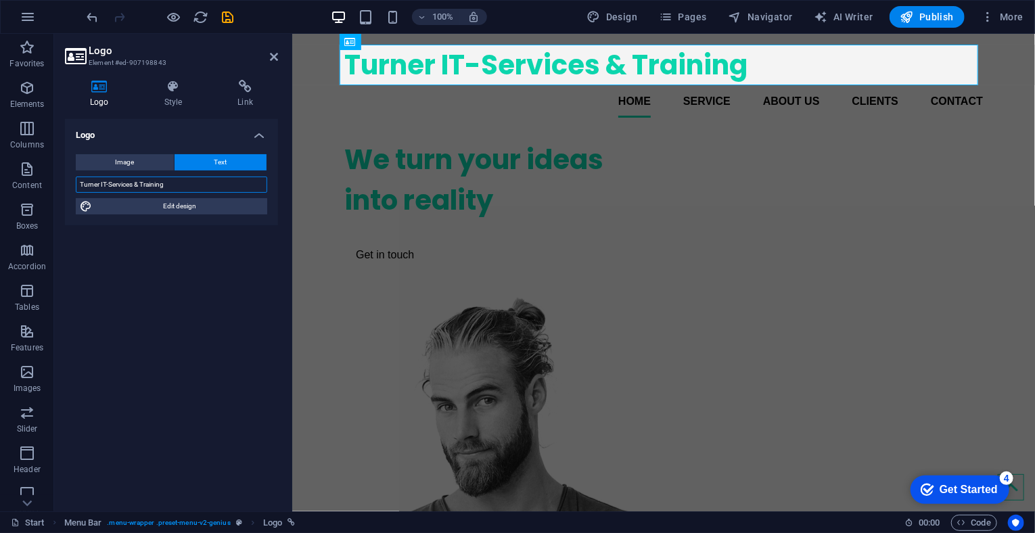
click at [149, 182] on input "[PERSON_NAME] IT-Services & Training" at bounding box center [172, 185] width 192 height 16
click at [160, 206] on span "Edit design" at bounding box center [179, 206] width 167 height 16
select select "px"
select select "700"
select select "px"
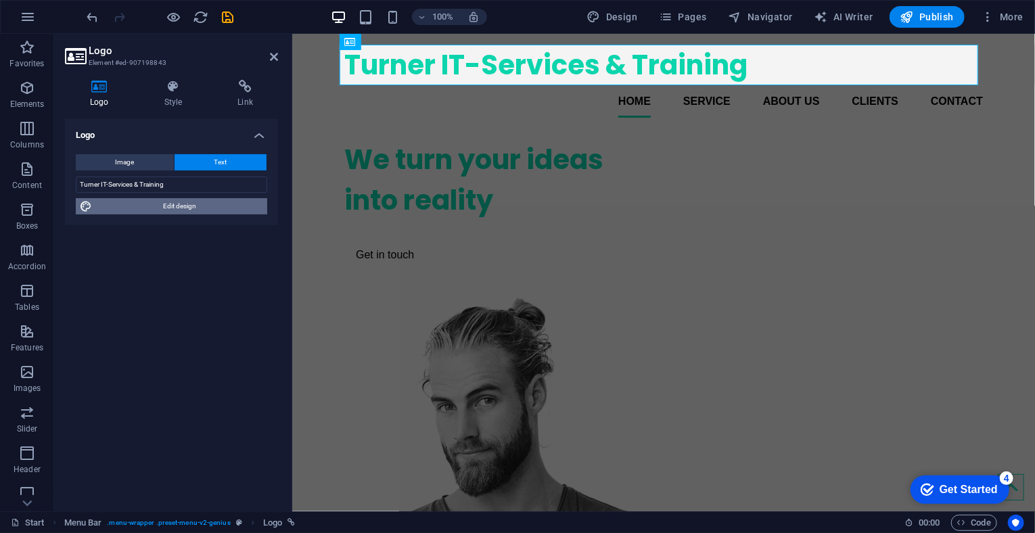
select select "rem"
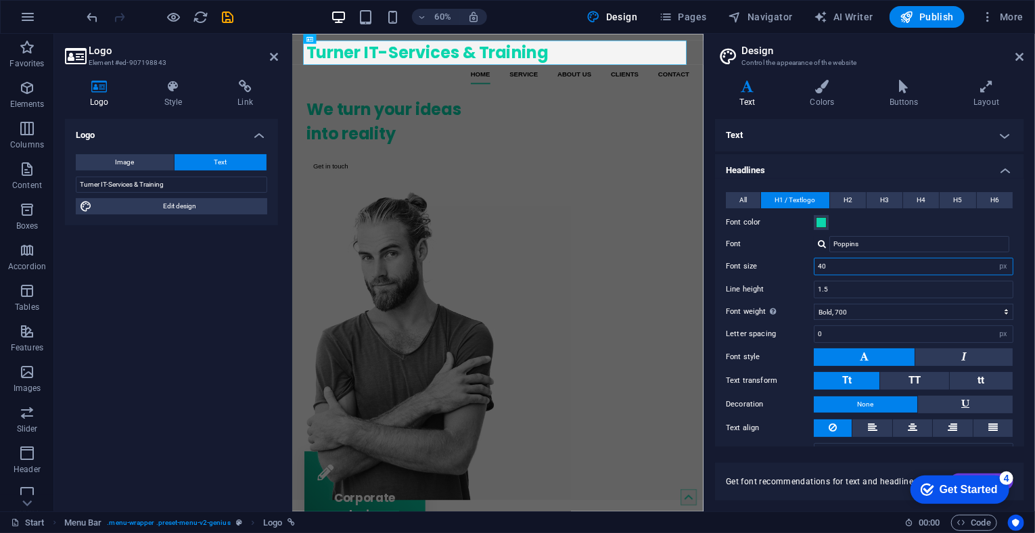
drag, startPoint x: 835, startPoint y: 265, endPoint x: 805, endPoint y: 265, distance: 29.8
click at [805, 265] on div "Font size 40 rem px em %" at bounding box center [870, 267] width 288 height 18
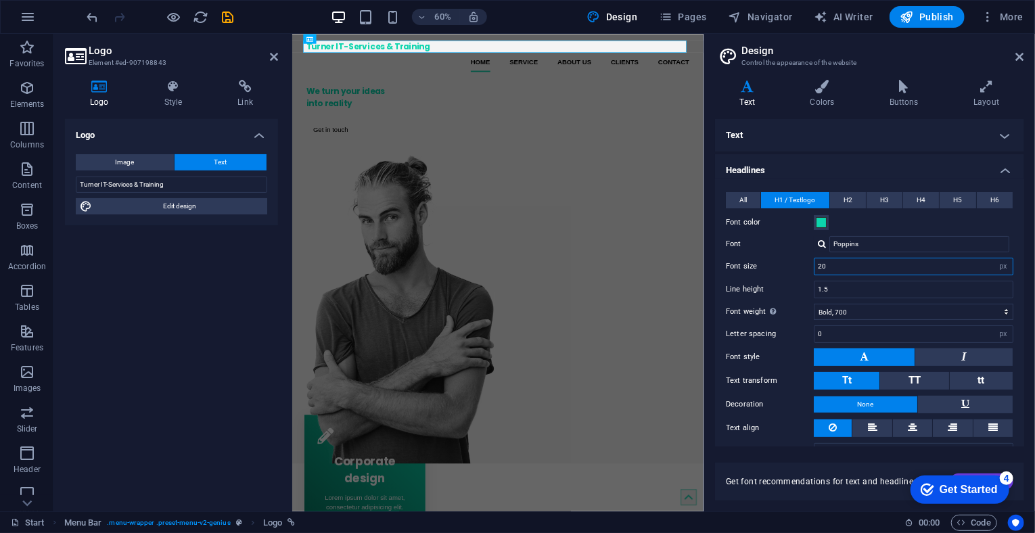
type input "2"
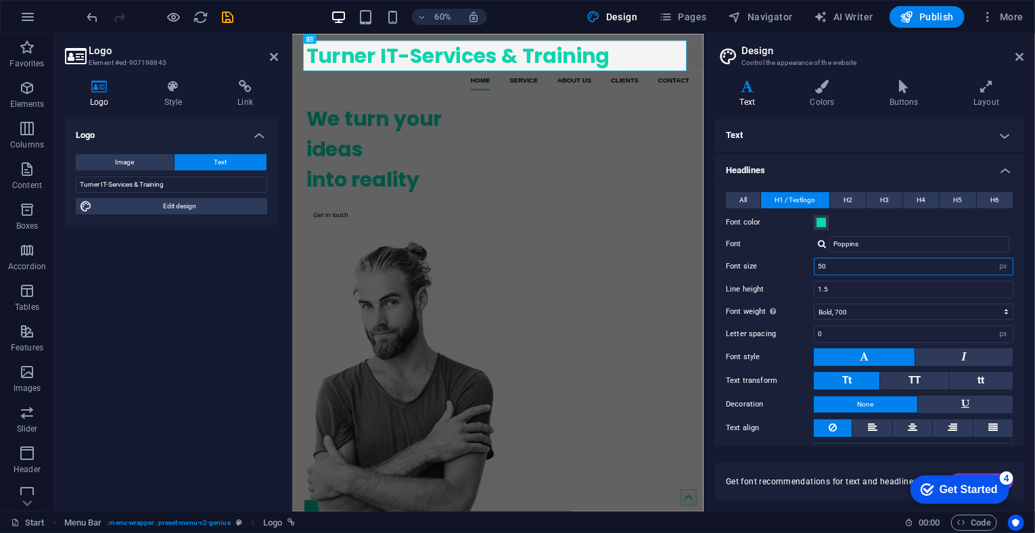
type input "5"
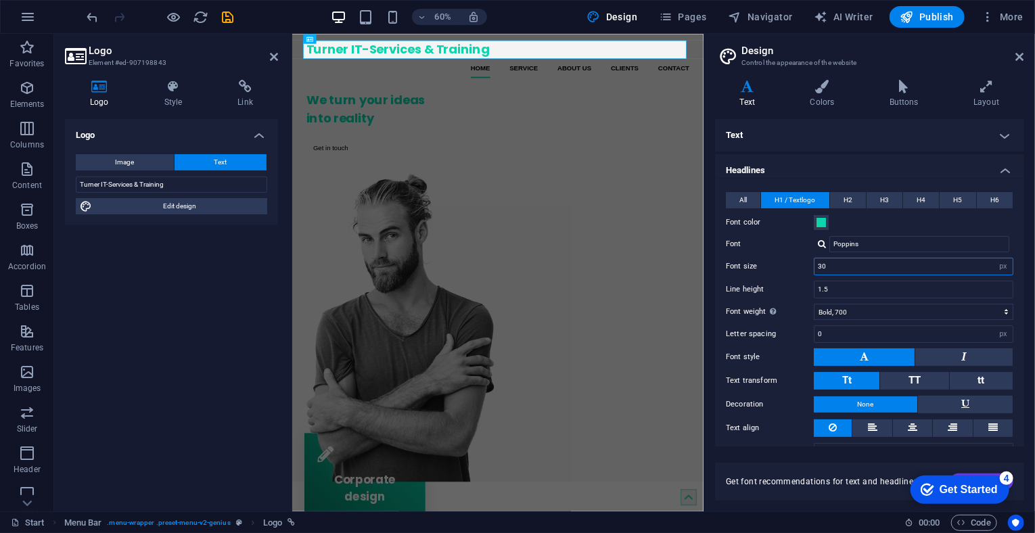
type input "3"
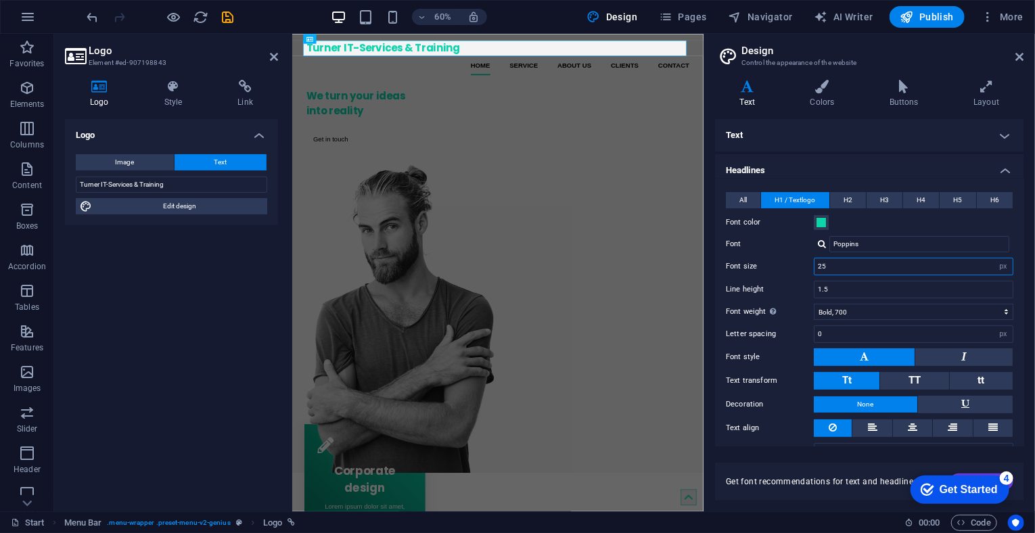
type input "2"
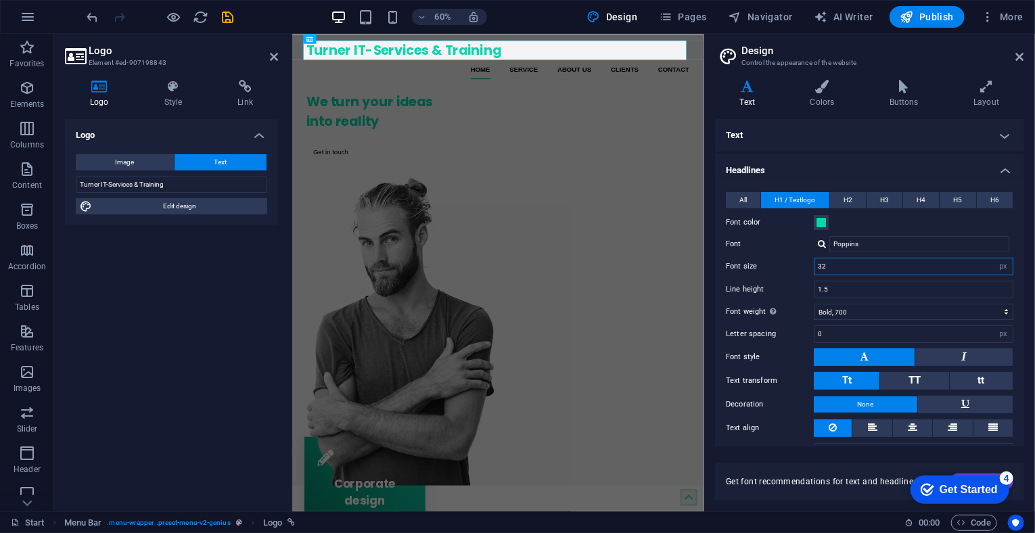
type input "3"
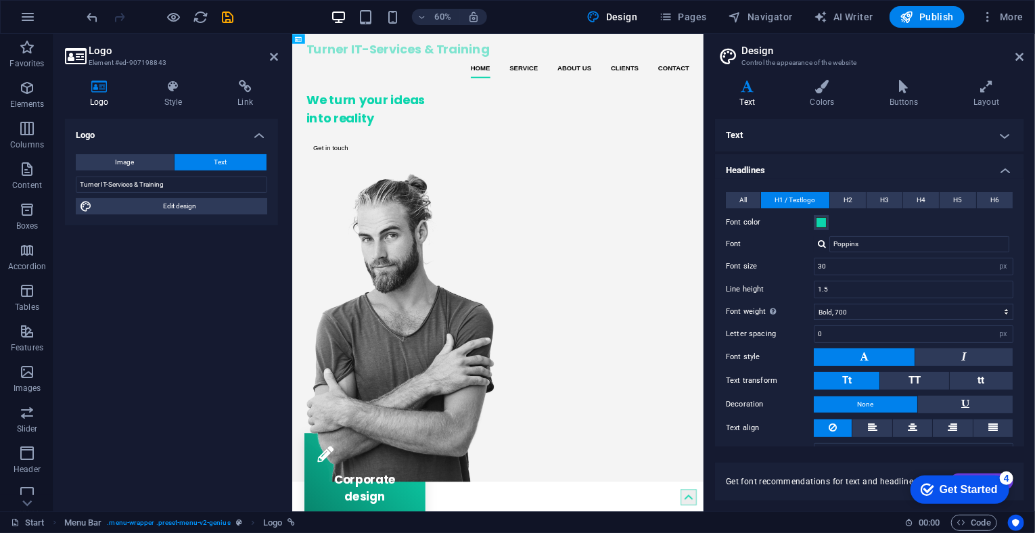
drag, startPoint x: 592, startPoint y: 62, endPoint x: 558, endPoint y: 58, distance: 34.7
drag, startPoint x: 853, startPoint y: 265, endPoint x: 792, endPoint y: 269, distance: 61.1
click at [798, 269] on div "Font size 30 rem px em %" at bounding box center [870, 267] width 288 height 18
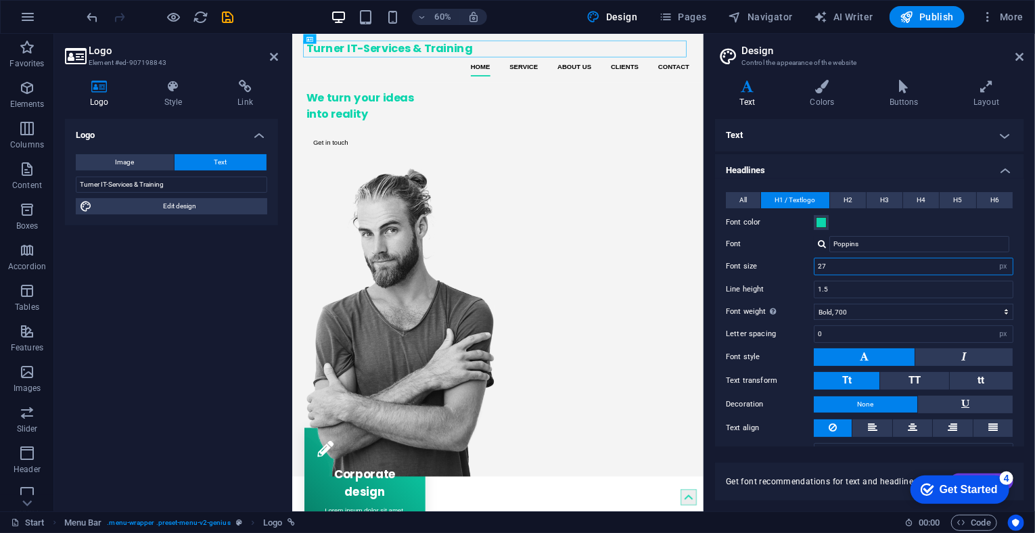
type input "27"
click at [1025, 54] on aside "Design Control the appearance of the website Variants Text Colors Buttons Layou…" at bounding box center [870, 273] width 332 height 478
click at [1021, 57] on icon at bounding box center [1021, 56] width 8 height 11
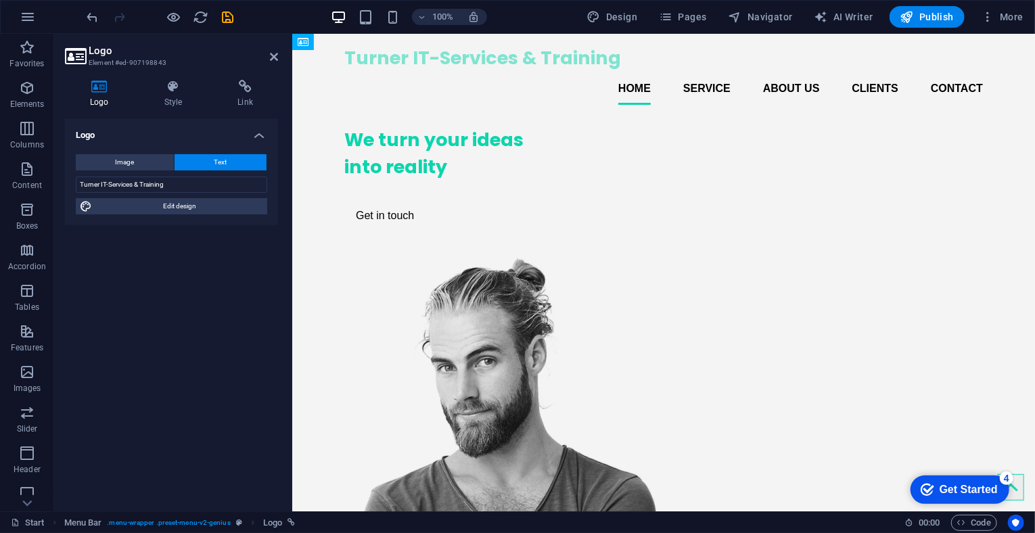
drag, startPoint x: 621, startPoint y: 58, endPoint x: 566, endPoint y: 51, distance: 56.0
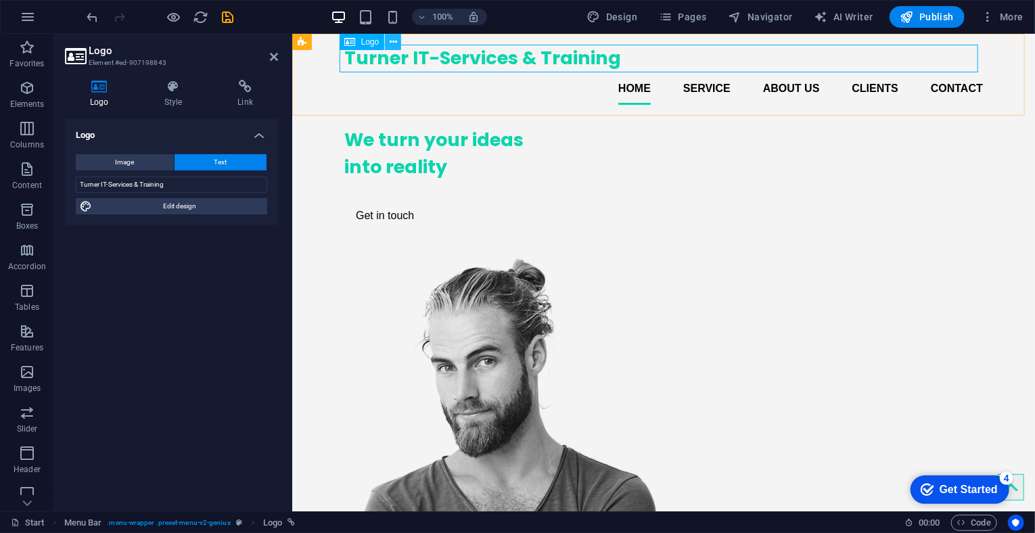
click at [390, 37] on icon at bounding box center [393, 42] width 7 height 14
click at [422, 55] on div "[PERSON_NAME] IT-Services & Training" at bounding box center [663, 58] width 639 height 28
click at [184, 208] on span "Edit design" at bounding box center [179, 206] width 167 height 16
select select "px"
select select "700"
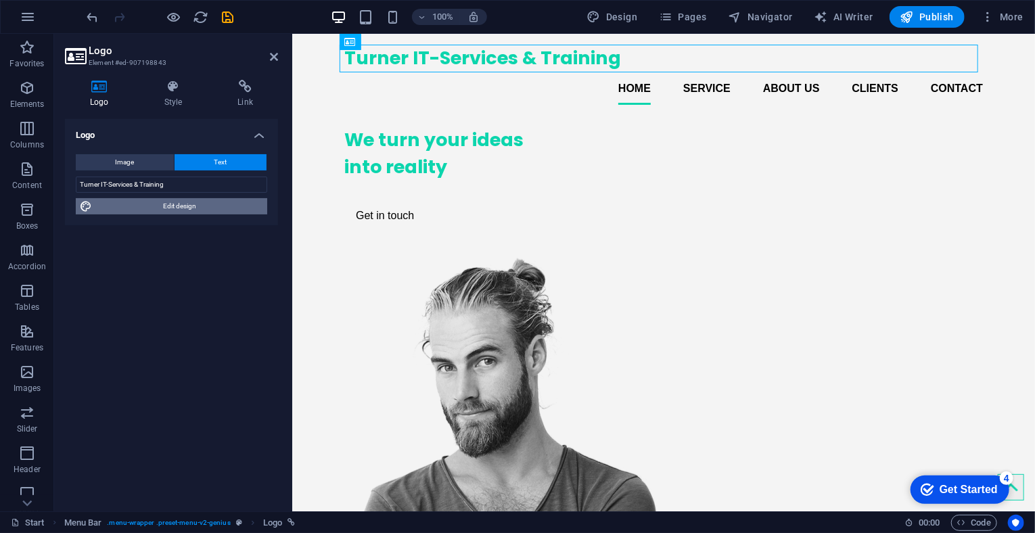
select select "px"
select select "rem"
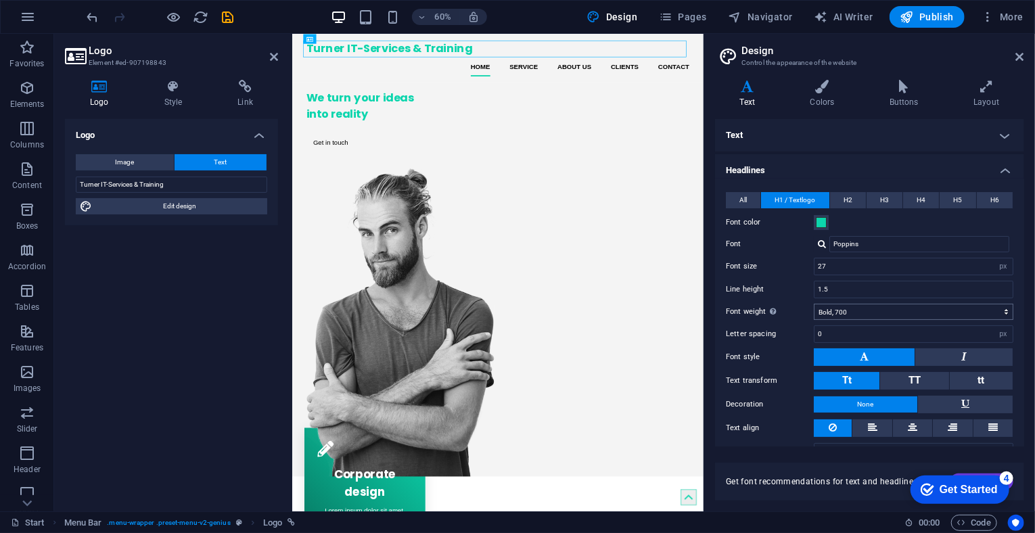
scroll to position [24, 0]
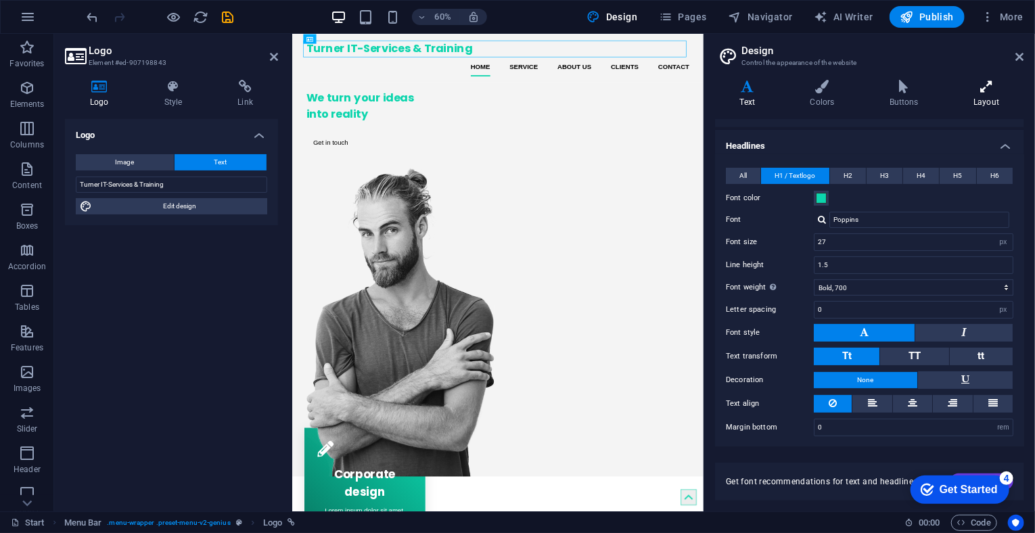
click at [982, 99] on h4 "Layout" at bounding box center [987, 94] width 75 height 28
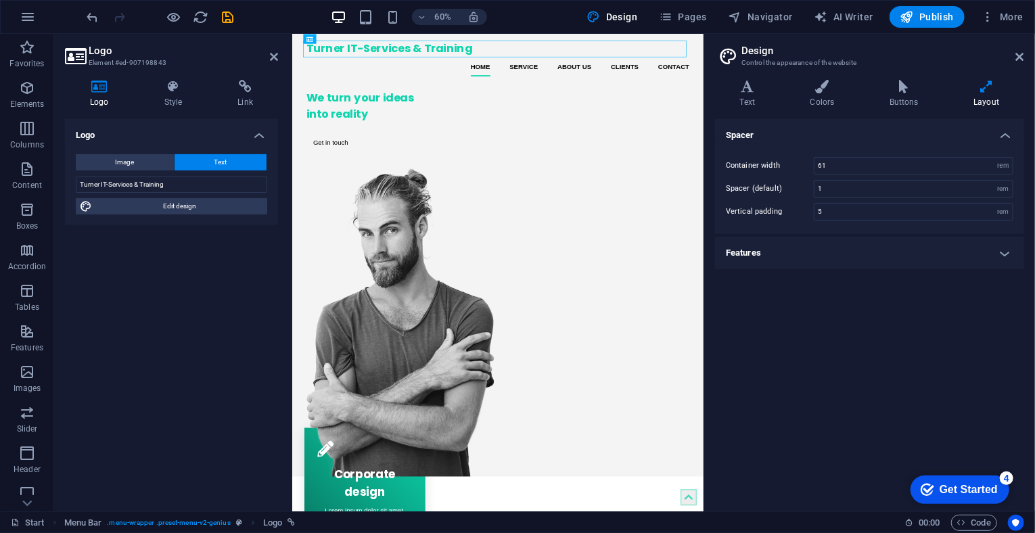
click at [820, 259] on h4 "Features" at bounding box center [869, 253] width 309 height 32
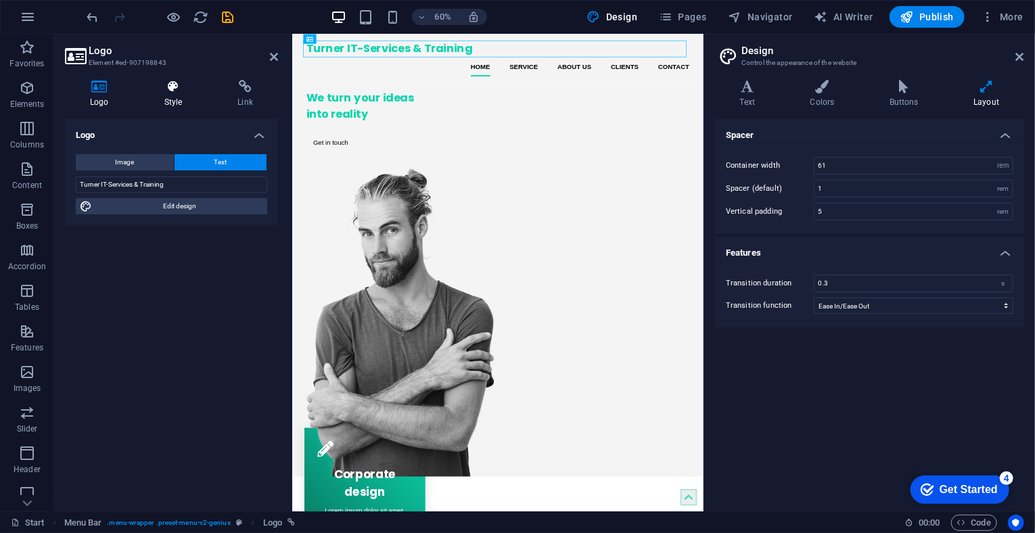
click at [171, 89] on icon at bounding box center [173, 87] width 68 height 14
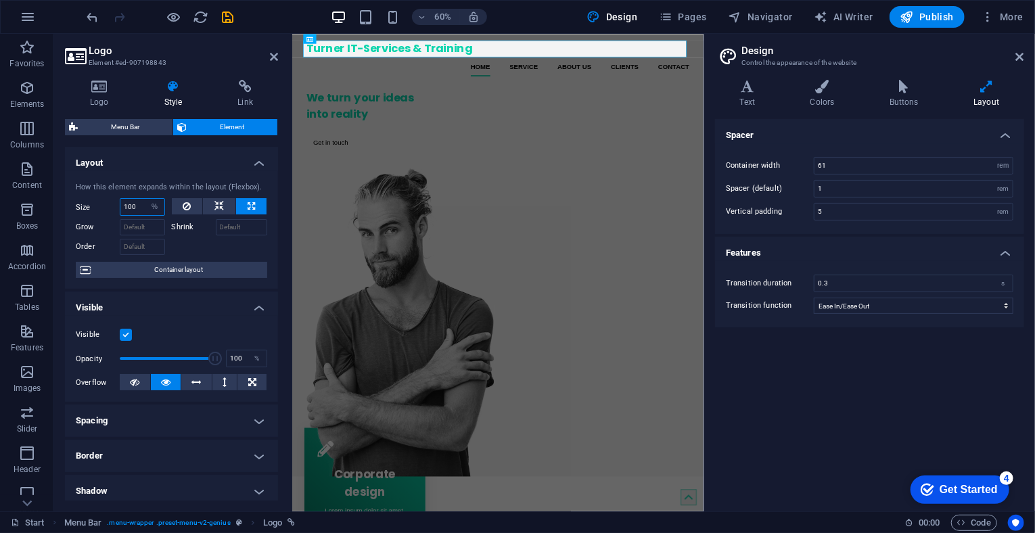
drag, startPoint x: 141, startPoint y: 207, endPoint x: 118, endPoint y: 206, distance: 23.0
click at [118, 206] on div "Size 100 Default auto px % 1/1 1/2 1/3 1/4 1/5 1/6 1/7 1/8 1/9 1/10" at bounding box center [120, 207] width 89 height 18
click at [132, 208] on input "50" at bounding box center [142, 207] width 44 height 16
type input "5"
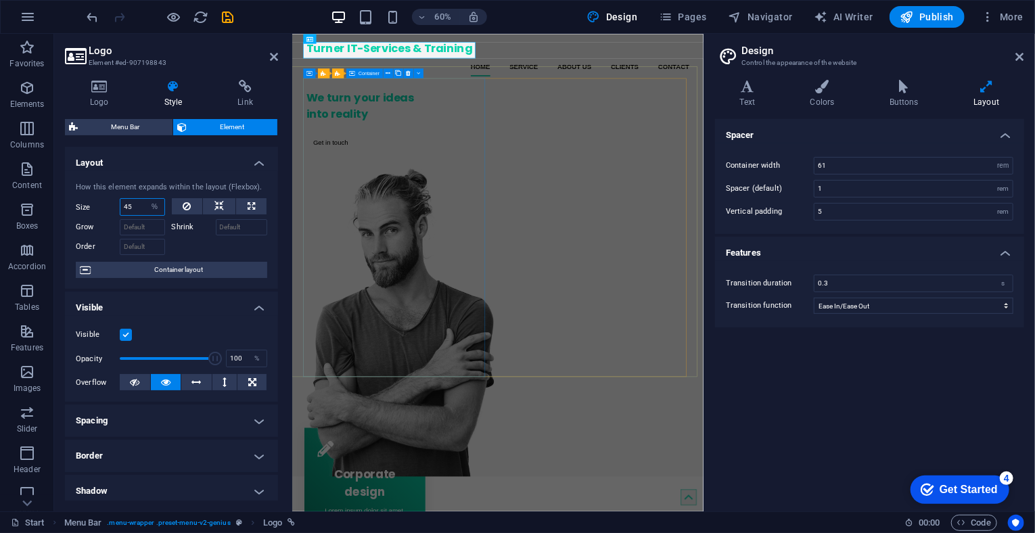
type input "45"
click at [482, 198] on div "We turn your ideas into reality Get in touch" at bounding box center [466, 177] width 303 height 125
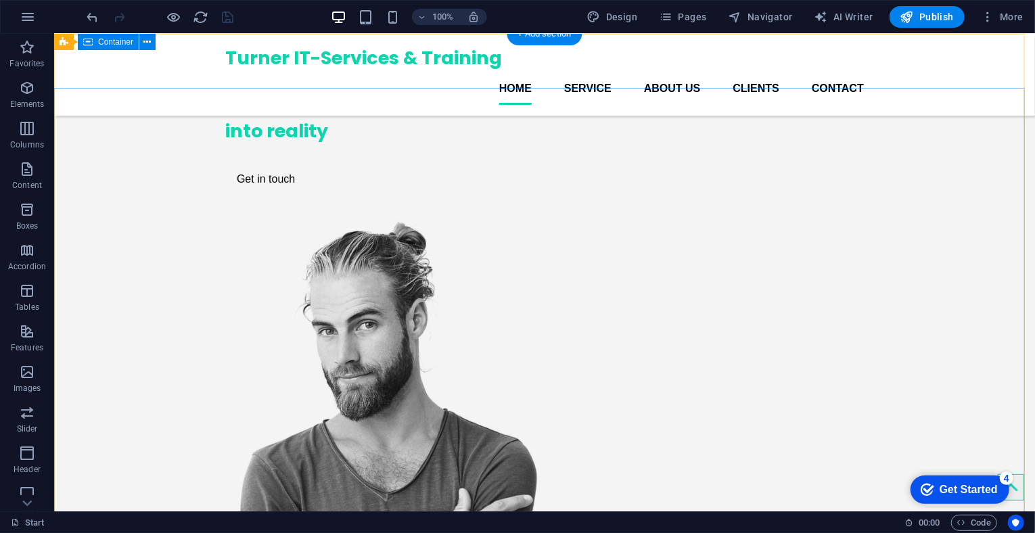
scroll to position [0, 0]
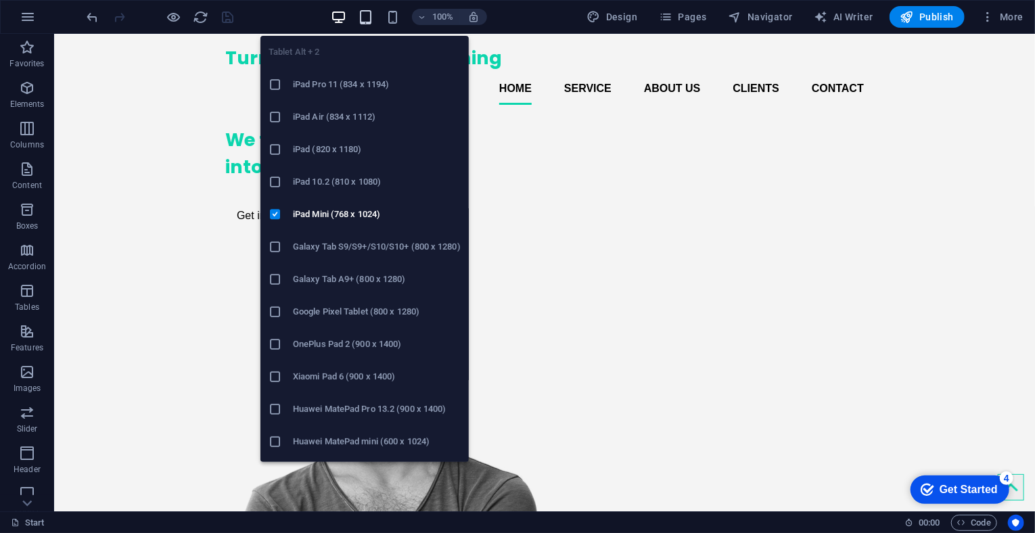
click at [363, 14] on icon "button" at bounding box center [366, 17] width 16 height 16
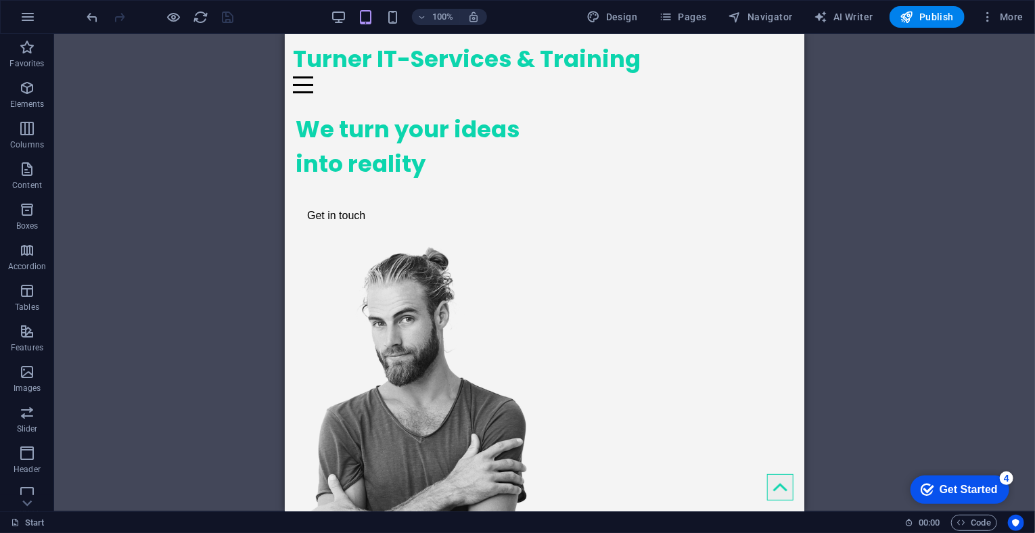
click at [385, 8] on div "100%" at bounding box center [409, 17] width 156 height 22
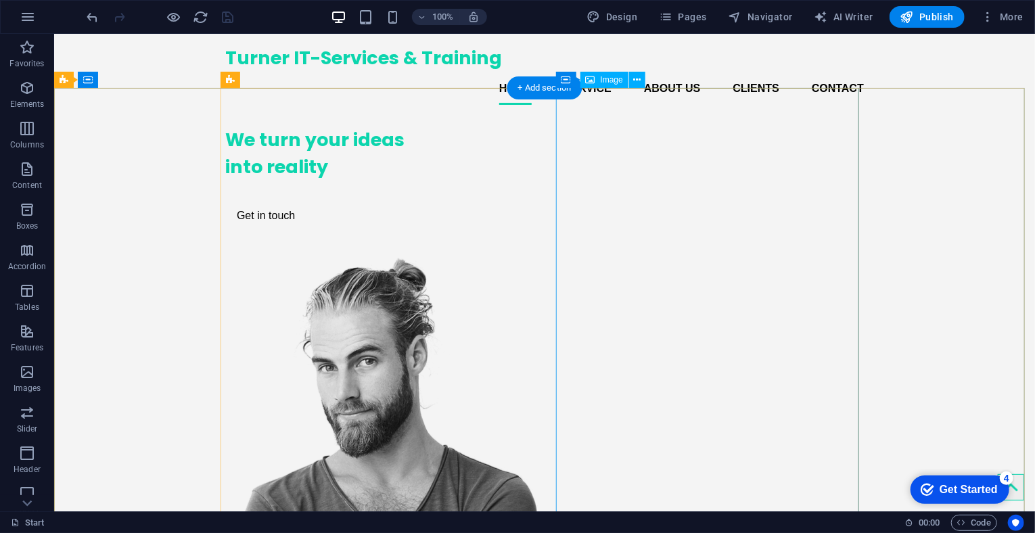
click at [528, 256] on figure at bounding box center [376, 513] width 303 height 515
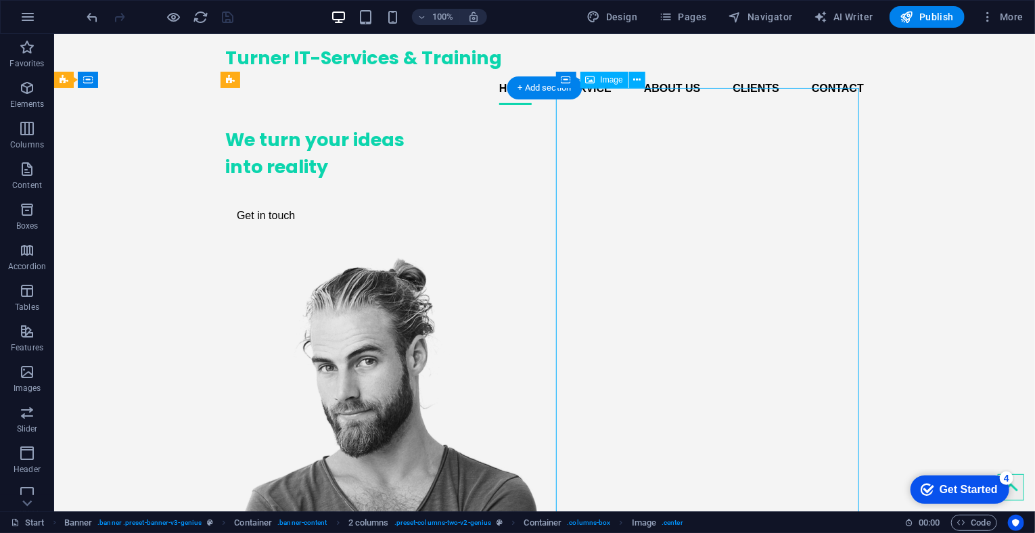
click at [528, 256] on figure at bounding box center [376, 513] width 303 height 515
select select "px"
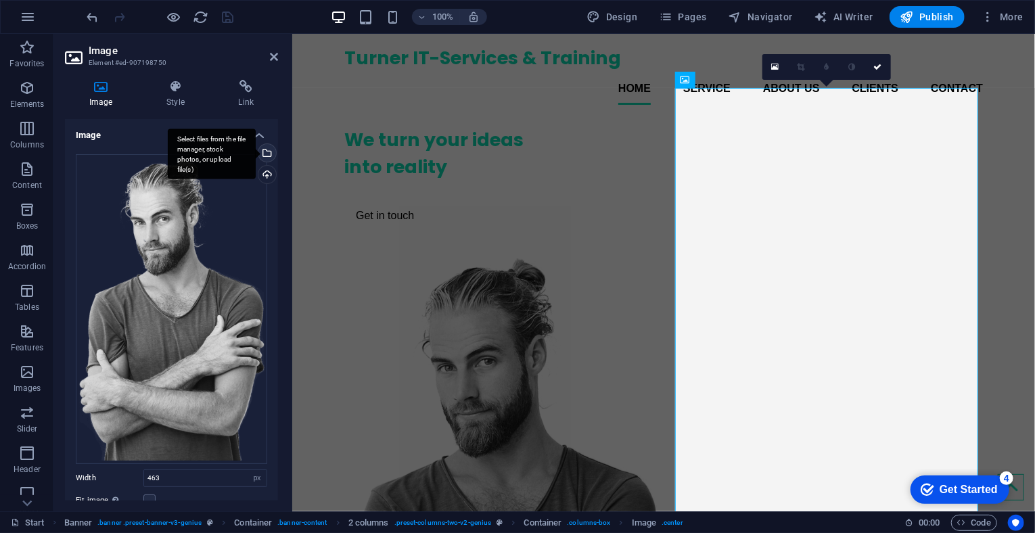
click at [265, 156] on div "Select files from the file manager, stock photos, or upload file(s)" at bounding box center [266, 154] width 20 height 20
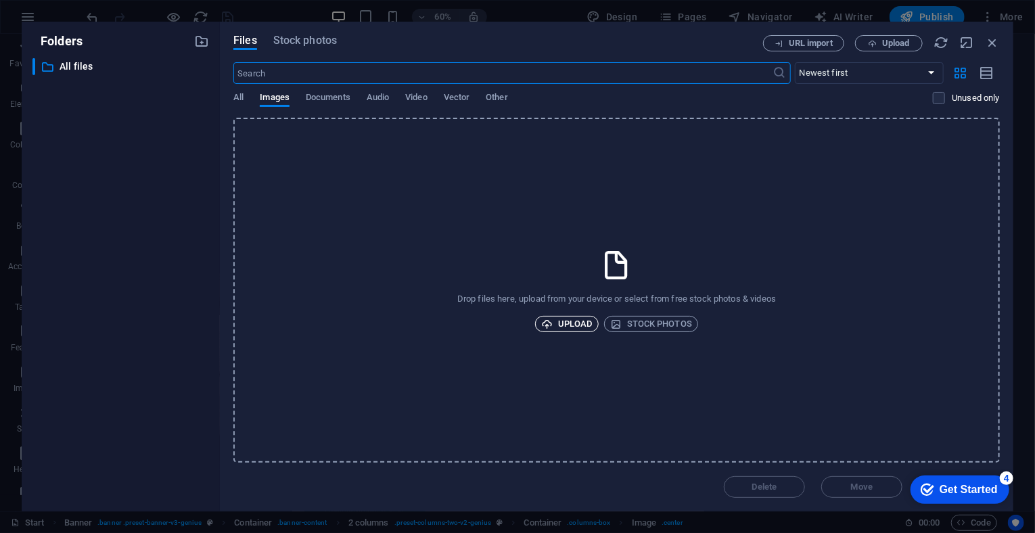
click at [574, 324] on span "Upload" at bounding box center [566, 324] width 51 height 16
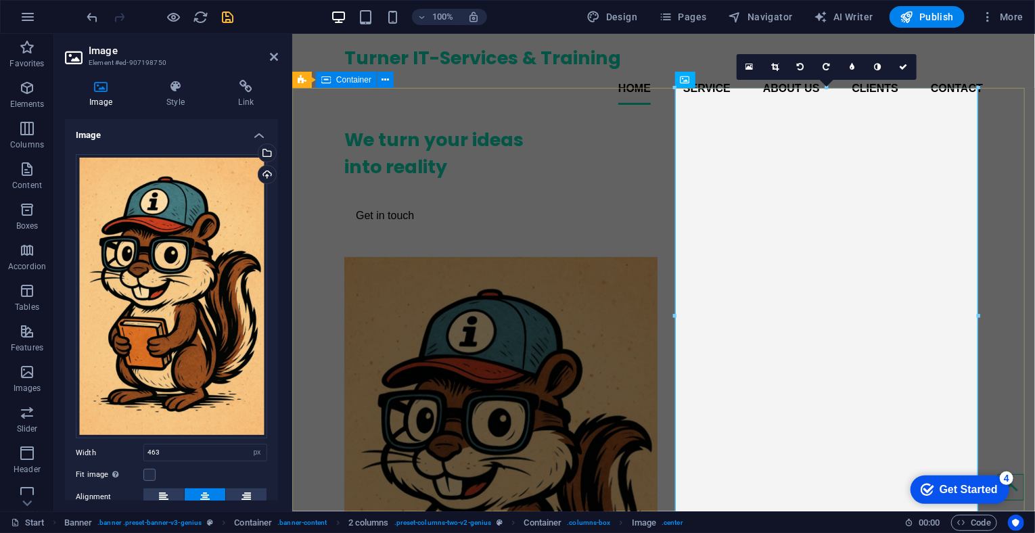
click at [327, 156] on div "We turn your ideas into reality Get in touch" at bounding box center [663, 421] width 743 height 613
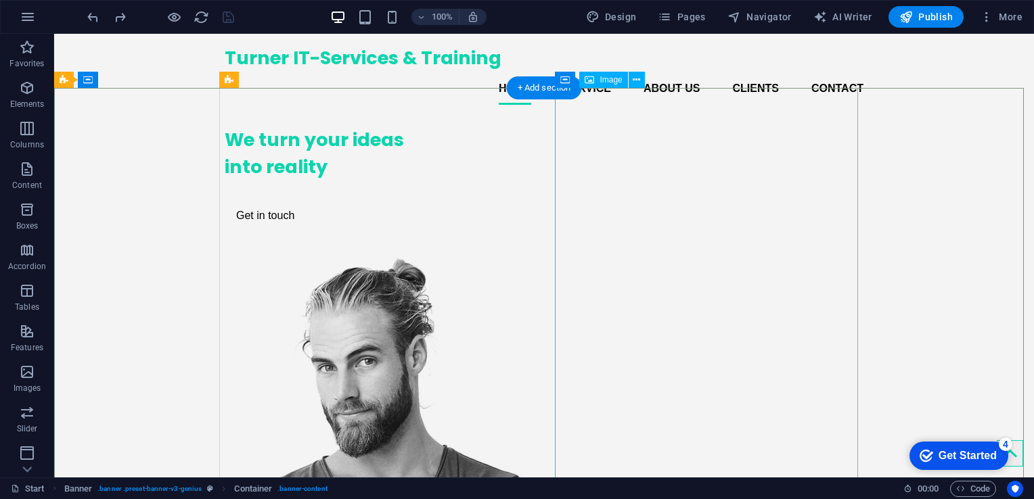
select select "px"
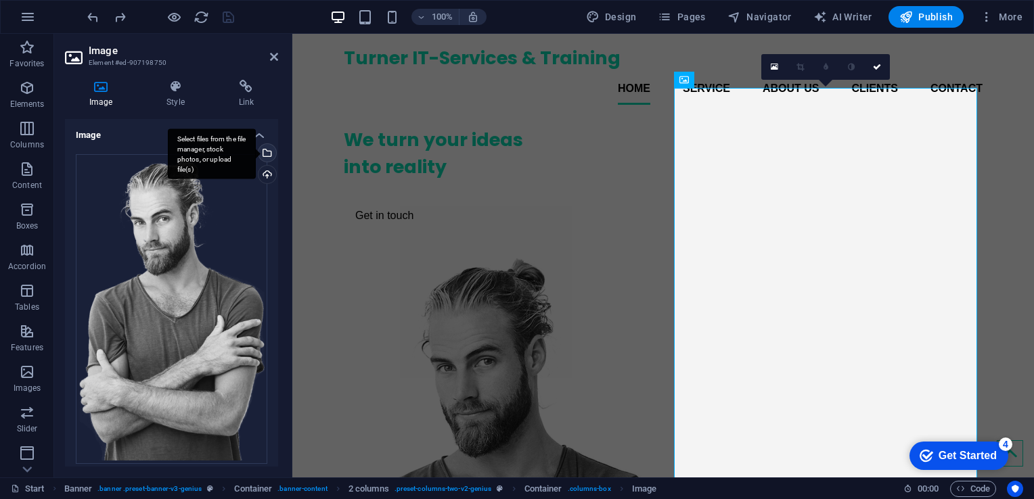
click at [267, 152] on div "Select files from the file manager, stock photos, or upload file(s)" at bounding box center [266, 154] width 20 height 20
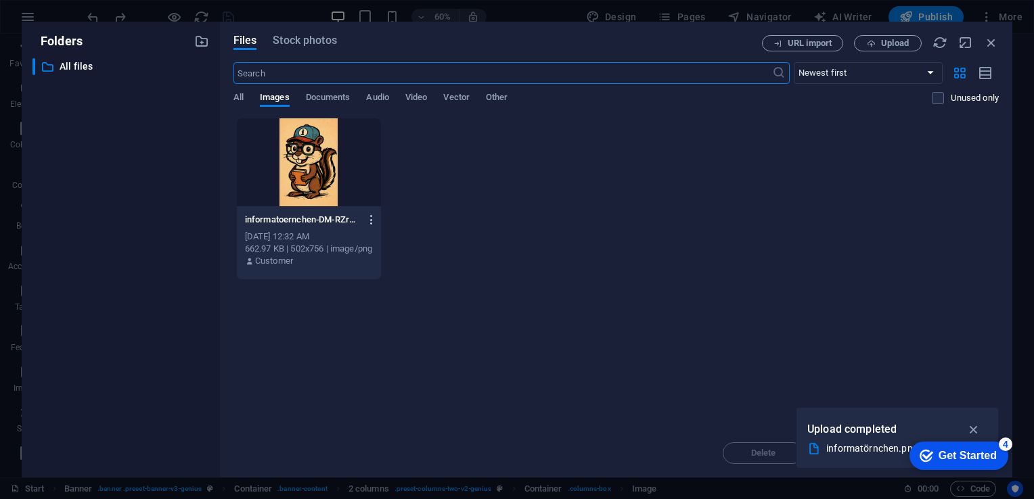
click at [365, 218] on button "button" at bounding box center [369, 220] width 18 height 22
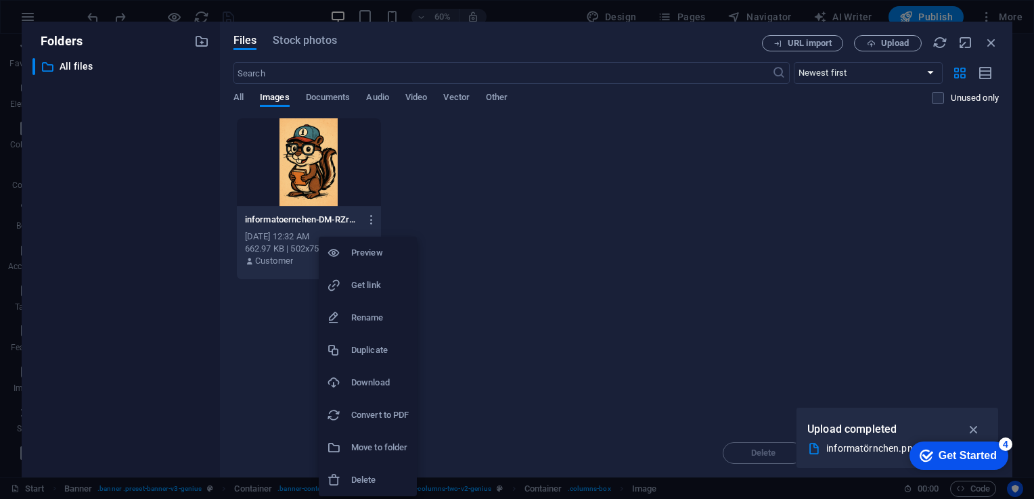
click at [355, 491] on li "Delete" at bounding box center [368, 480] width 98 height 32
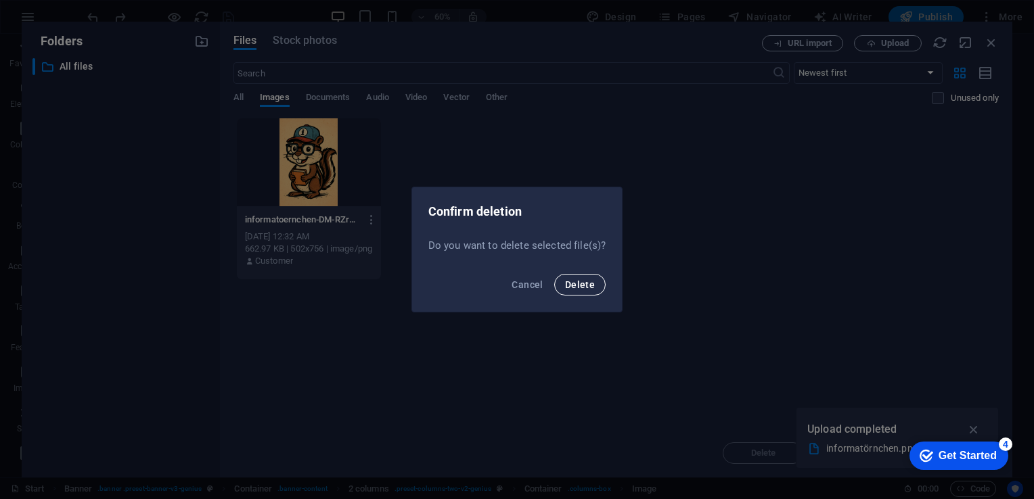
click at [576, 292] on button "Delete" at bounding box center [579, 285] width 51 height 22
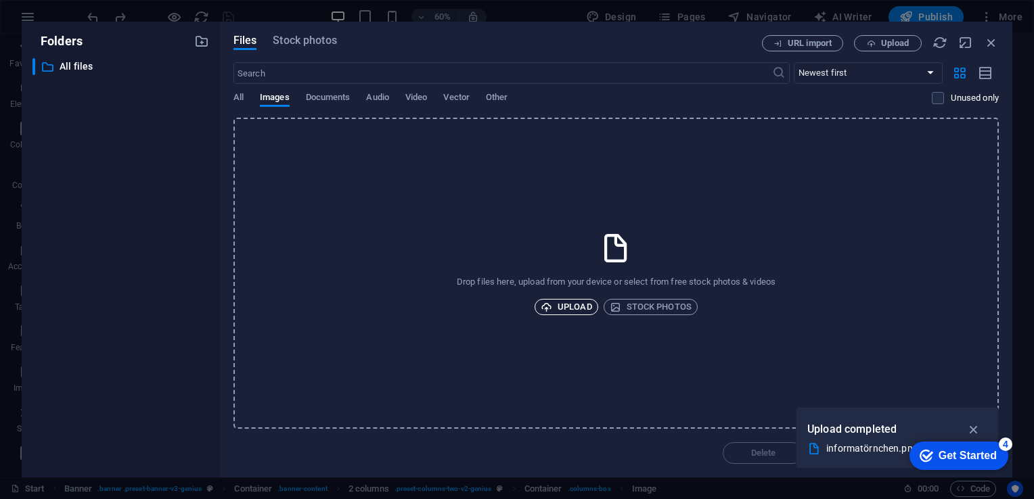
click at [563, 303] on span "Upload" at bounding box center [566, 307] width 51 height 16
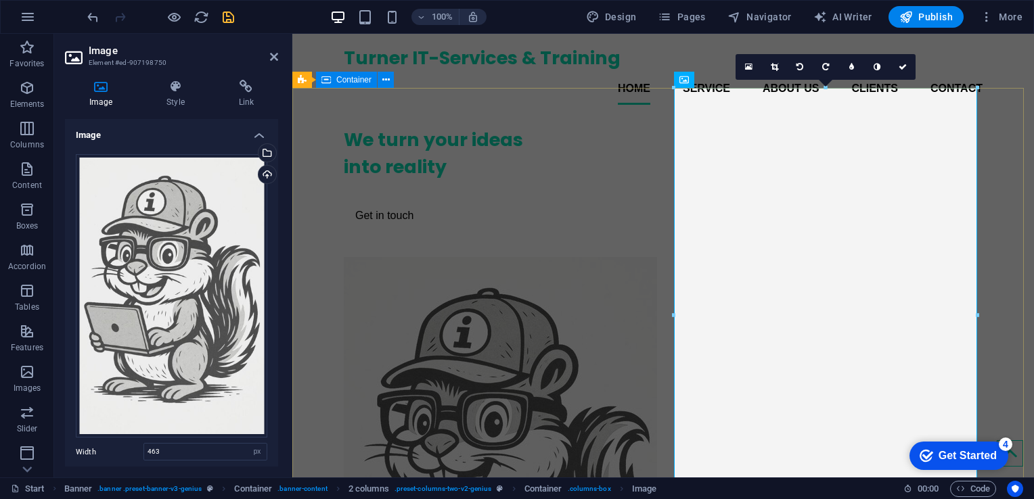
click at [322, 176] on div "We turn your ideas into reality Get in touch" at bounding box center [663, 422] width 742 height 612
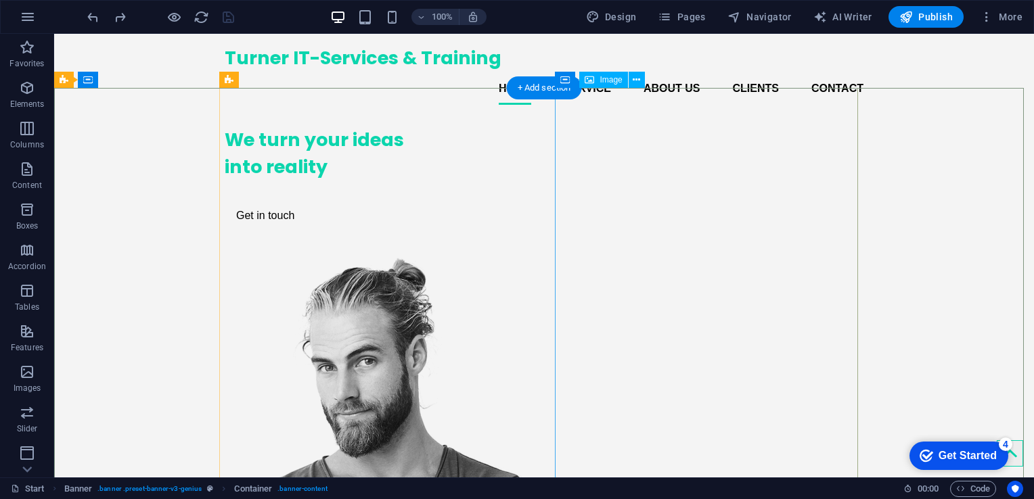
select select "px"
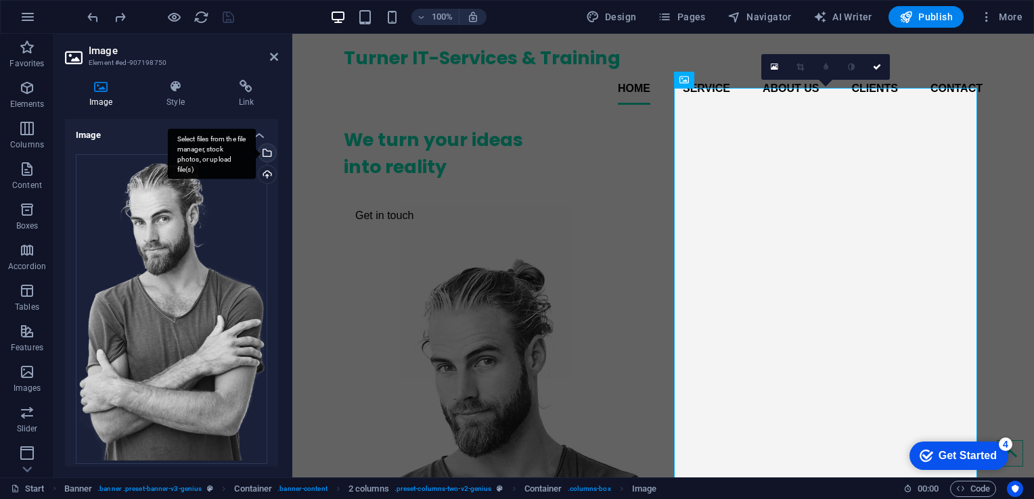
click at [265, 154] on div "Select files from the file manager, stock photos, or upload file(s)" at bounding box center [266, 154] width 20 height 20
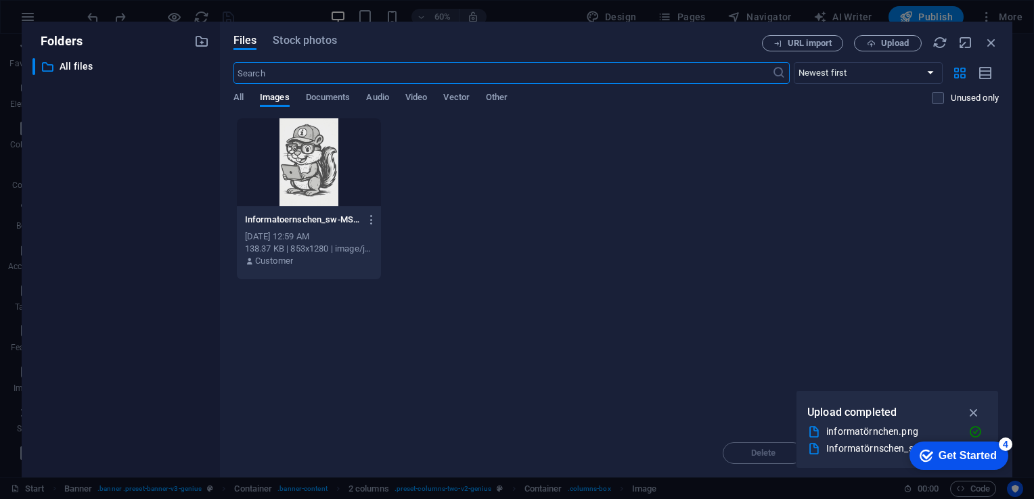
click at [309, 164] on div at bounding box center [309, 162] width 144 height 88
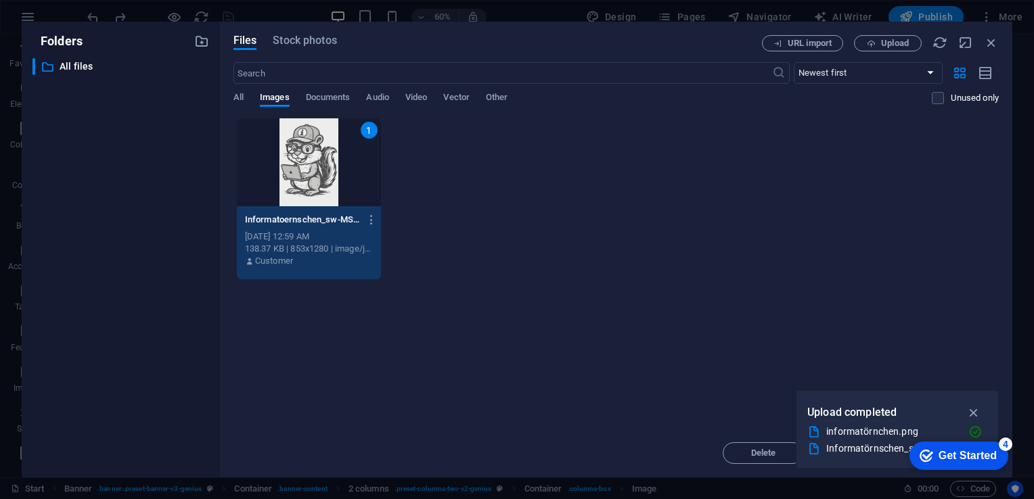
click at [309, 164] on div "1" at bounding box center [309, 162] width 144 height 88
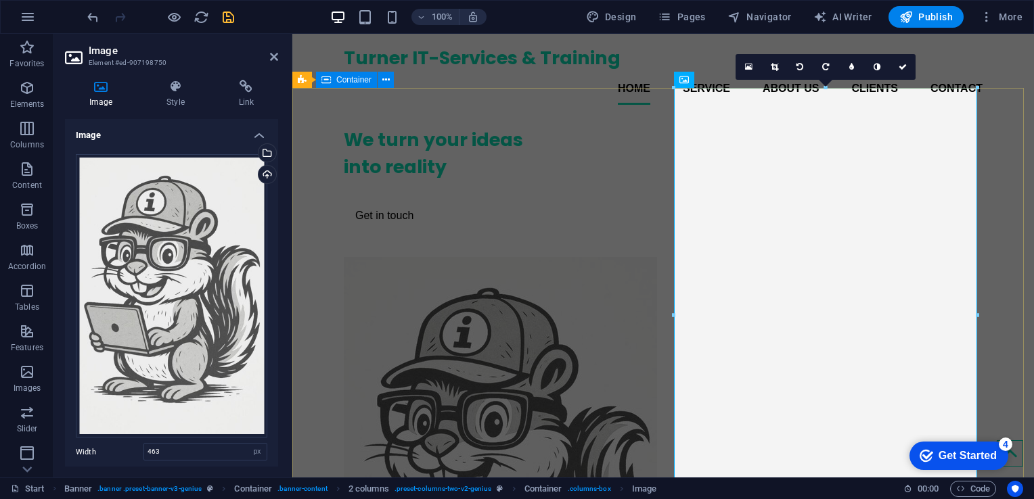
click at [324, 169] on div "We turn your ideas into reality Get in touch" at bounding box center [663, 422] width 742 height 612
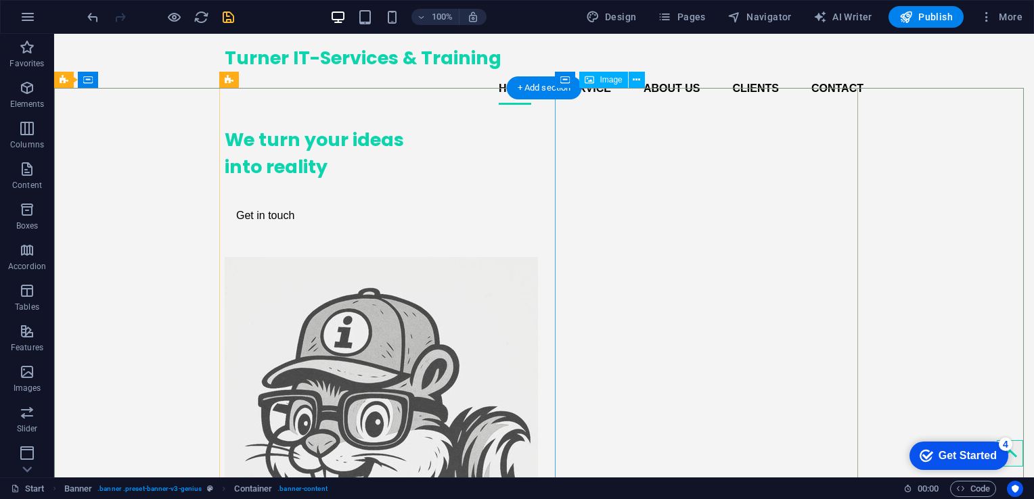
click at [528, 257] on figure at bounding box center [376, 492] width 303 height 470
select select "px"
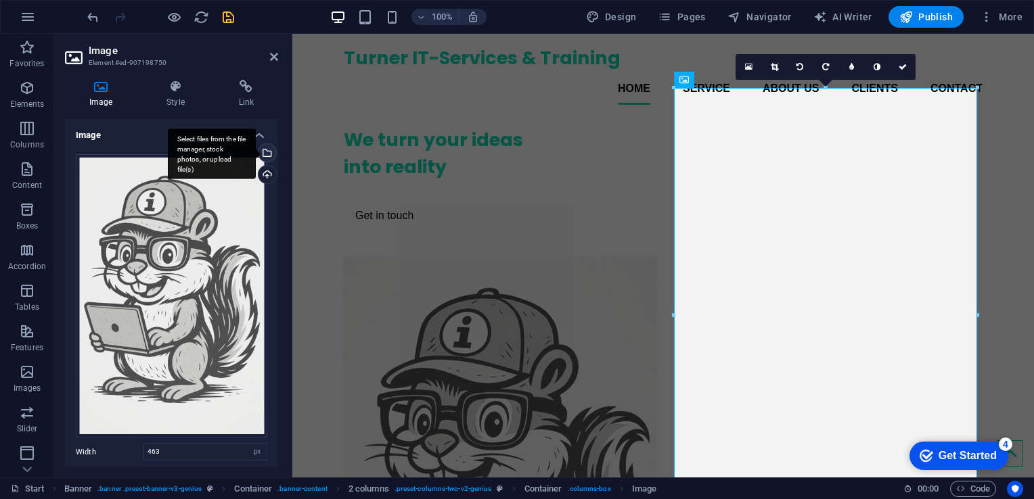
click at [267, 156] on div "Select files from the file manager, stock photos, or upload file(s)" at bounding box center [266, 154] width 20 height 20
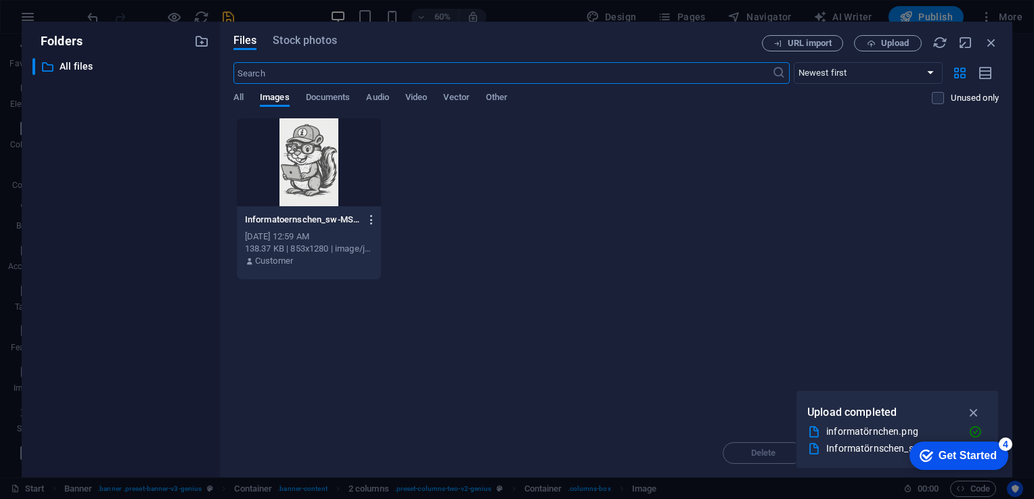
click at [374, 221] on icon "button" at bounding box center [371, 220] width 13 height 12
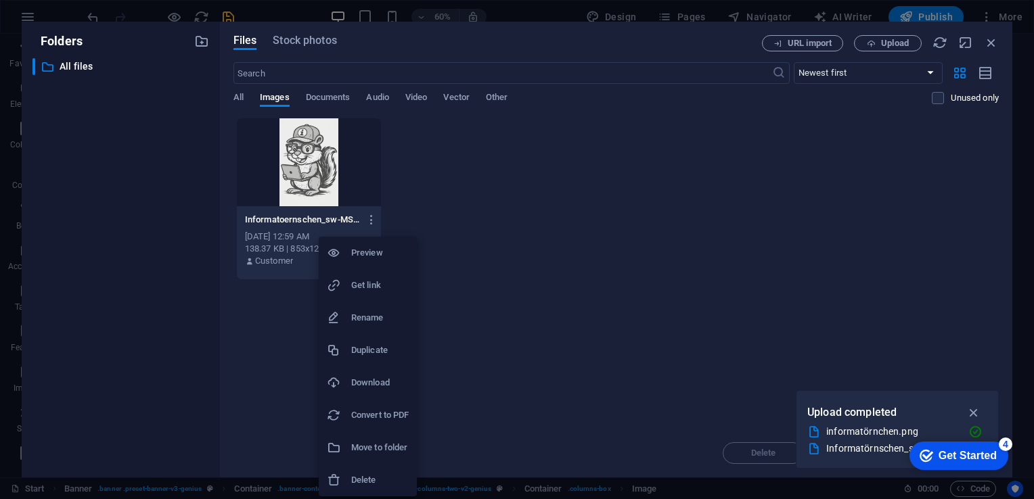
click at [370, 483] on h6 "Delete" at bounding box center [380, 480] width 58 height 16
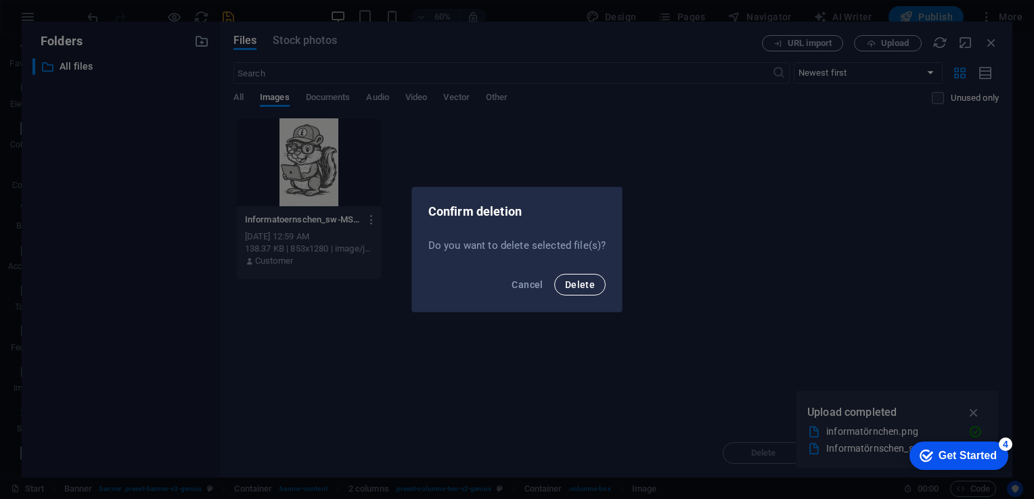
click at [588, 288] on span "Delete" at bounding box center [580, 285] width 30 height 11
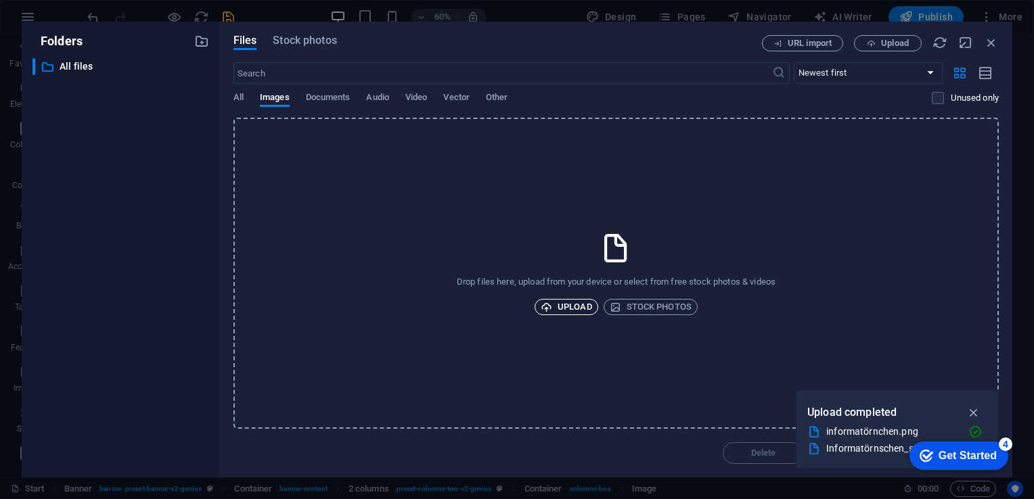
click at [561, 305] on span "Upload" at bounding box center [566, 307] width 51 height 16
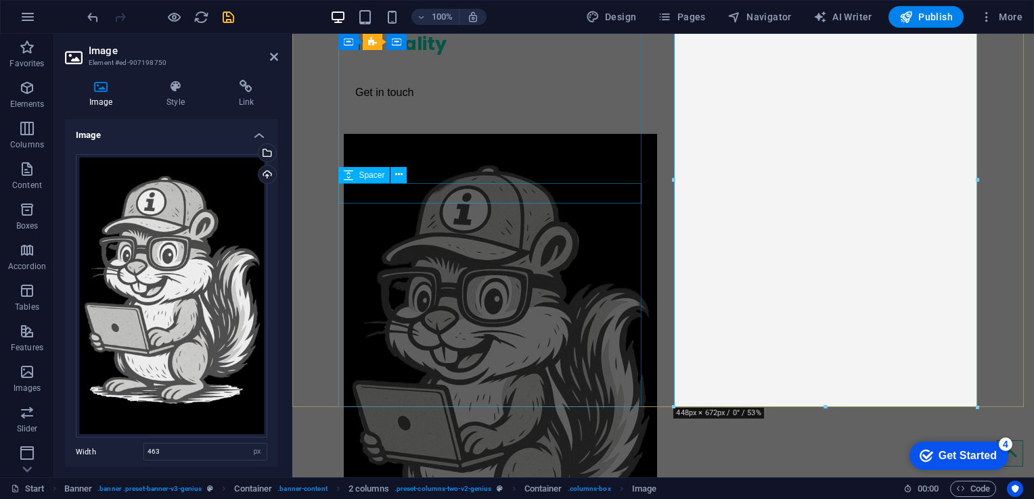
scroll to position [135, 0]
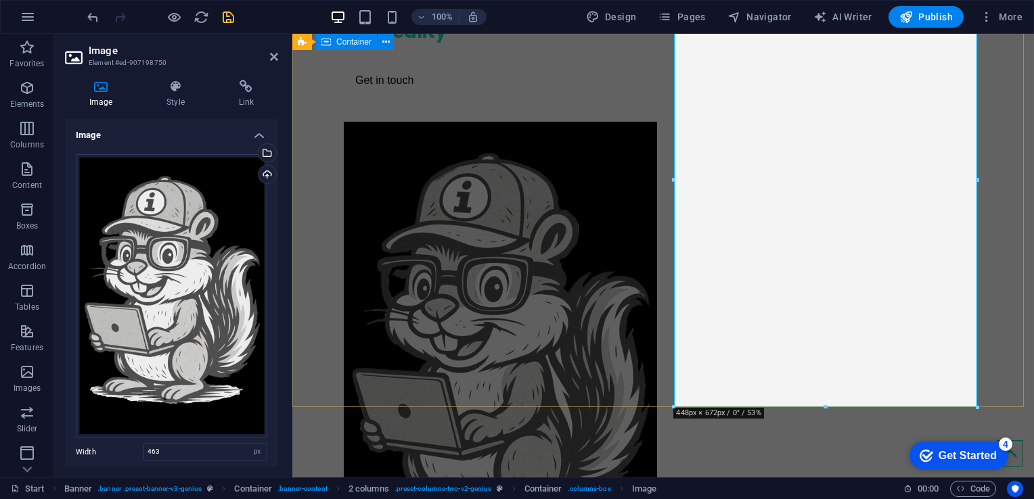
click at [309, 134] on div "We turn your ideas into reality Get in touch" at bounding box center [663, 286] width 742 height 612
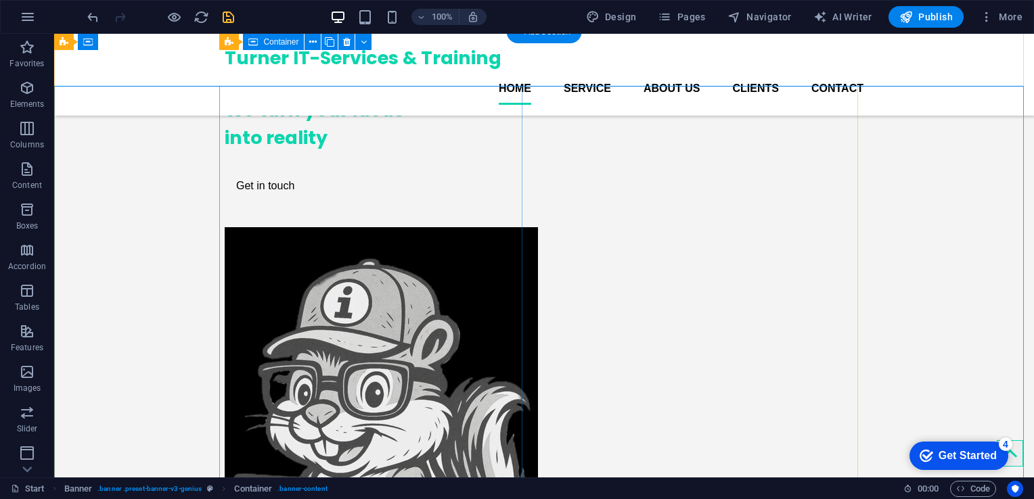
scroll to position [0, 0]
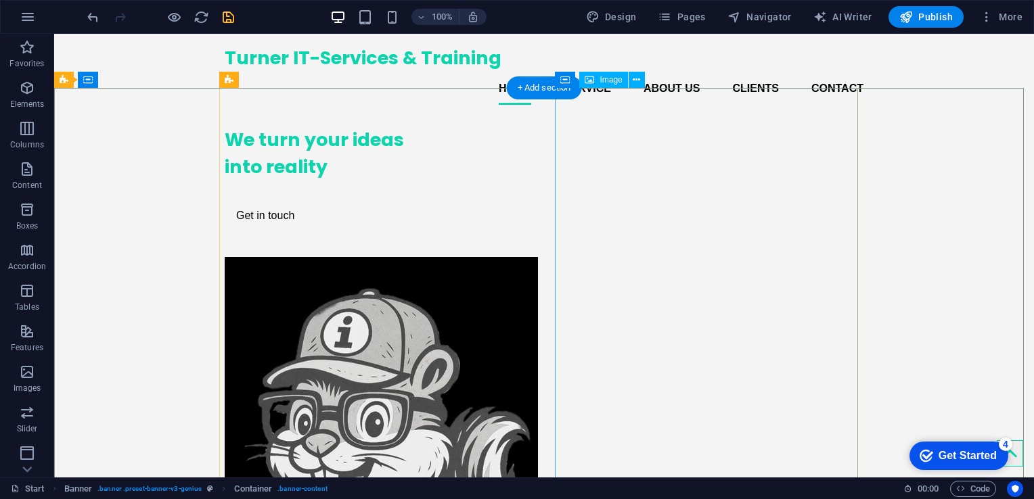
click at [528, 257] on figure at bounding box center [376, 492] width 303 height 470
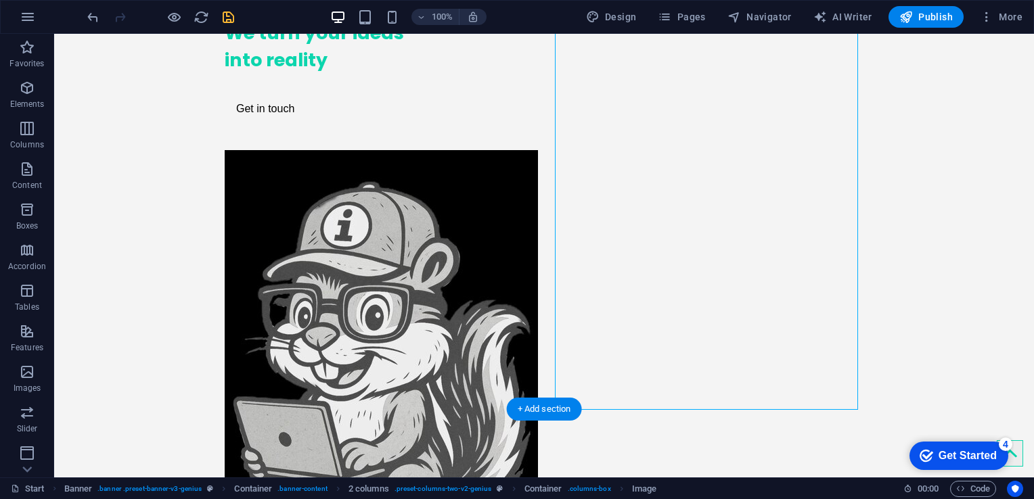
scroll to position [135, 0]
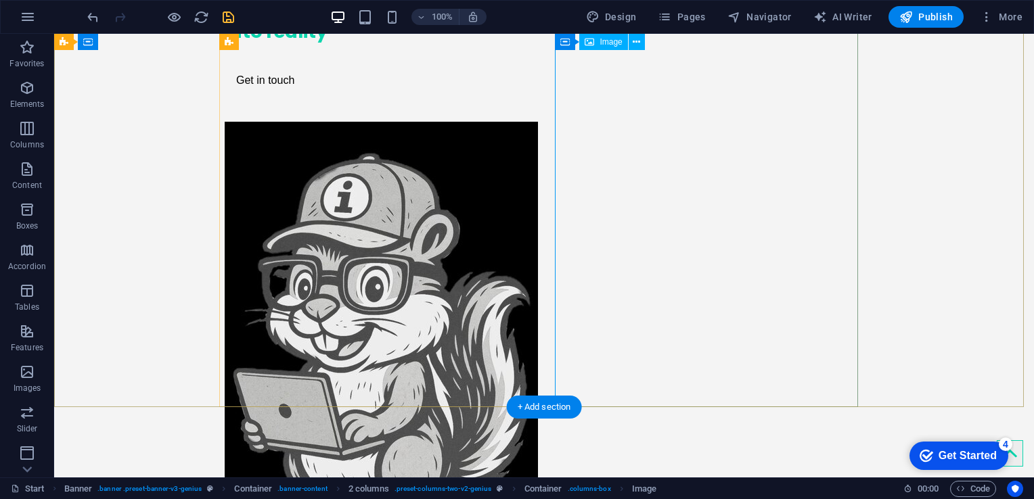
click at [528, 122] on figure at bounding box center [376, 357] width 303 height 470
select select "px"
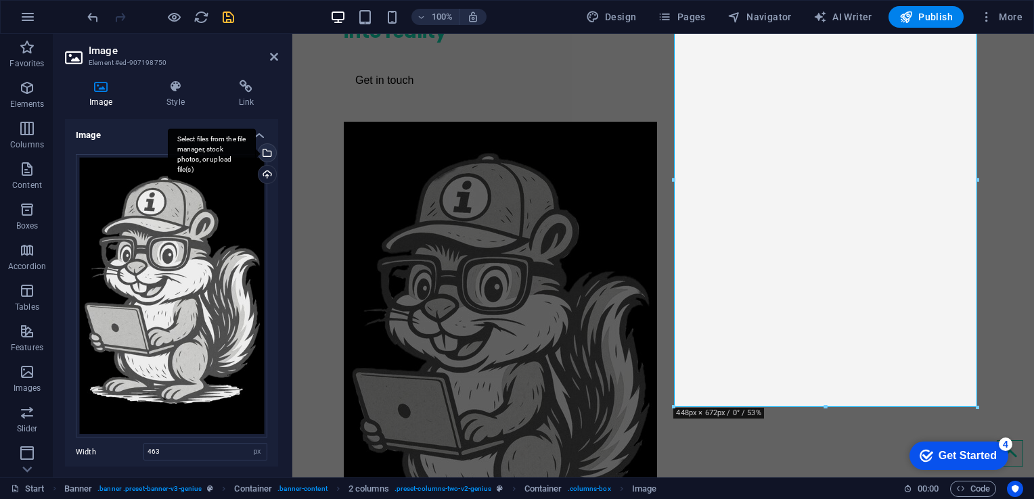
click at [265, 153] on div "Select files from the file manager, stock photos, or upload file(s)" at bounding box center [266, 154] width 20 height 20
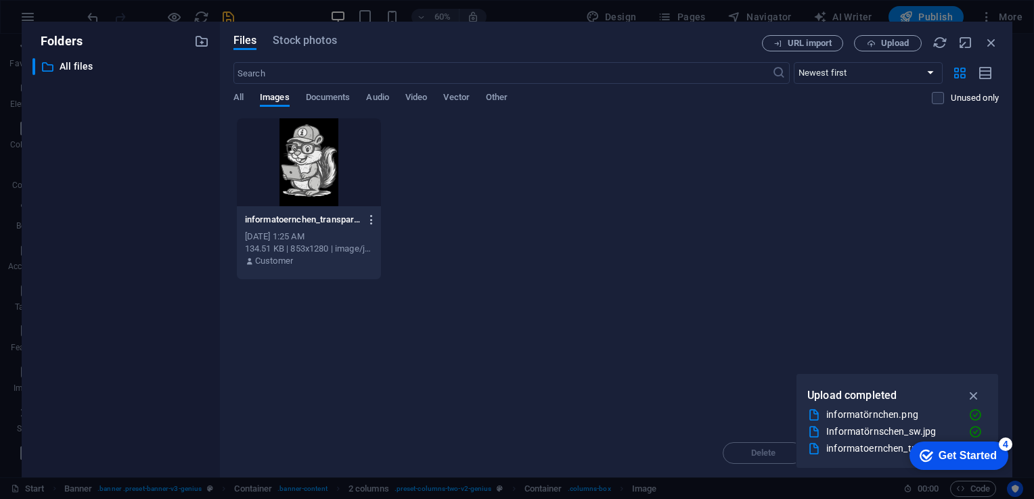
click at [367, 217] on icon "button" at bounding box center [371, 220] width 13 height 12
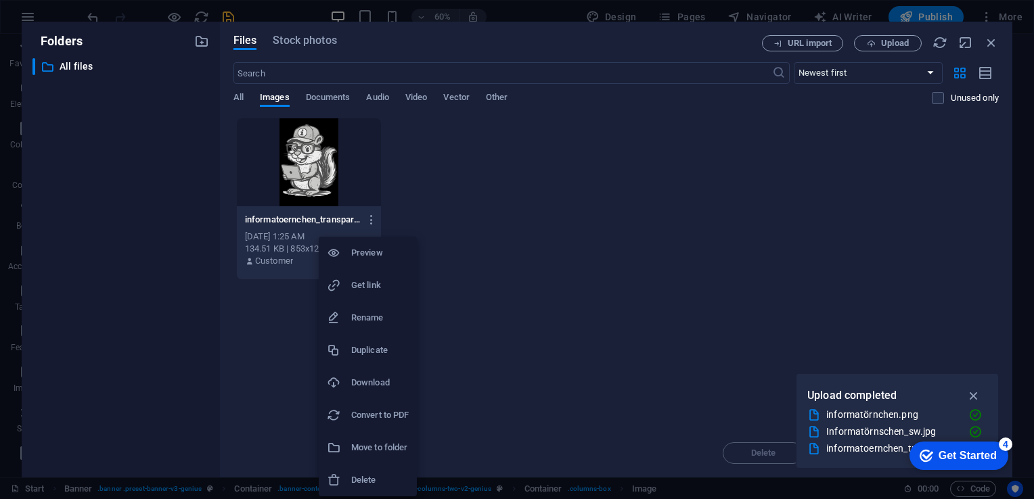
click at [370, 486] on h6 "Delete" at bounding box center [380, 480] width 58 height 16
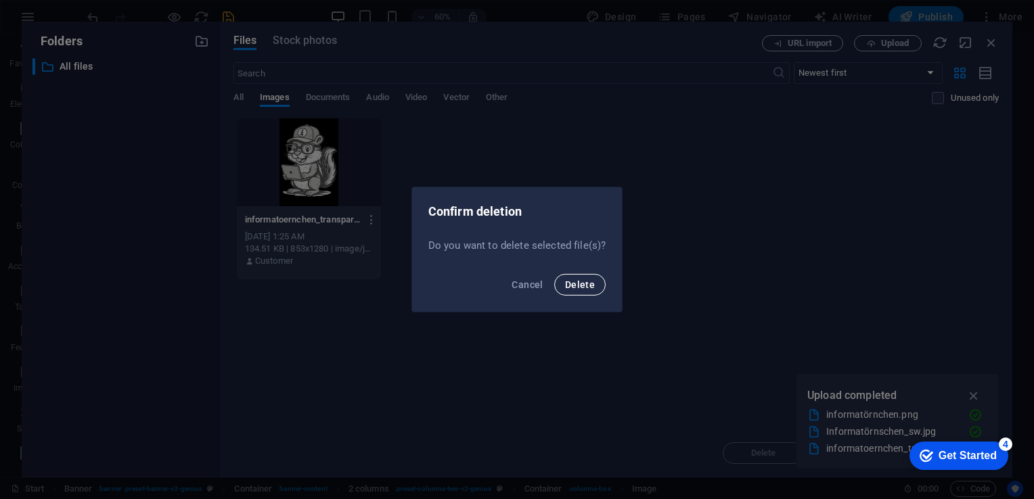
click at [590, 290] on button "Delete" at bounding box center [579, 285] width 51 height 22
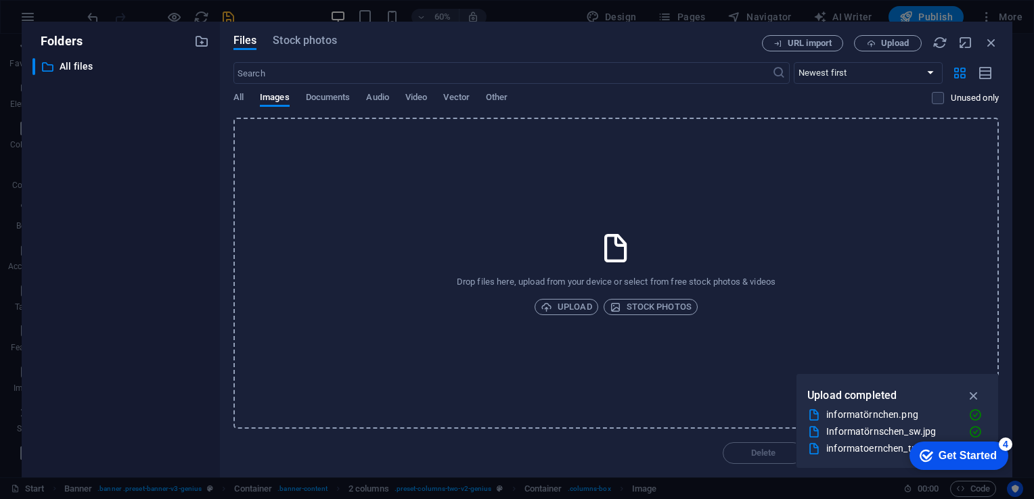
click at [999, 35] on div "Files Stock photos URL import Upload ​ Newest first Oldest first Name (A-Z) Nam…" at bounding box center [616, 250] width 793 height 456
click at [994, 42] on icon "button" at bounding box center [991, 42] width 15 height 15
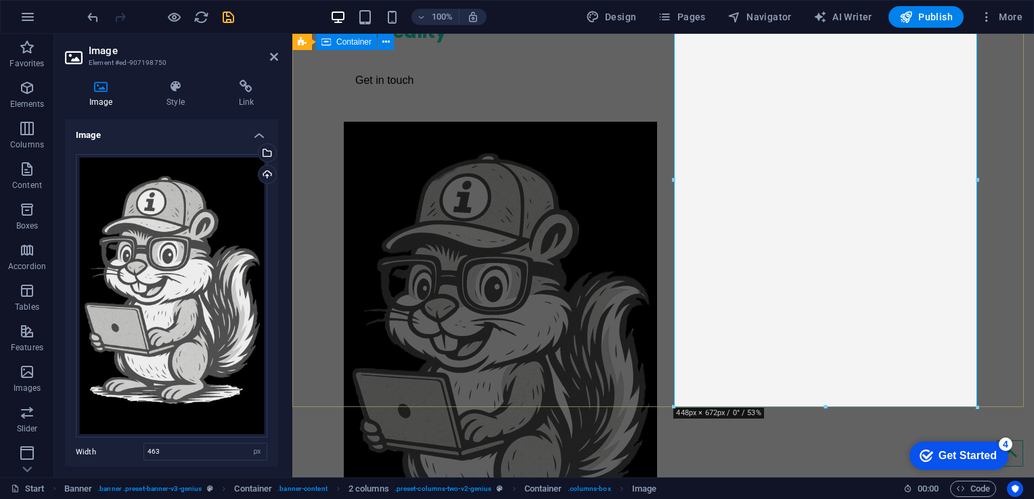
click at [319, 233] on div "We turn your ideas into reality Get in touch" at bounding box center [663, 286] width 742 height 612
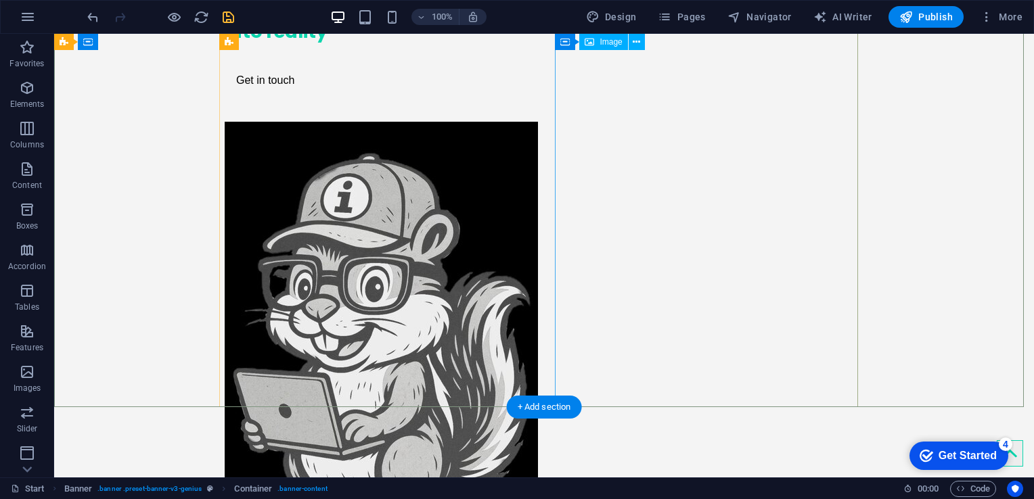
click at [528, 201] on figure at bounding box center [376, 357] width 303 height 470
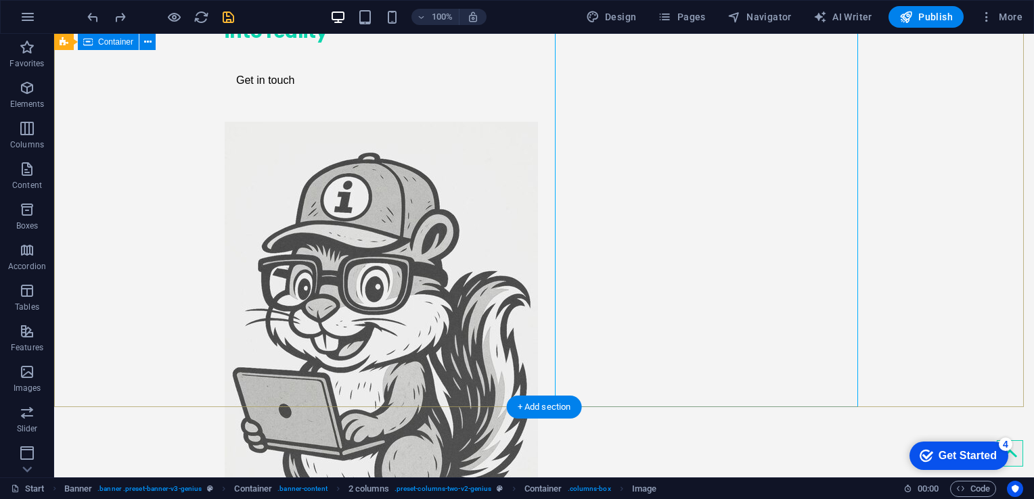
click at [163, 234] on div "We turn your ideas into reality Get in touch" at bounding box center [544, 286] width 980 height 612
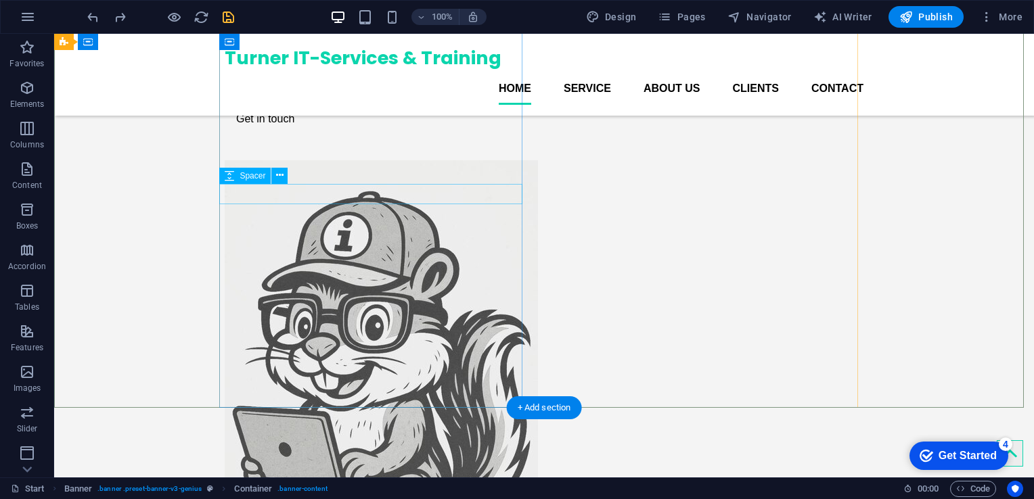
scroll to position [68, 0]
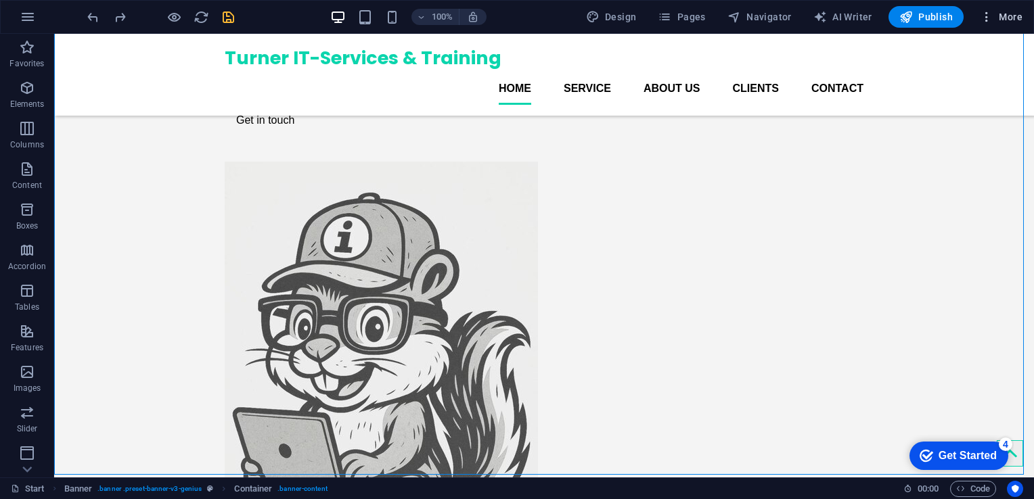
click at [1013, 21] on span "More" at bounding box center [1001, 17] width 43 height 14
